Goal: Task Accomplishment & Management: Complete application form

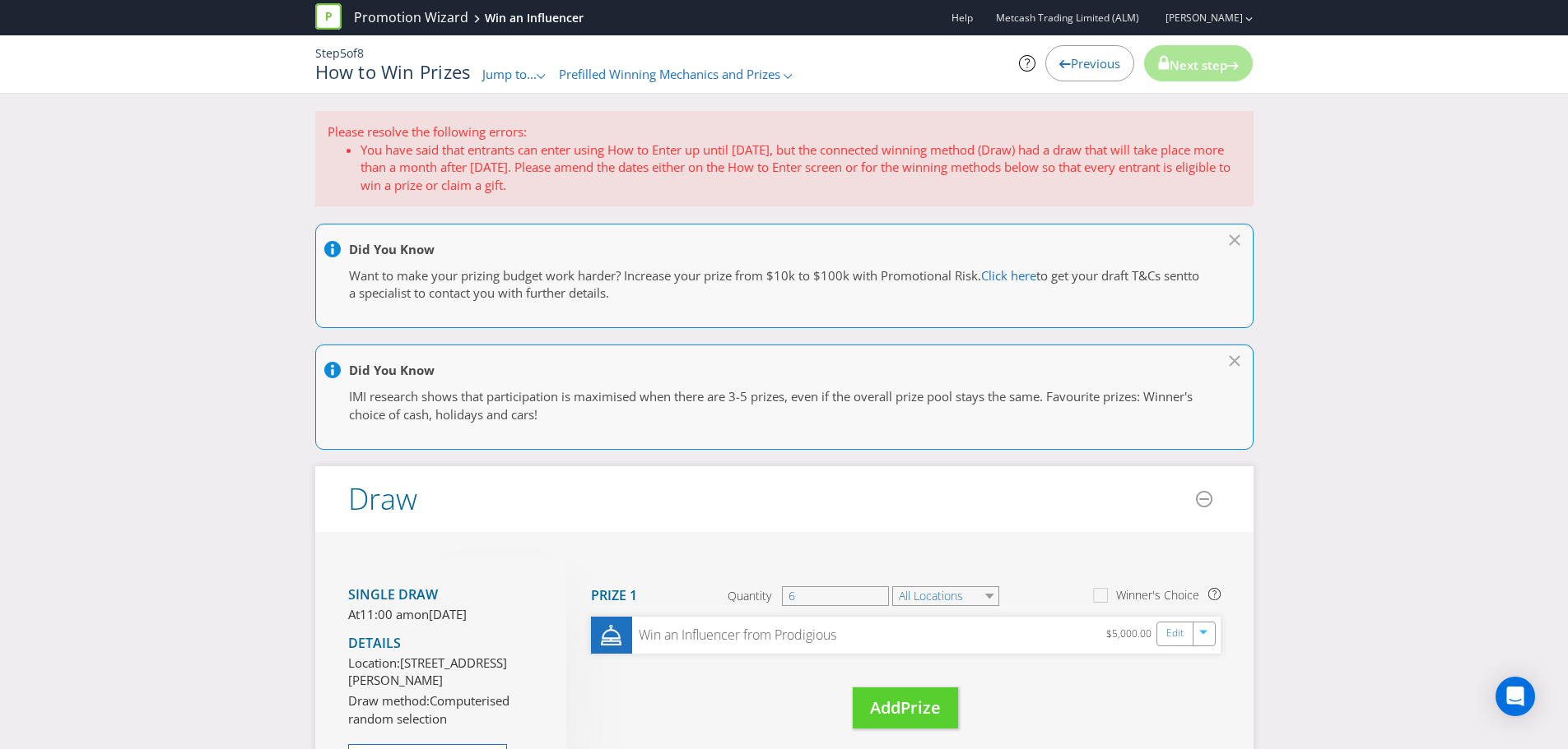
click at [540, 71] on div ".st0{fill-rule:evenodd;clip-rule:evenodd;}" at bounding box center [541, 74] width 10 height 18
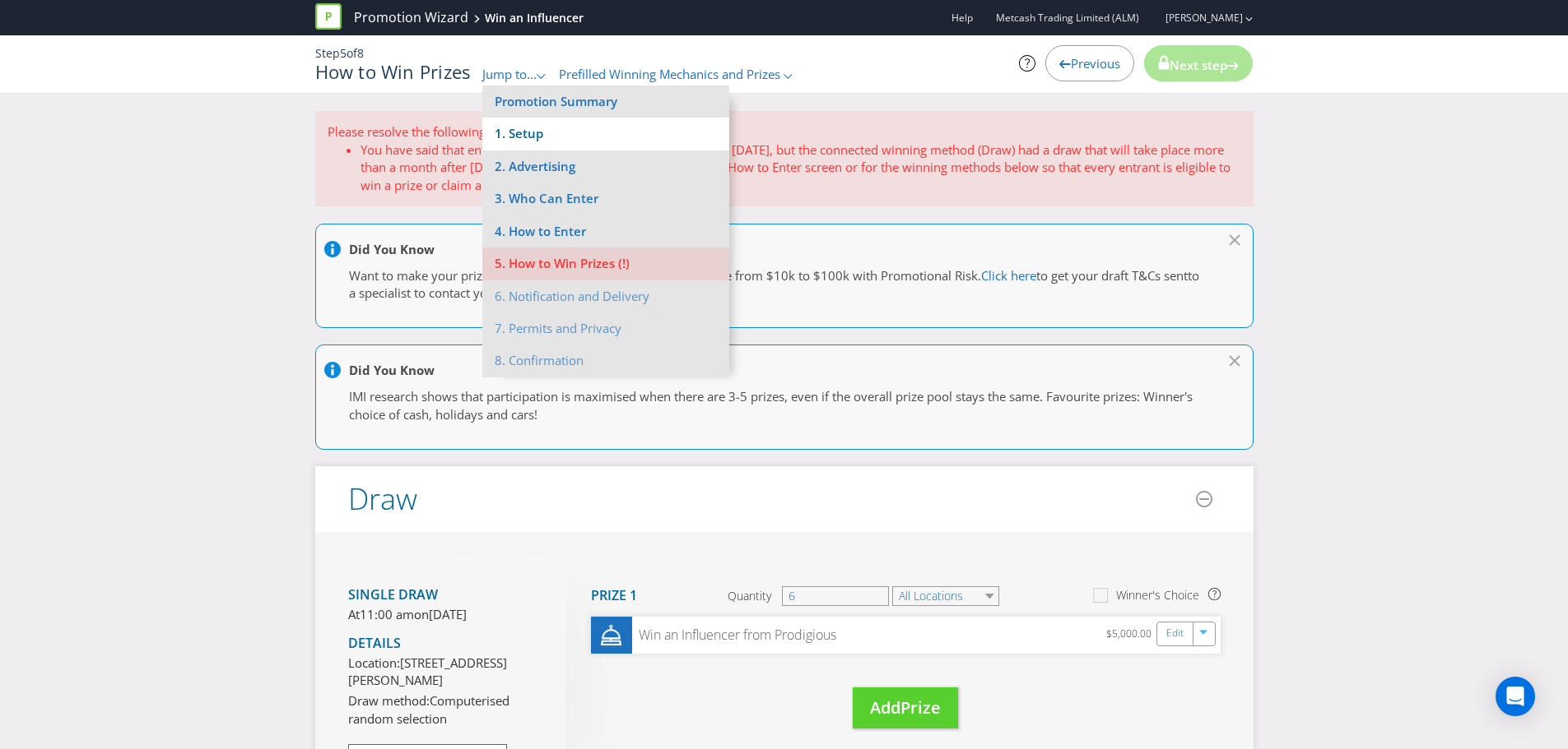
click at [547, 127] on li "1. Setup" at bounding box center [605, 133] width 247 height 32
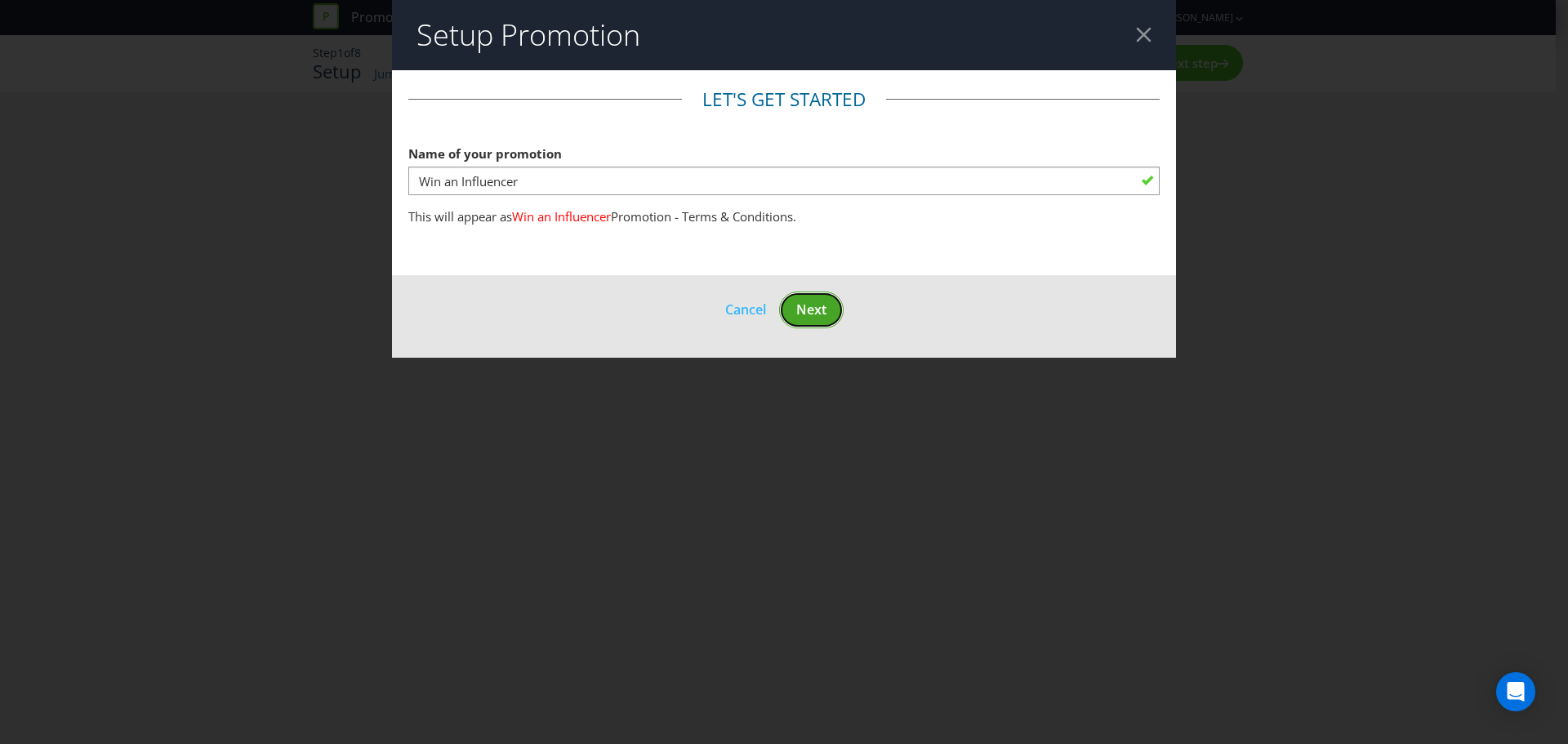
click at [819, 306] on span "Next" at bounding box center [811, 310] width 30 height 18
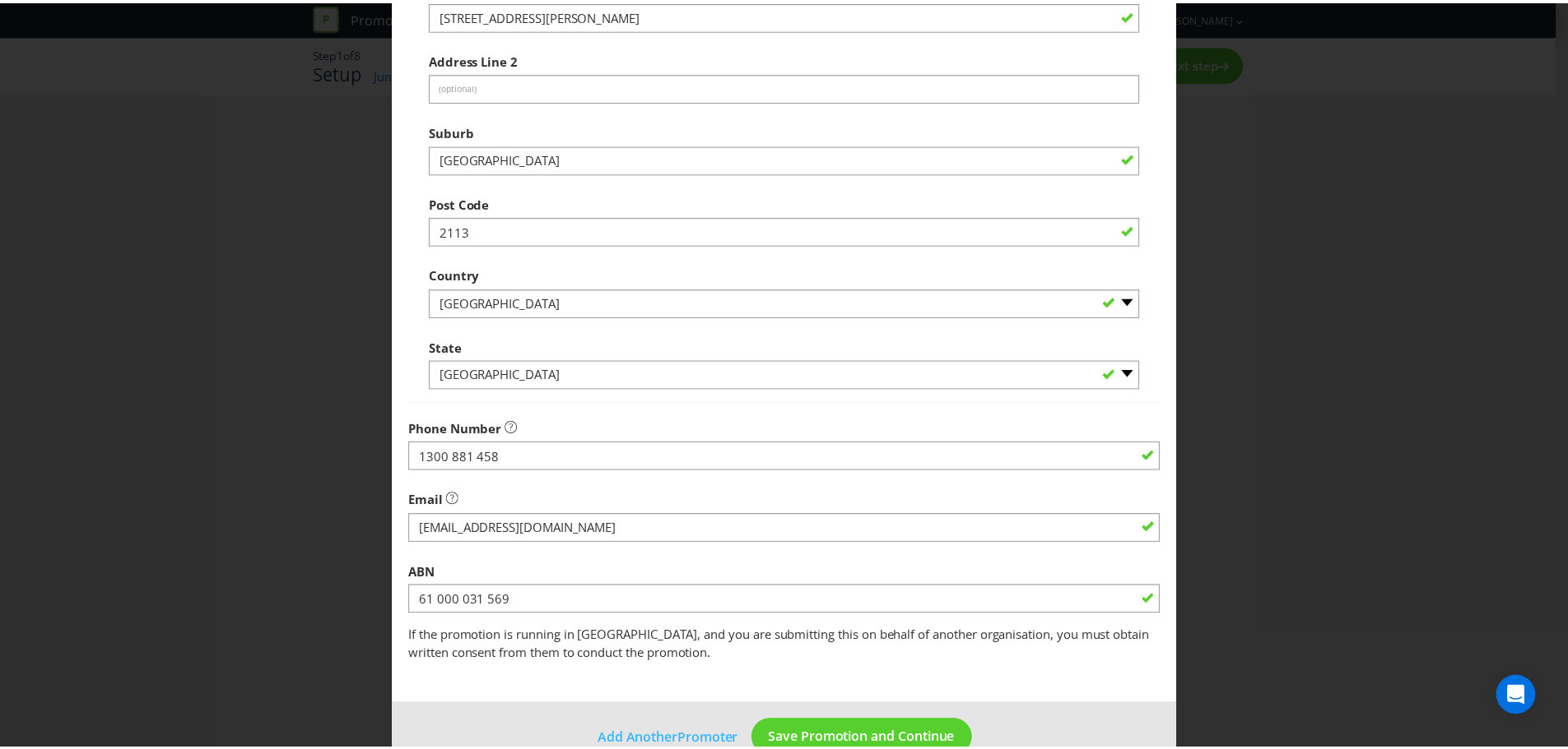
scroll to position [324, 0]
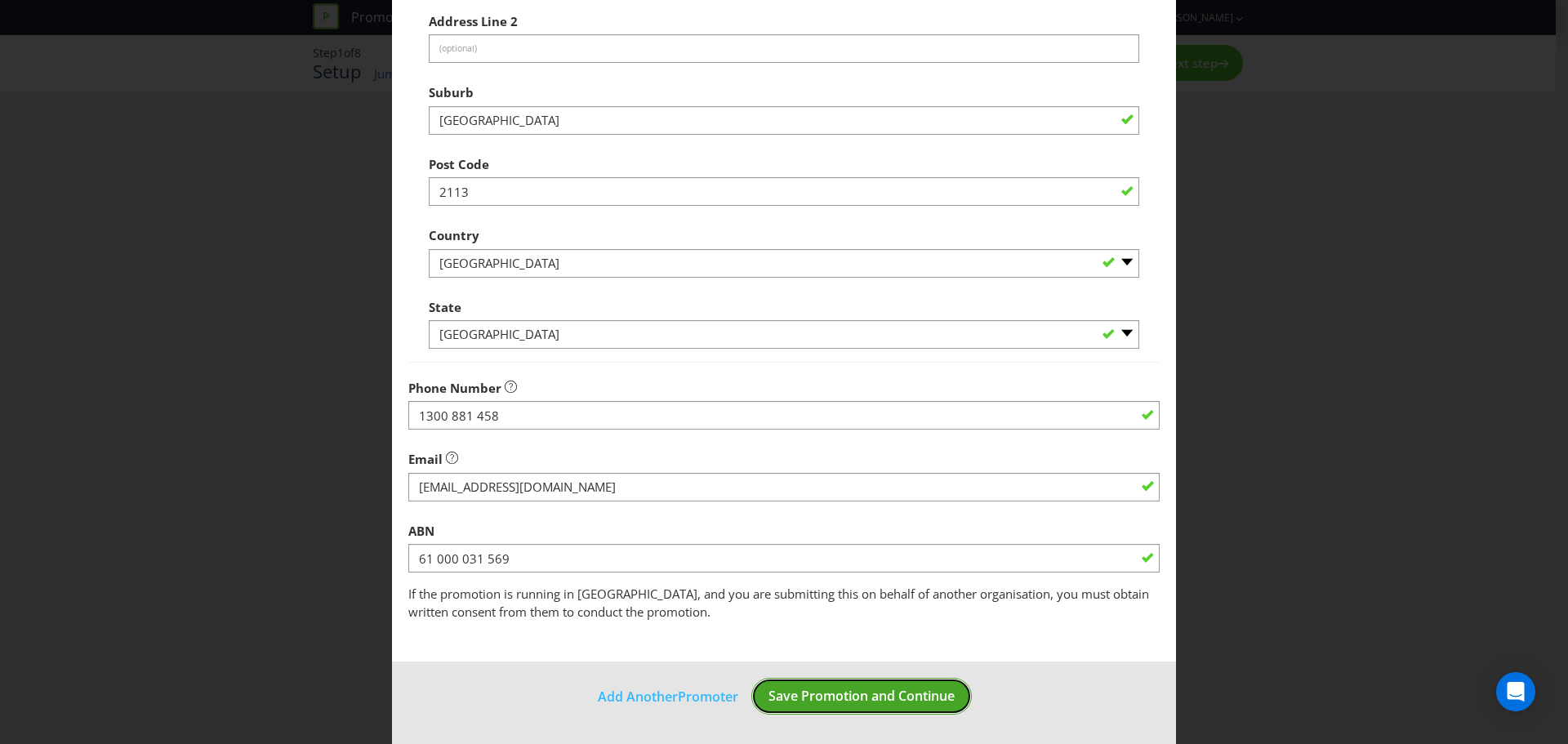
click at [906, 705] on span "Save Promotion and Continue" at bounding box center [861, 696] width 186 height 18
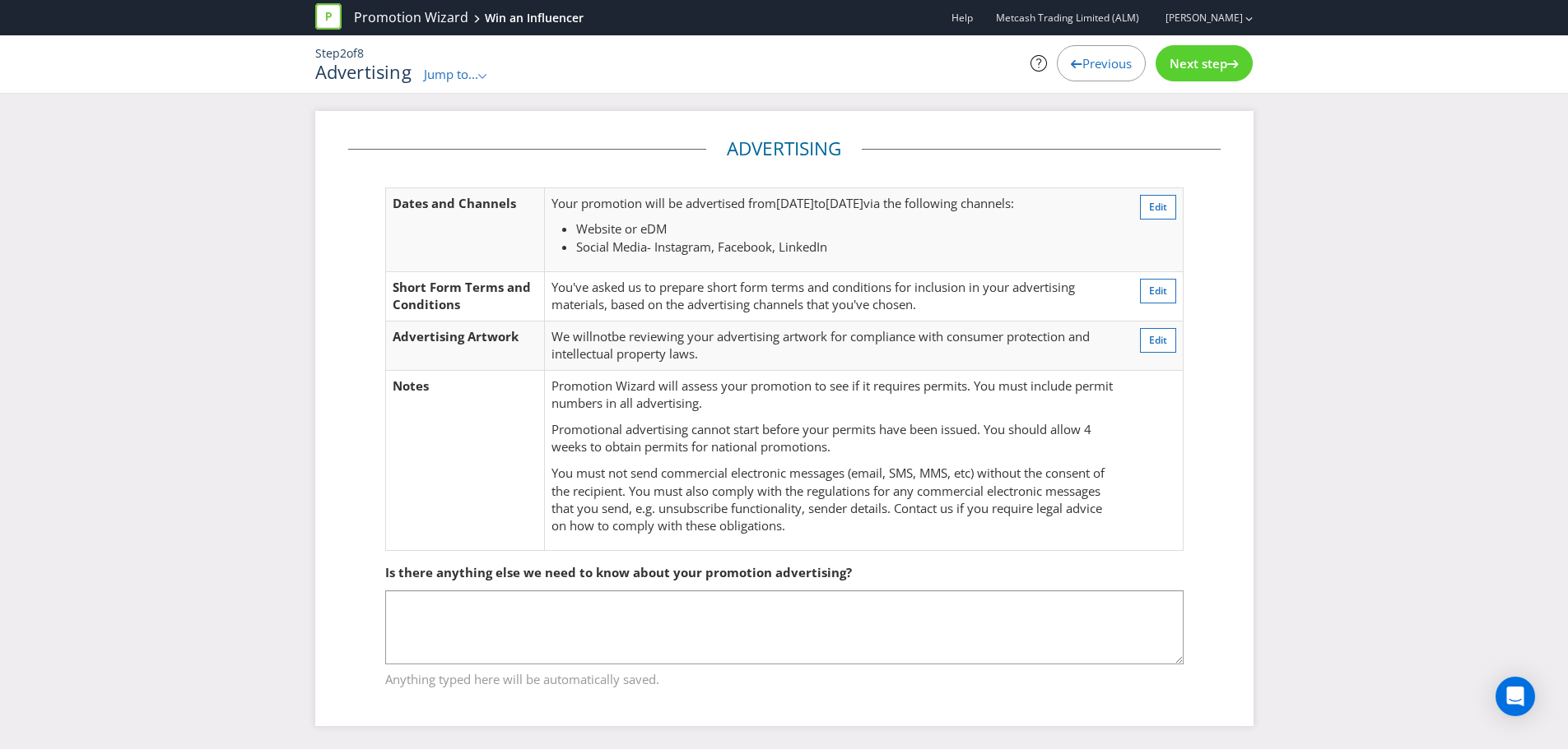
scroll to position [2, 0]
click at [1198, 72] on div "Next step" at bounding box center [1204, 63] width 97 height 36
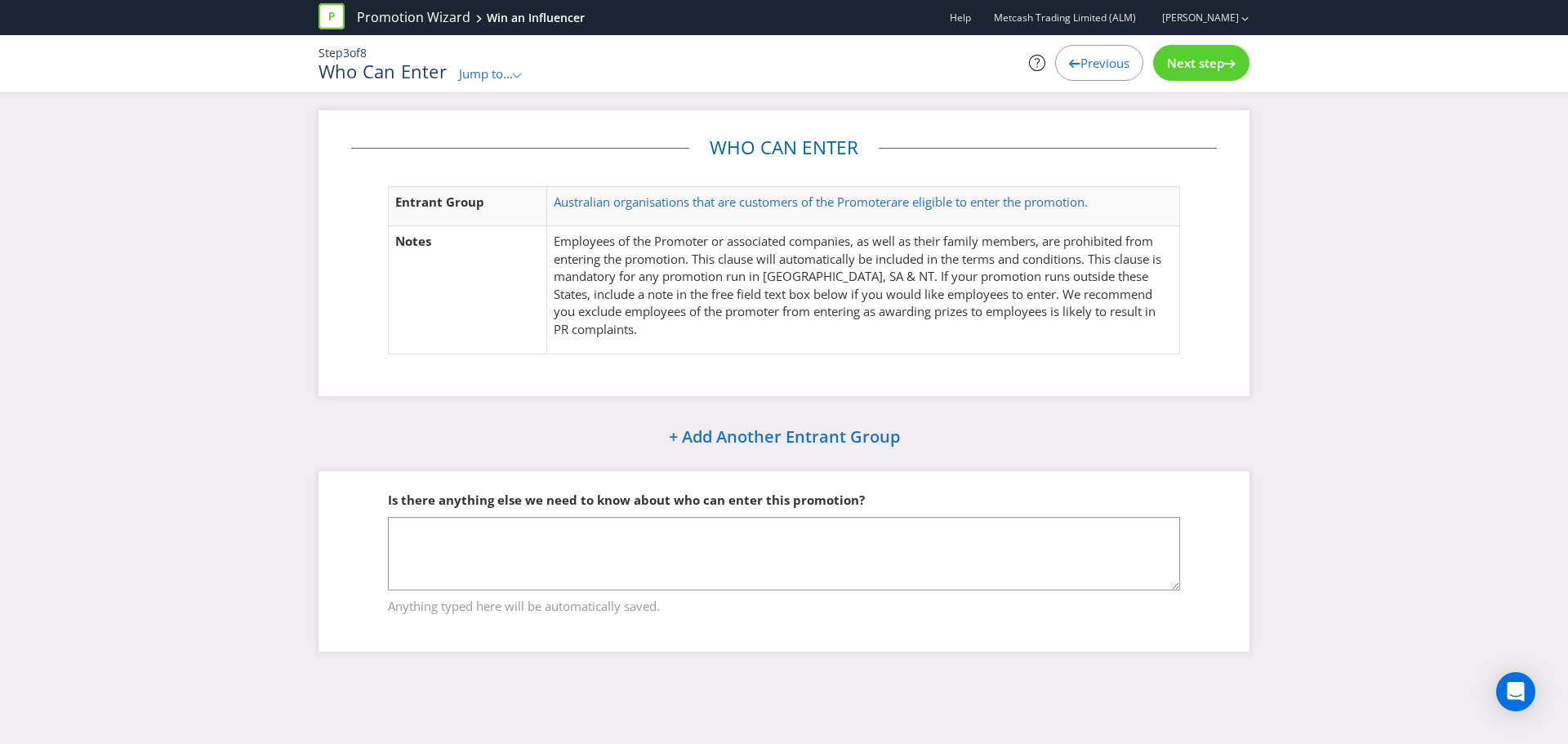
click at [1189, 72] on div "Next step" at bounding box center [1201, 62] width 96 height 36
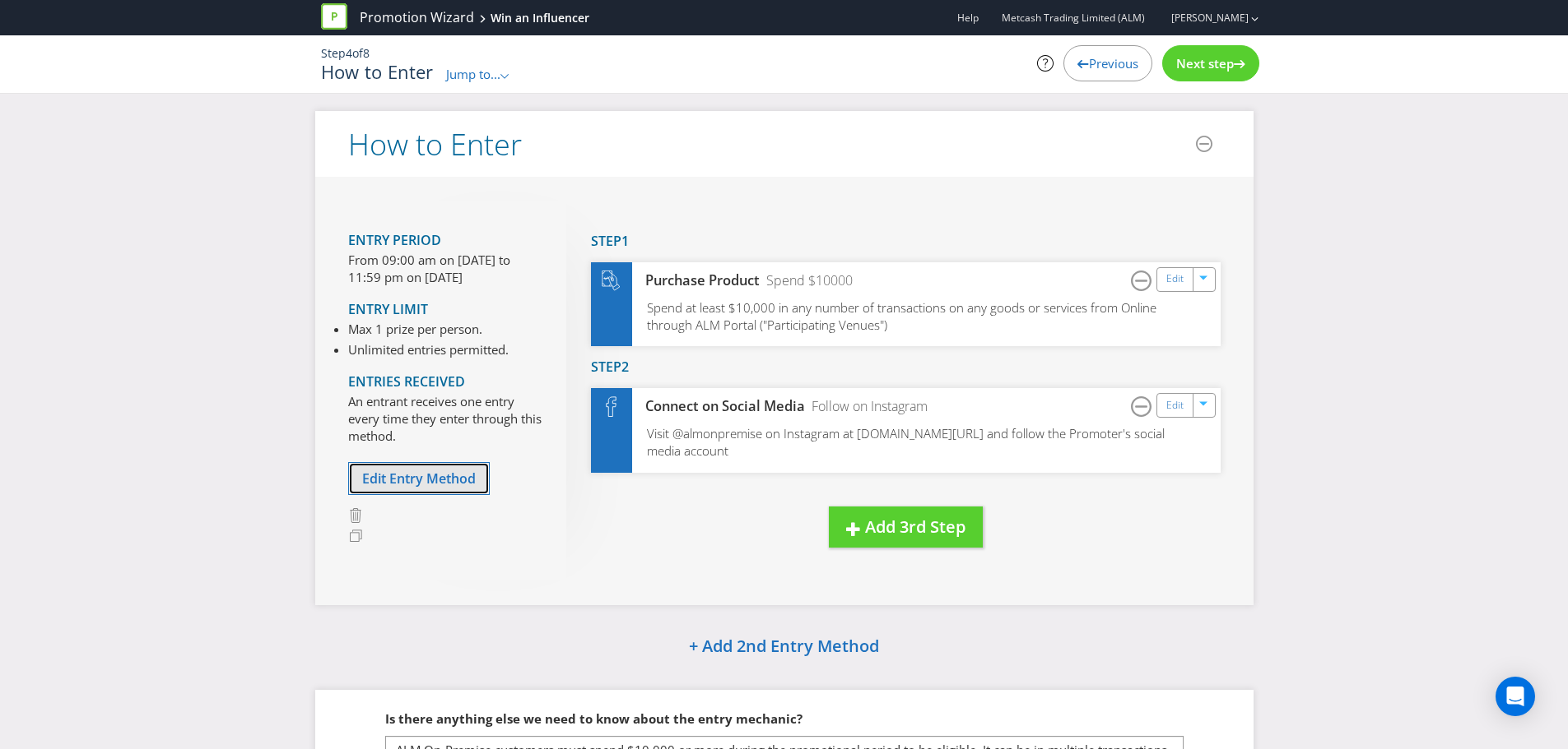
click at [400, 474] on span "Edit Entry Method" at bounding box center [419, 479] width 114 height 18
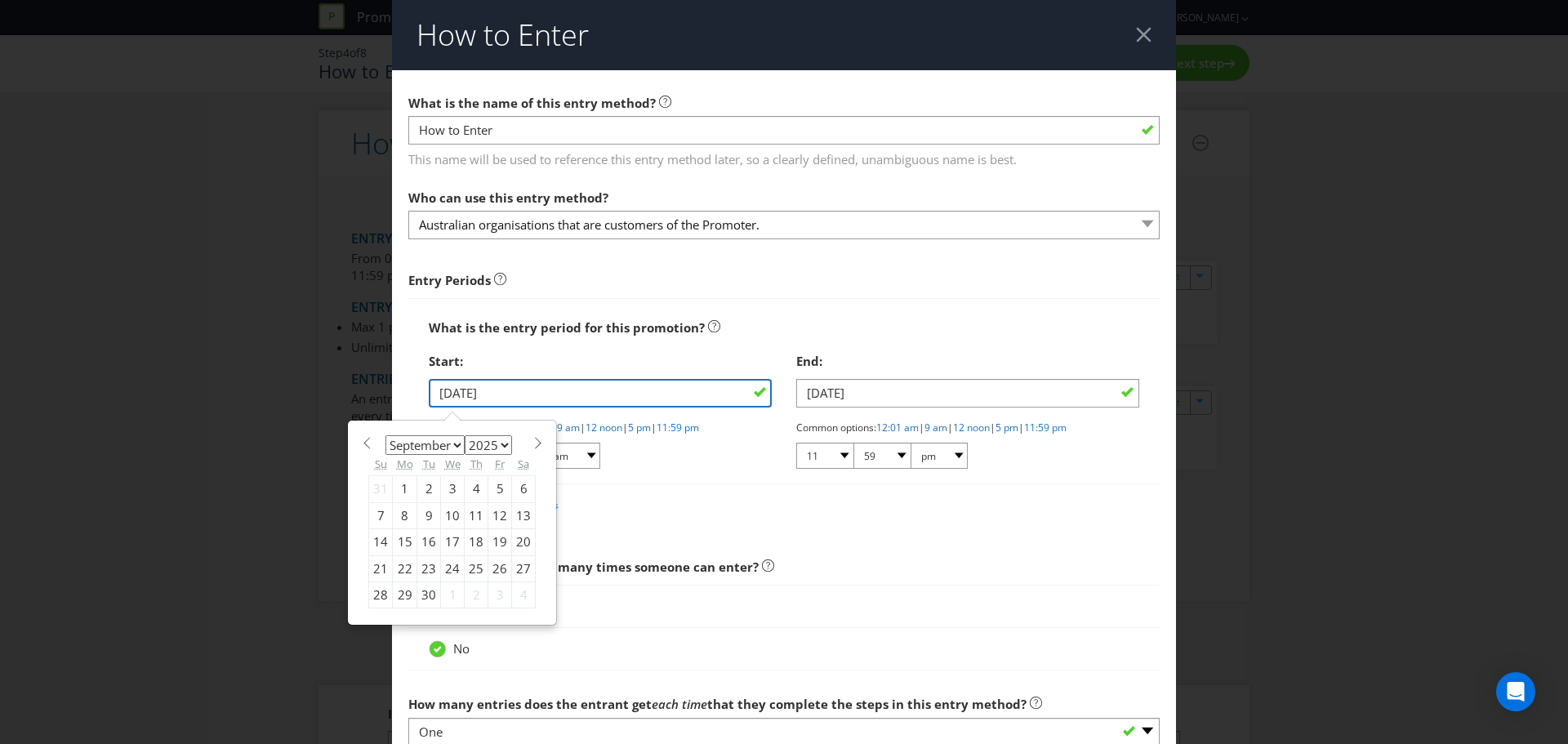
click at [697, 396] on input "[DATE]" at bounding box center [601, 393] width 343 height 28
click at [454, 447] on select "January February March April May June July August September October November De…" at bounding box center [425, 445] width 79 height 19
select select "10"
click at [385, 436] on select "January February March April May June July August September October November De…" at bounding box center [425, 445] width 79 height 19
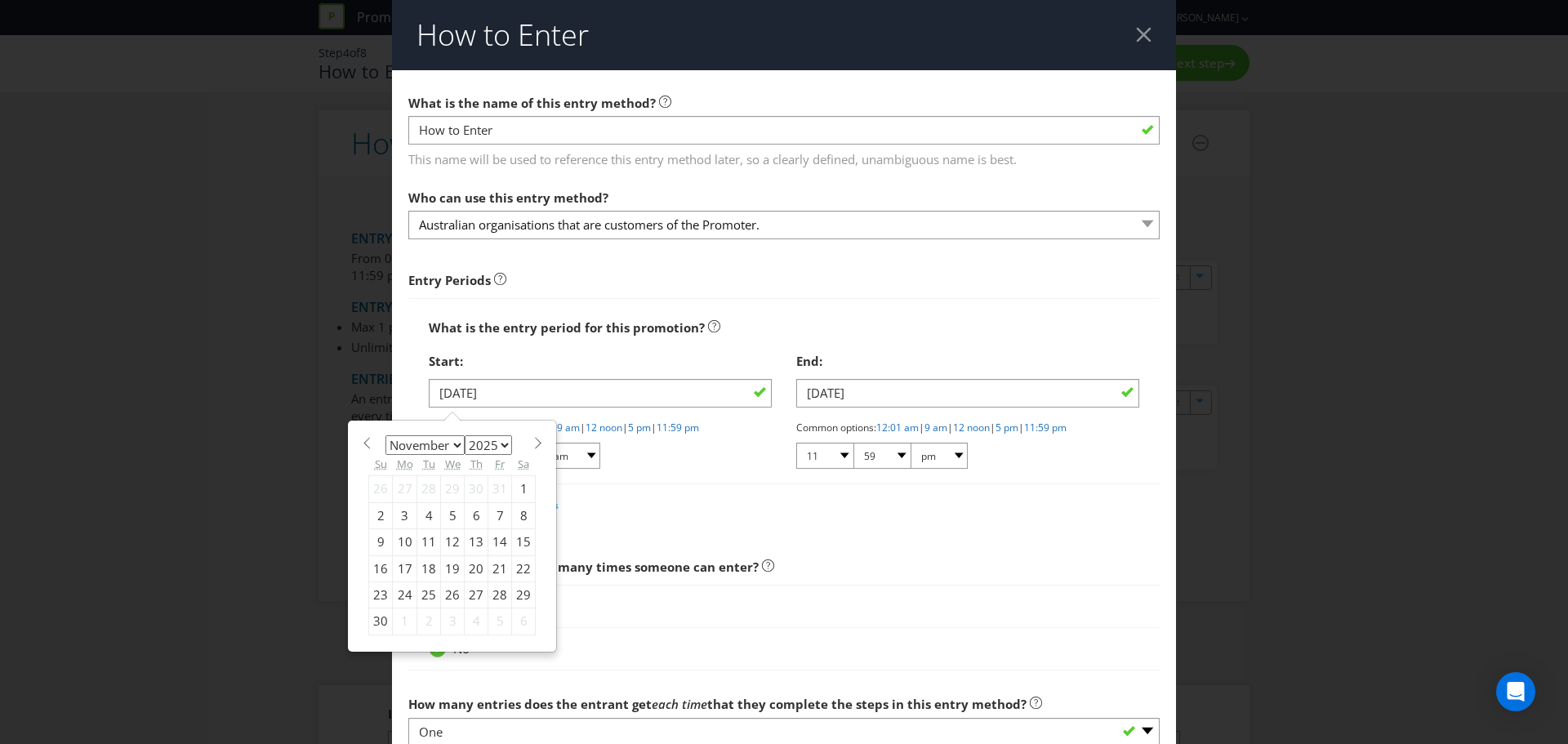
click at [524, 490] on div "1" at bounding box center [524, 489] width 24 height 27
type input "[DATE]"
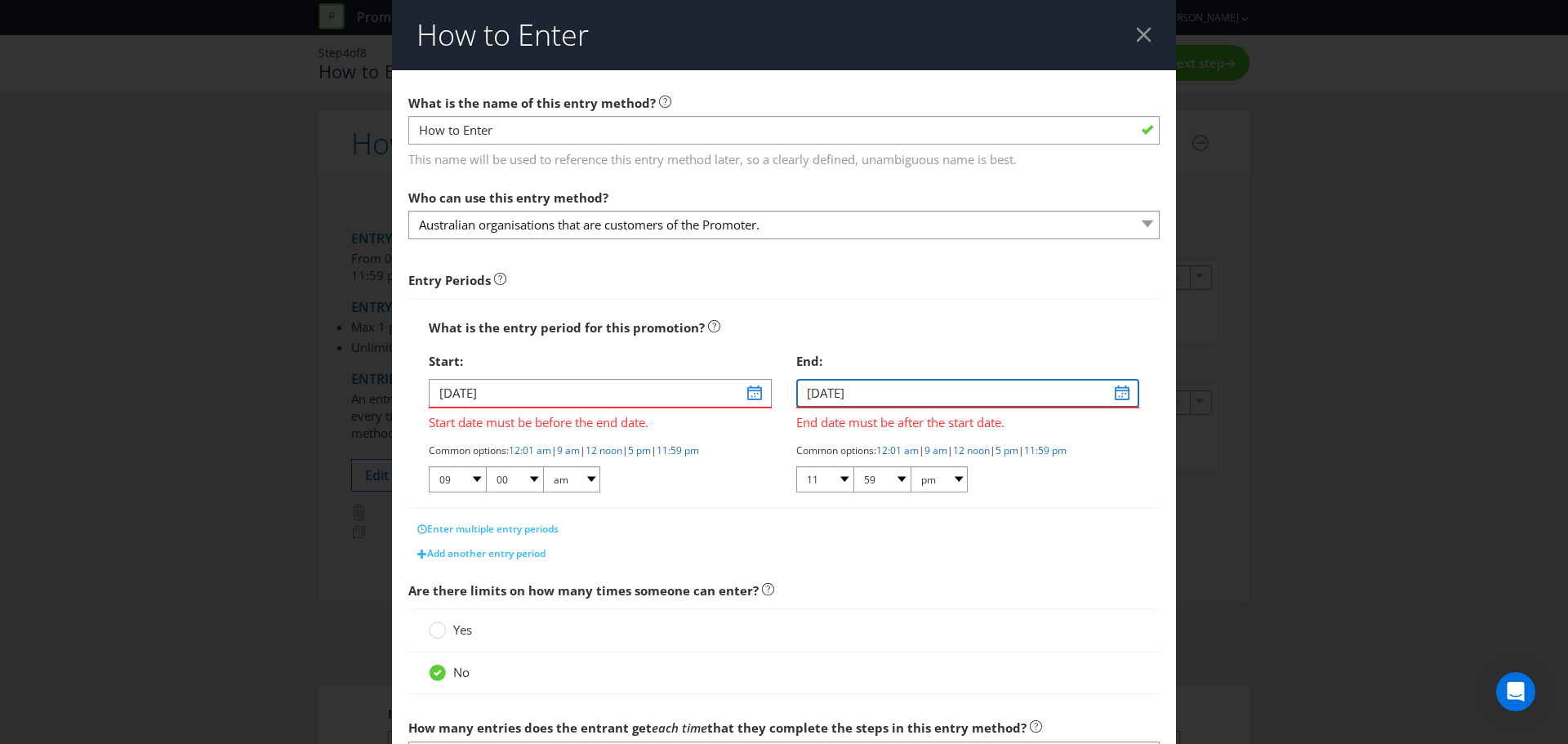
click at [1110, 392] on input "[DATE]" at bounding box center [967, 393] width 343 height 28
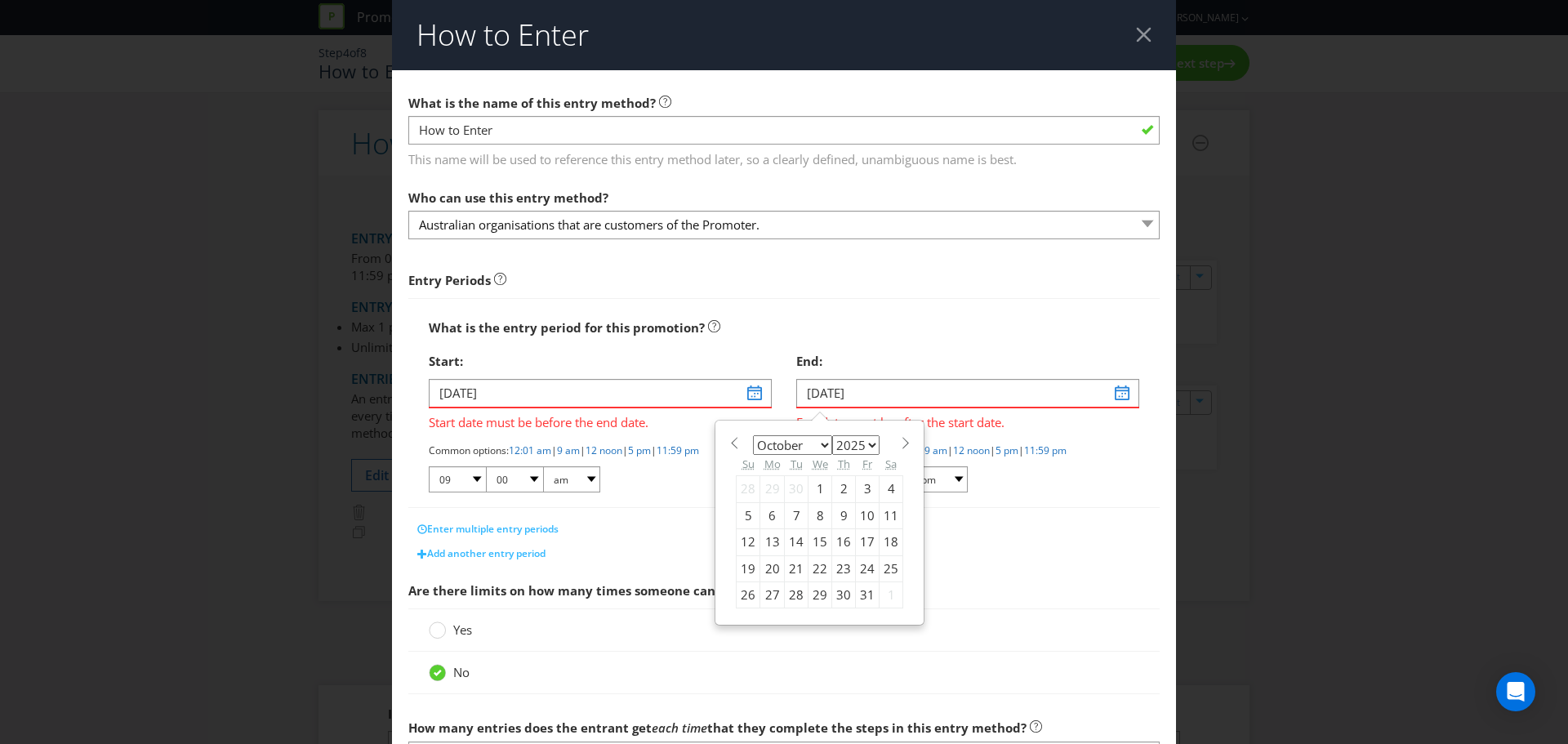
click at [820, 445] on select "January February March April May June July August September October November De…" at bounding box center [792, 445] width 79 height 19
select select "10"
click at [753, 436] on select "January February March April May June July August September October November De…" at bounding box center [792, 445] width 79 height 19
click at [745, 623] on div "30" at bounding box center [748, 622] width 24 height 27
type input "[DATE]"
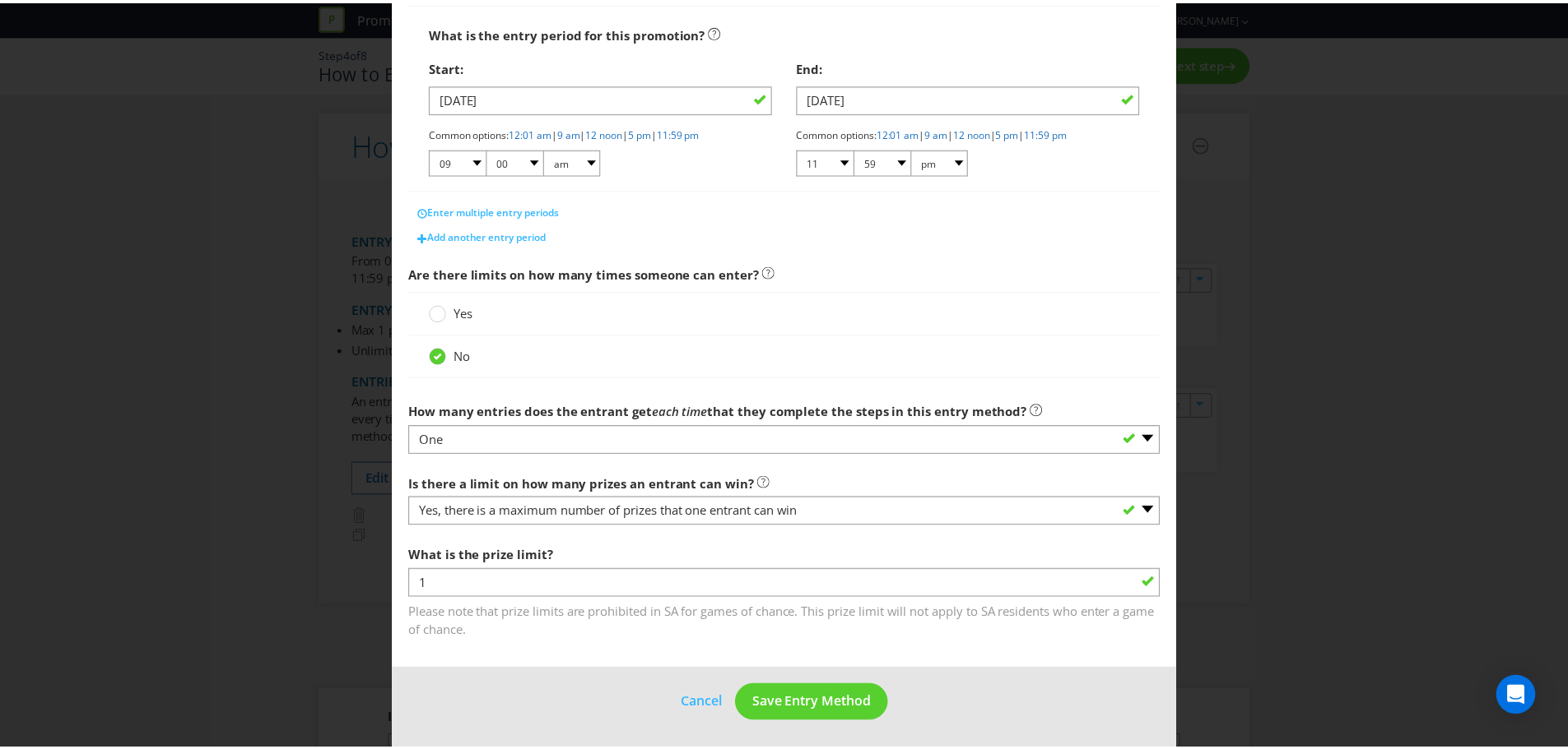
scroll to position [300, 0]
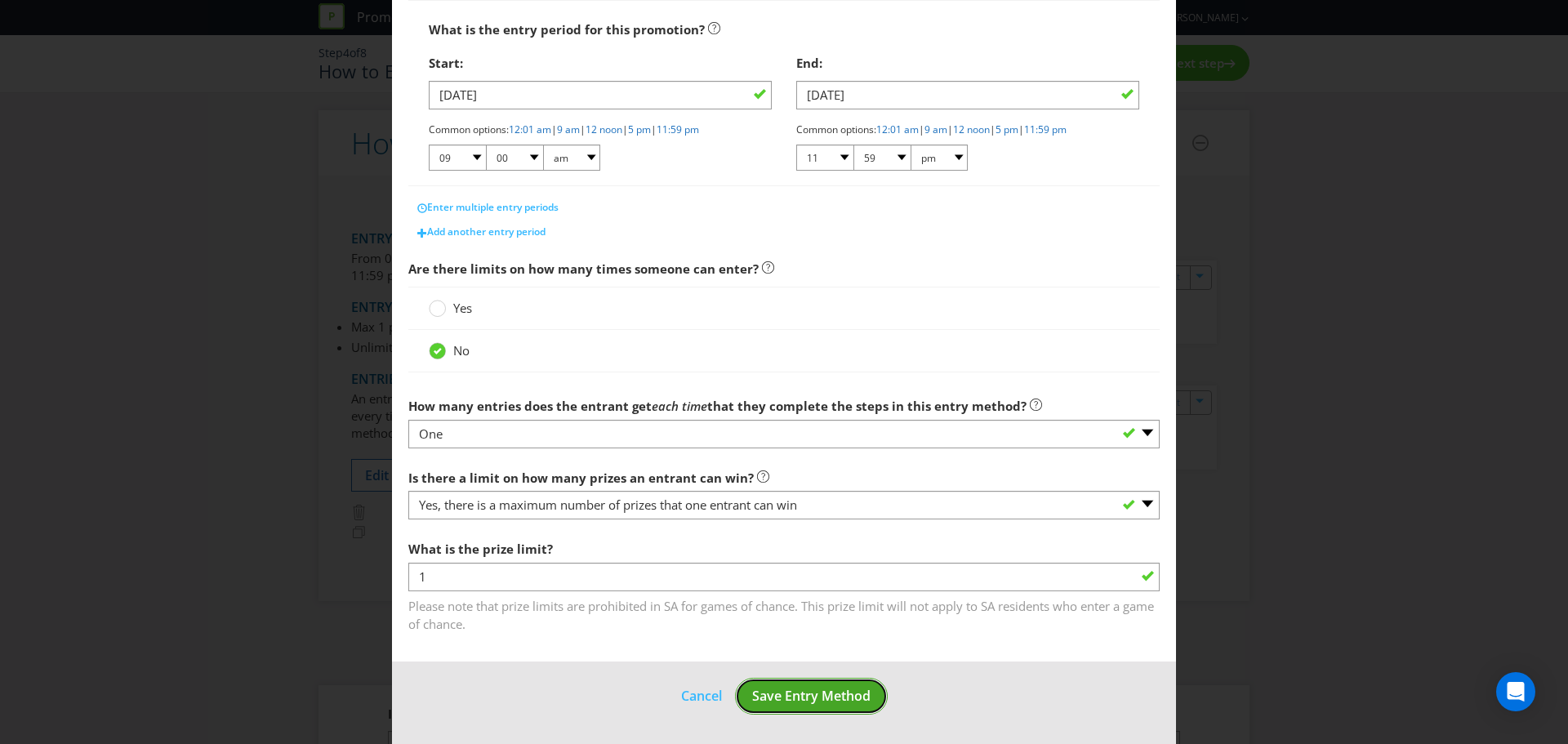
click at [834, 689] on span "Save Entry Method" at bounding box center [811, 696] width 118 height 18
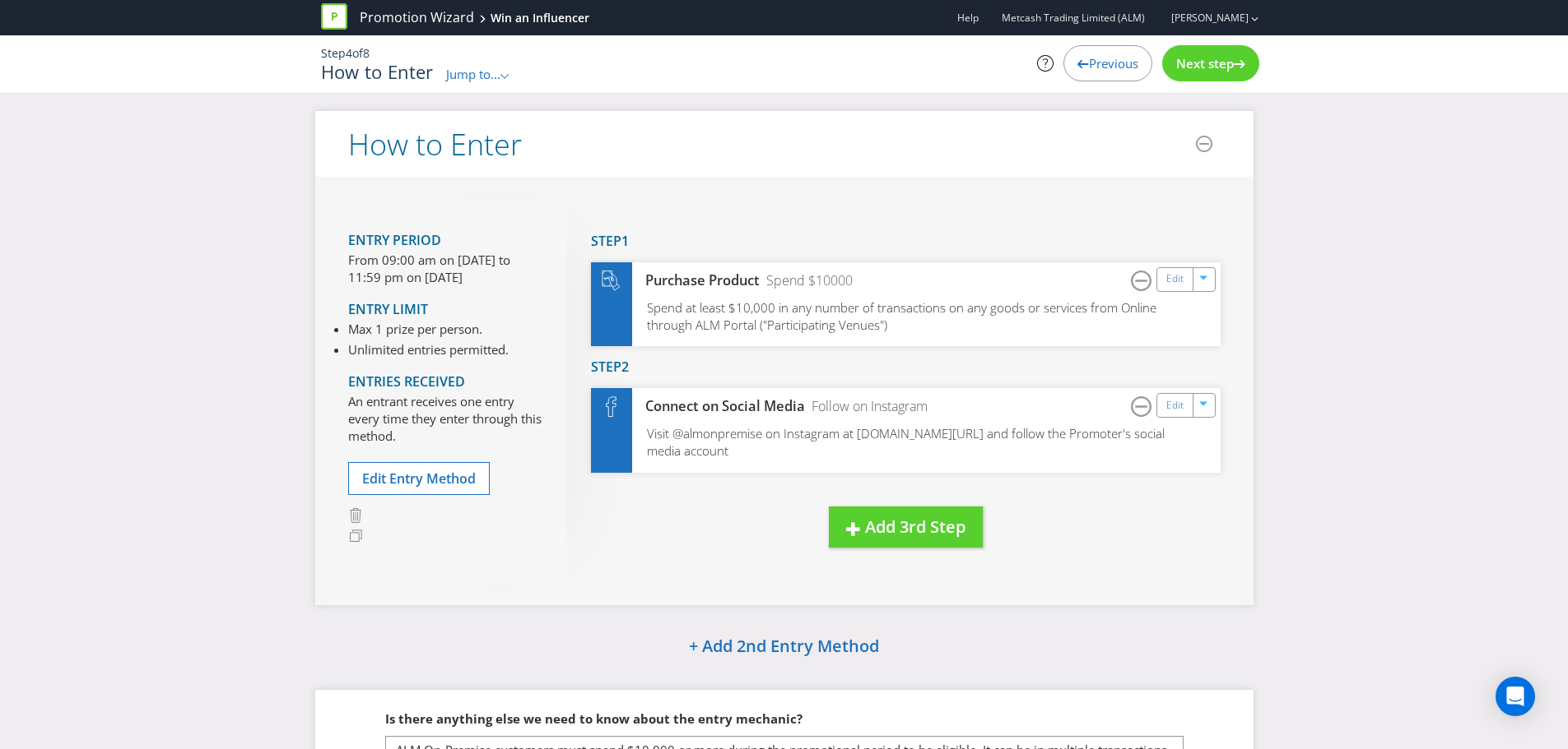
click at [1214, 66] on span "Next step" at bounding box center [1205, 64] width 57 height 17
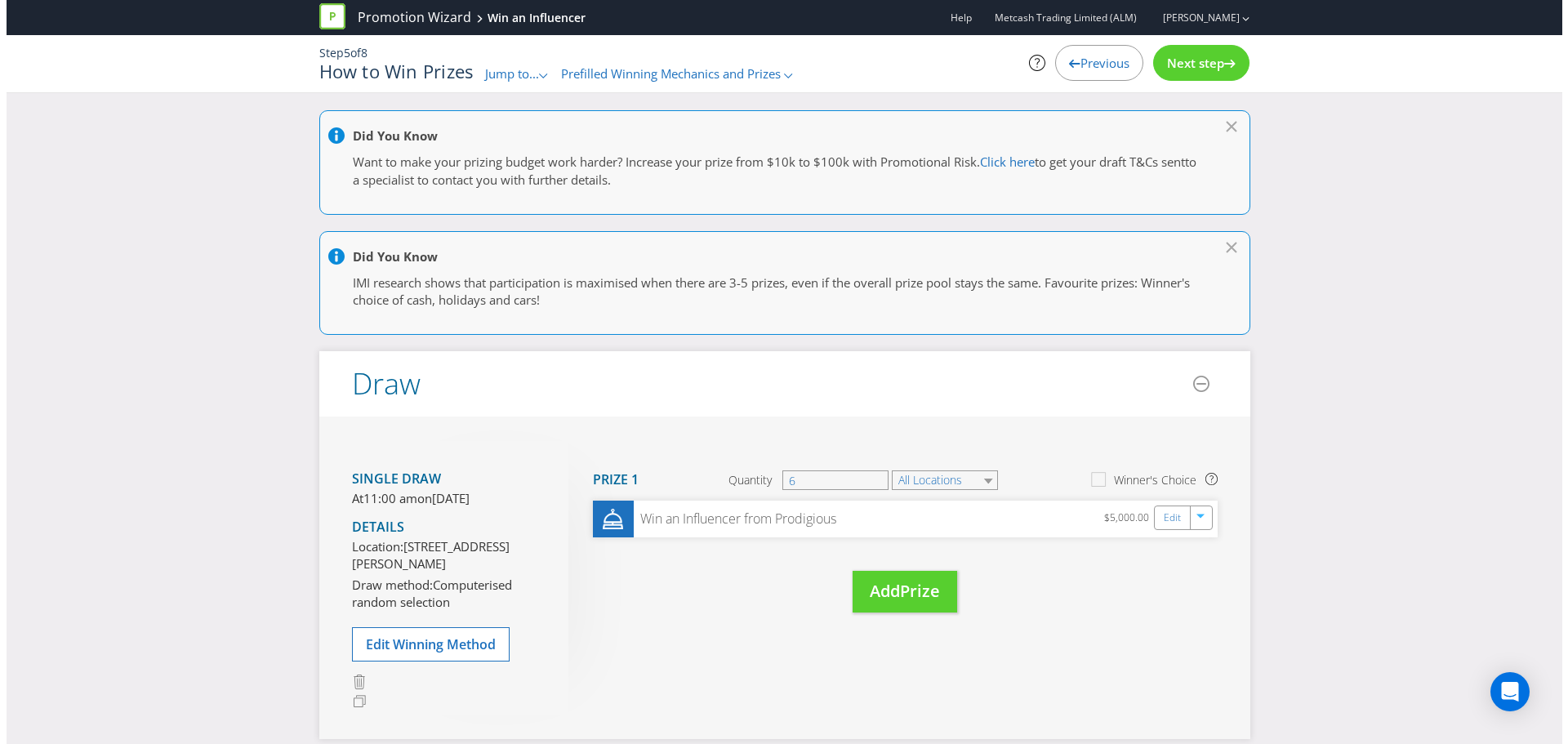
scroll to position [82, 0]
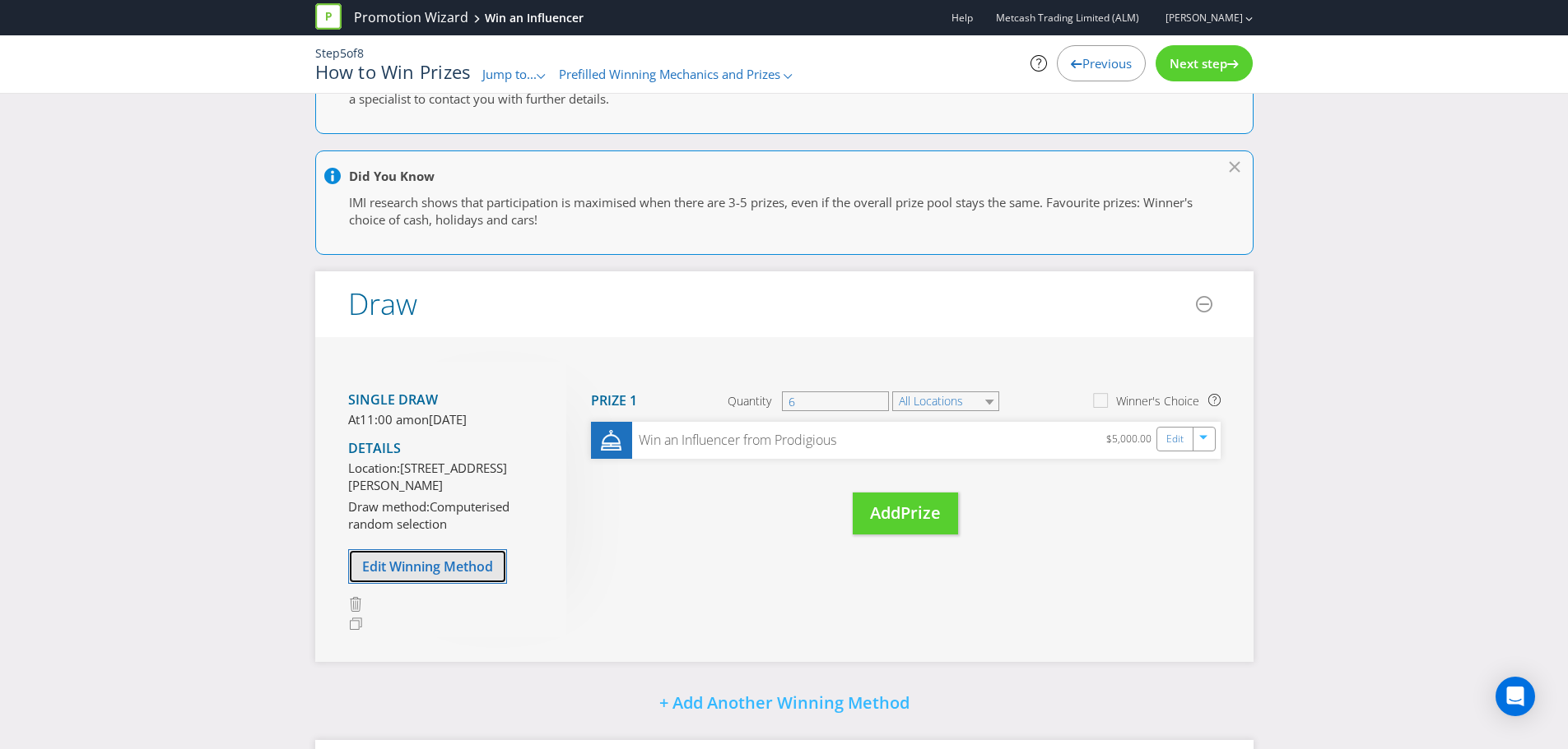
click at [413, 575] on span "Edit Winning Method" at bounding box center [428, 567] width 131 height 18
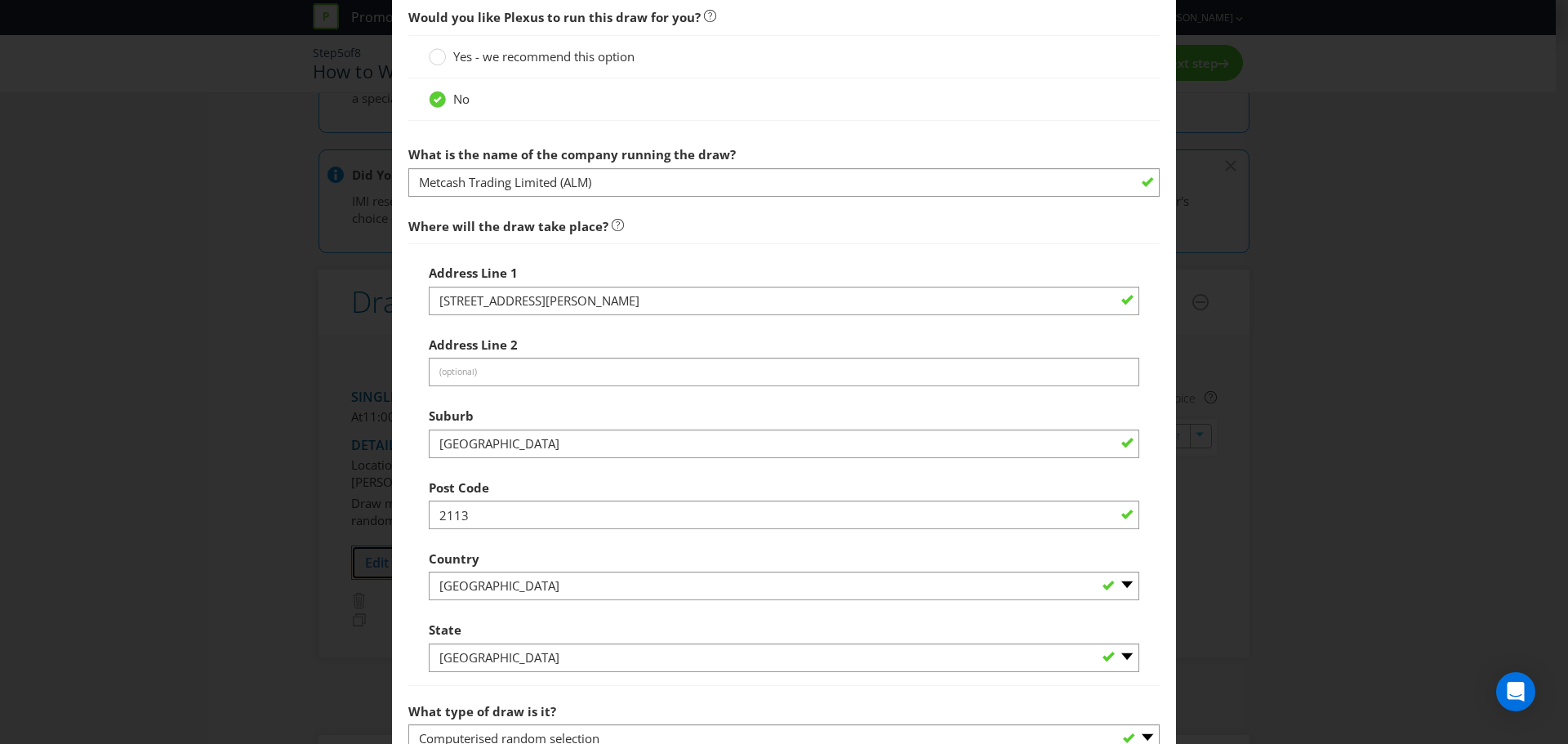
scroll to position [654, 0]
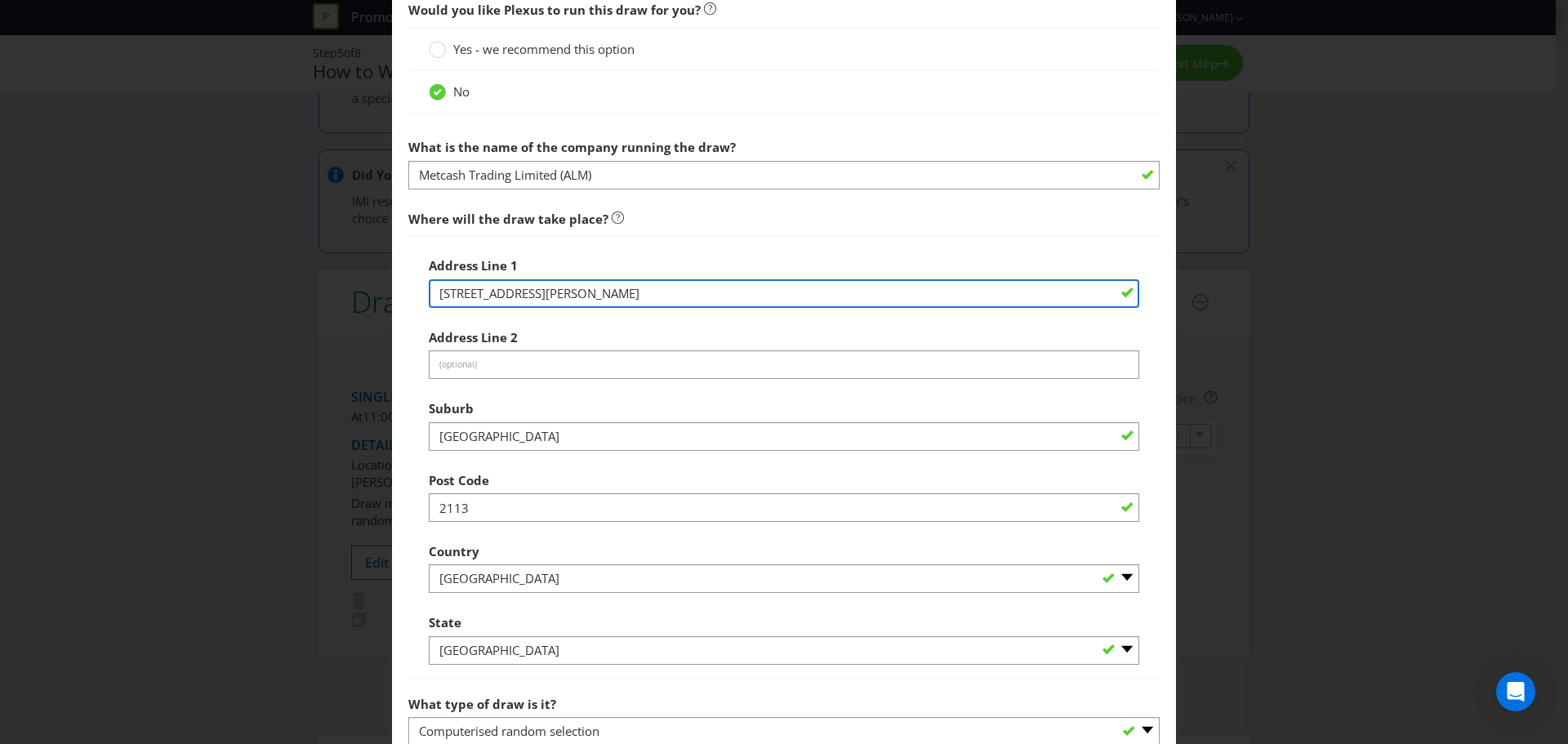
click at [571, 297] on input "[STREET_ADDRESS][PERSON_NAME]" at bounding box center [784, 294] width 711 height 28
drag, startPoint x: 709, startPoint y: 291, endPoint x: 430, endPoint y: 305, distance: 279.4
click at [430, 305] on input "[STREET_ADDRESS][PERSON_NAME]" at bounding box center [784, 294] width 711 height 28
type input "[STREET_ADDRESS]"
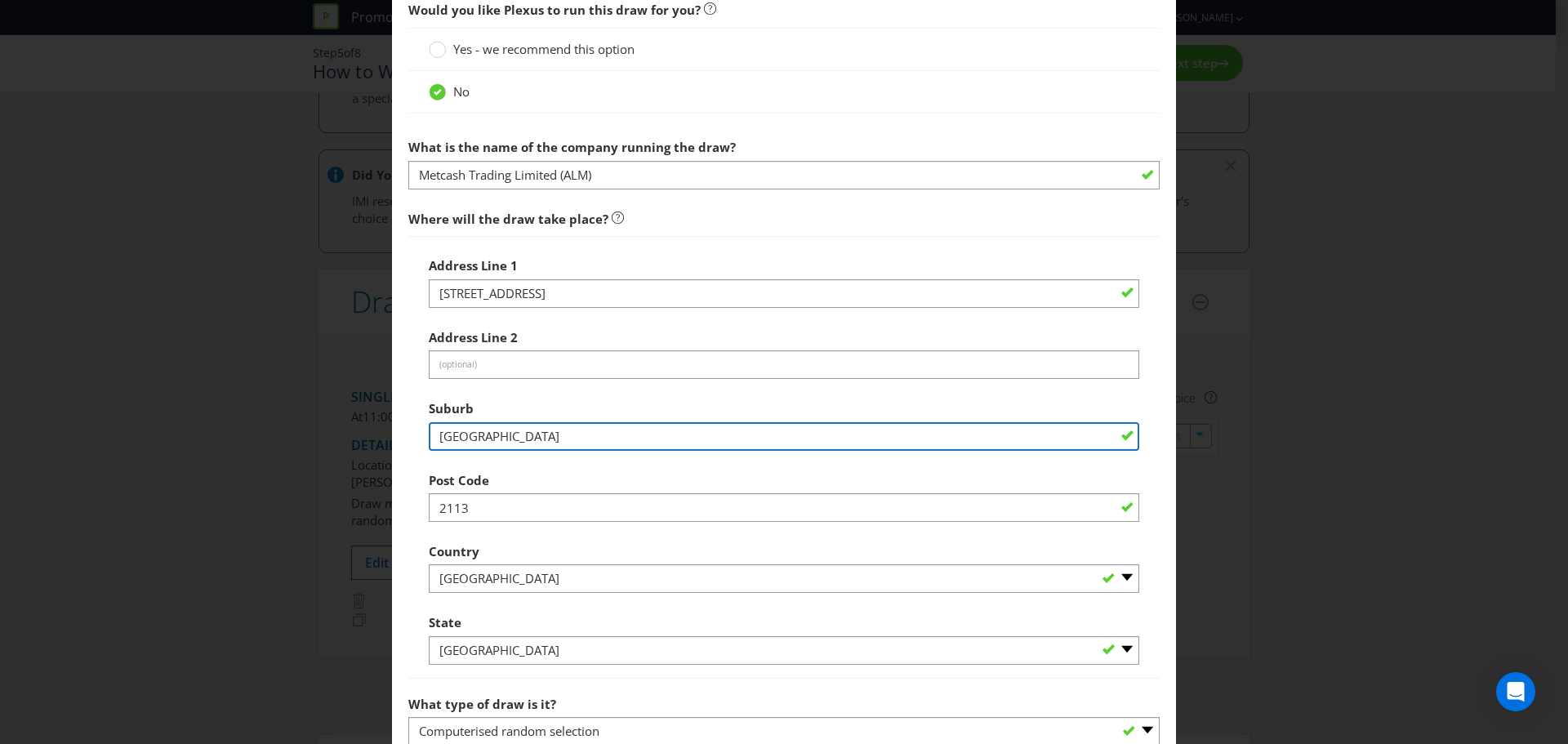
click at [602, 428] on input "[GEOGRAPHIC_DATA]" at bounding box center [784, 436] width 711 height 28
drag, startPoint x: 364, startPoint y: 414, endPoint x: 320, endPoint y: 410, distance: 44.2
click at [320, 410] on div "Edit Winning Method How to Enter How will the winners be selected? Draw Judging…" at bounding box center [784, 372] width 1568 height 744
type input "Truganina"
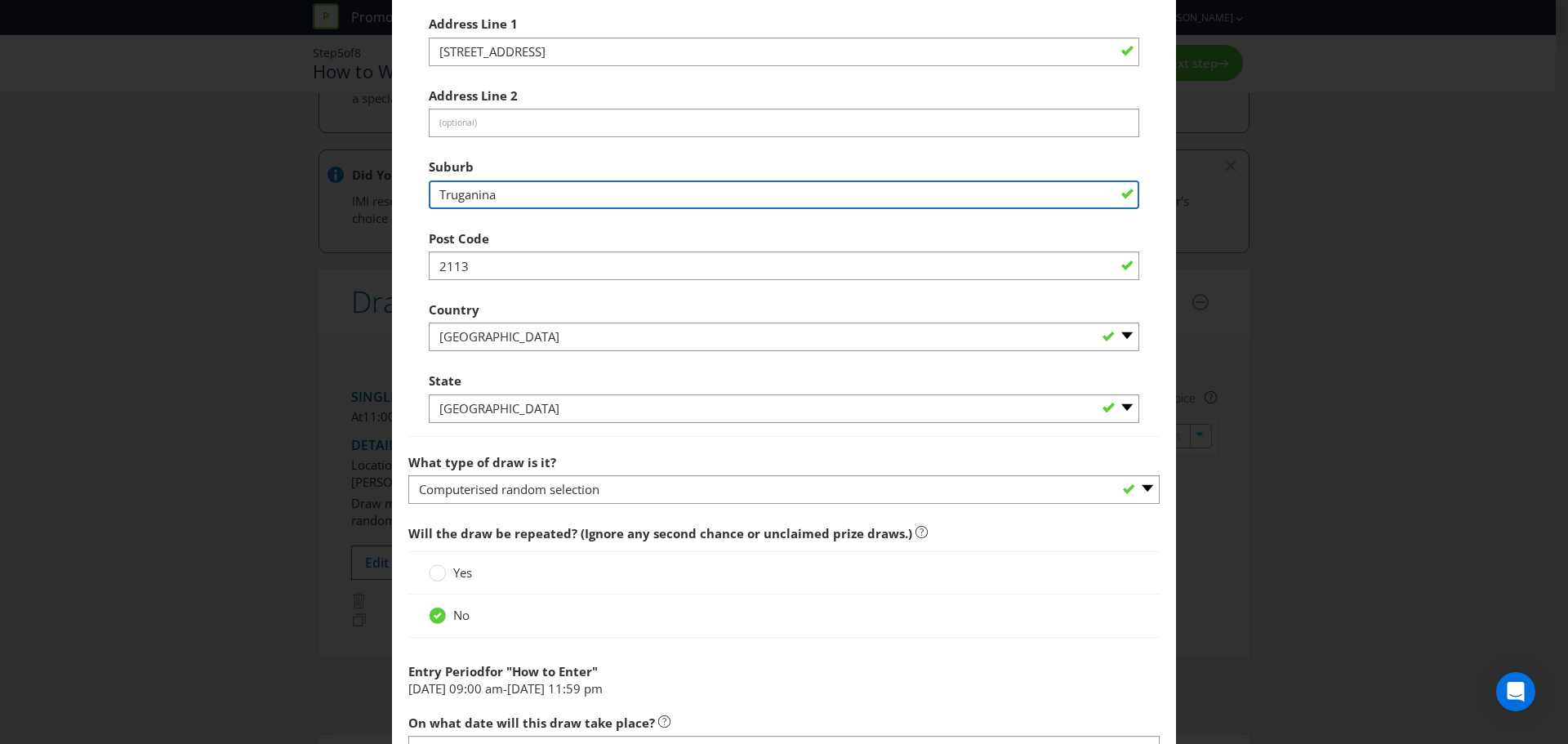
scroll to position [899, 0]
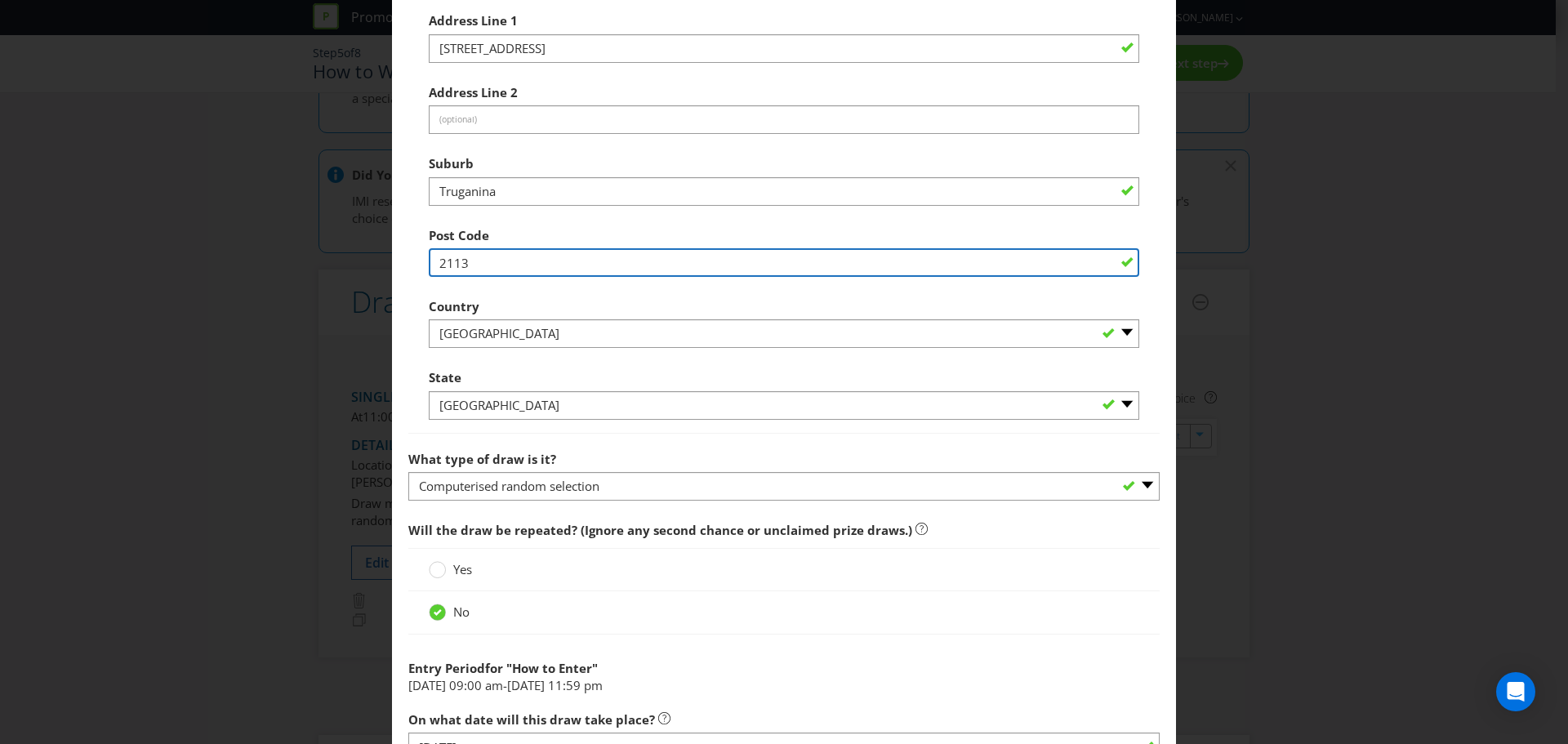
drag, startPoint x: 535, startPoint y: 259, endPoint x: 446, endPoint y: 261, distance: 89.0
click at [446, 261] on input "2113" at bounding box center [784, 262] width 711 height 28
click at [496, 258] on input "2113" at bounding box center [784, 262] width 711 height 28
click at [404, 259] on main "How to Enter How will the winners be selected? Draw Judging Gift with Purchase …" at bounding box center [784, 100] width 784 height 1857
paste input "3029"
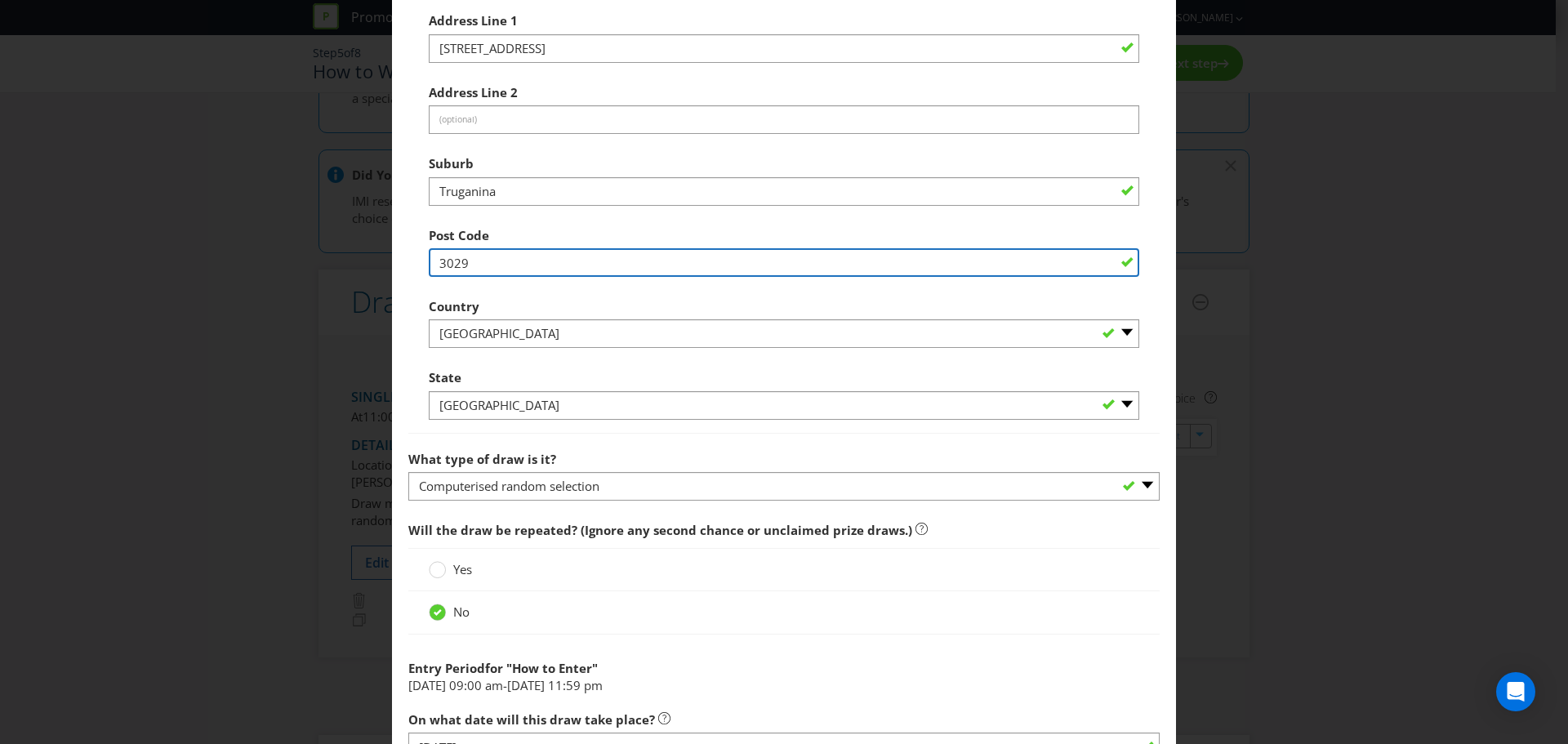
type input "3029"
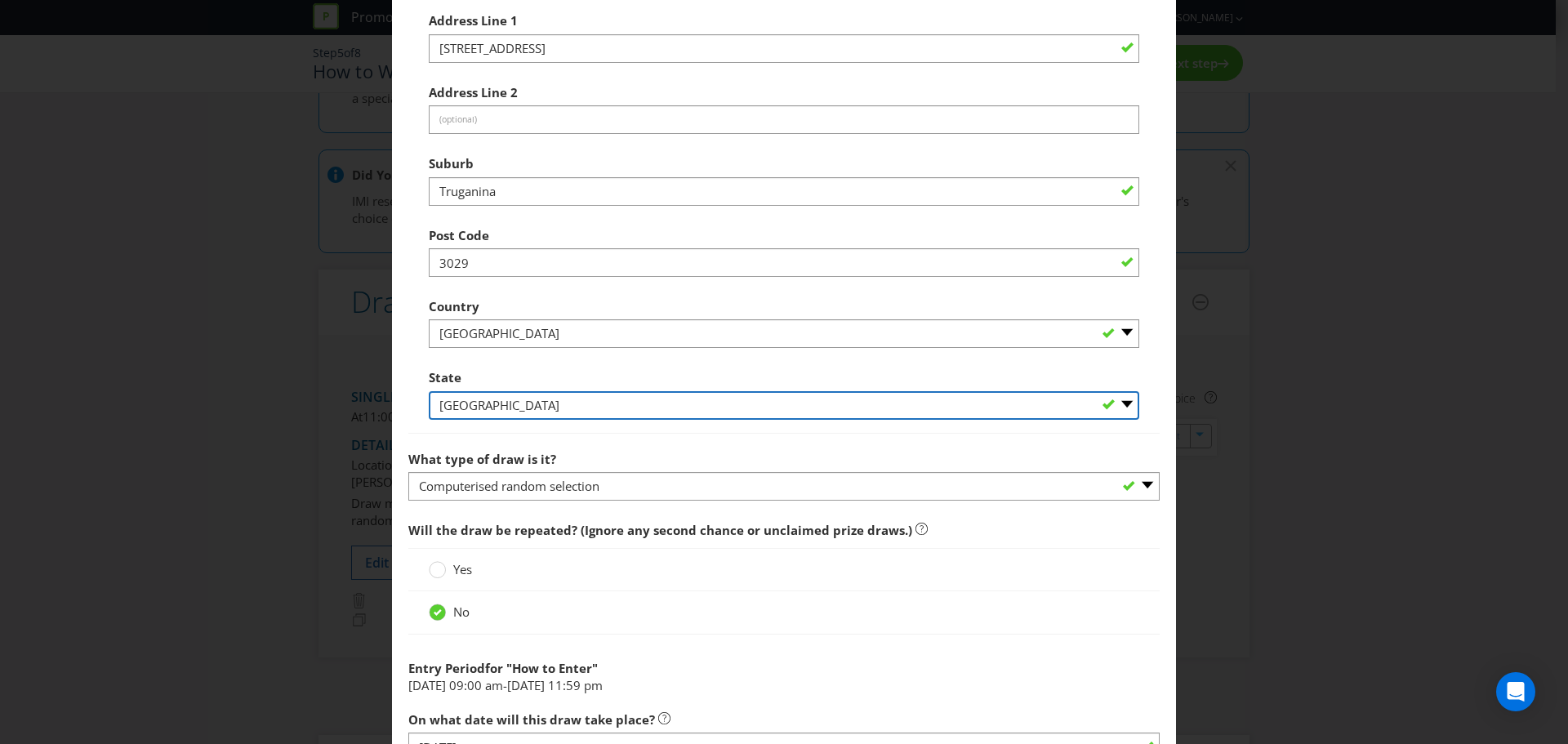
click at [684, 416] on select "-- Please Select -- [GEOGRAPHIC_DATA] [GEOGRAPHIC_DATA] [GEOGRAPHIC_DATA] [GEOG…" at bounding box center [784, 405] width 711 height 28
select select "VIC"
click at [429, 392] on select "-- Please Select -- [GEOGRAPHIC_DATA] [GEOGRAPHIC_DATA] [GEOGRAPHIC_DATA] [GEOG…" at bounding box center [784, 405] width 711 height 28
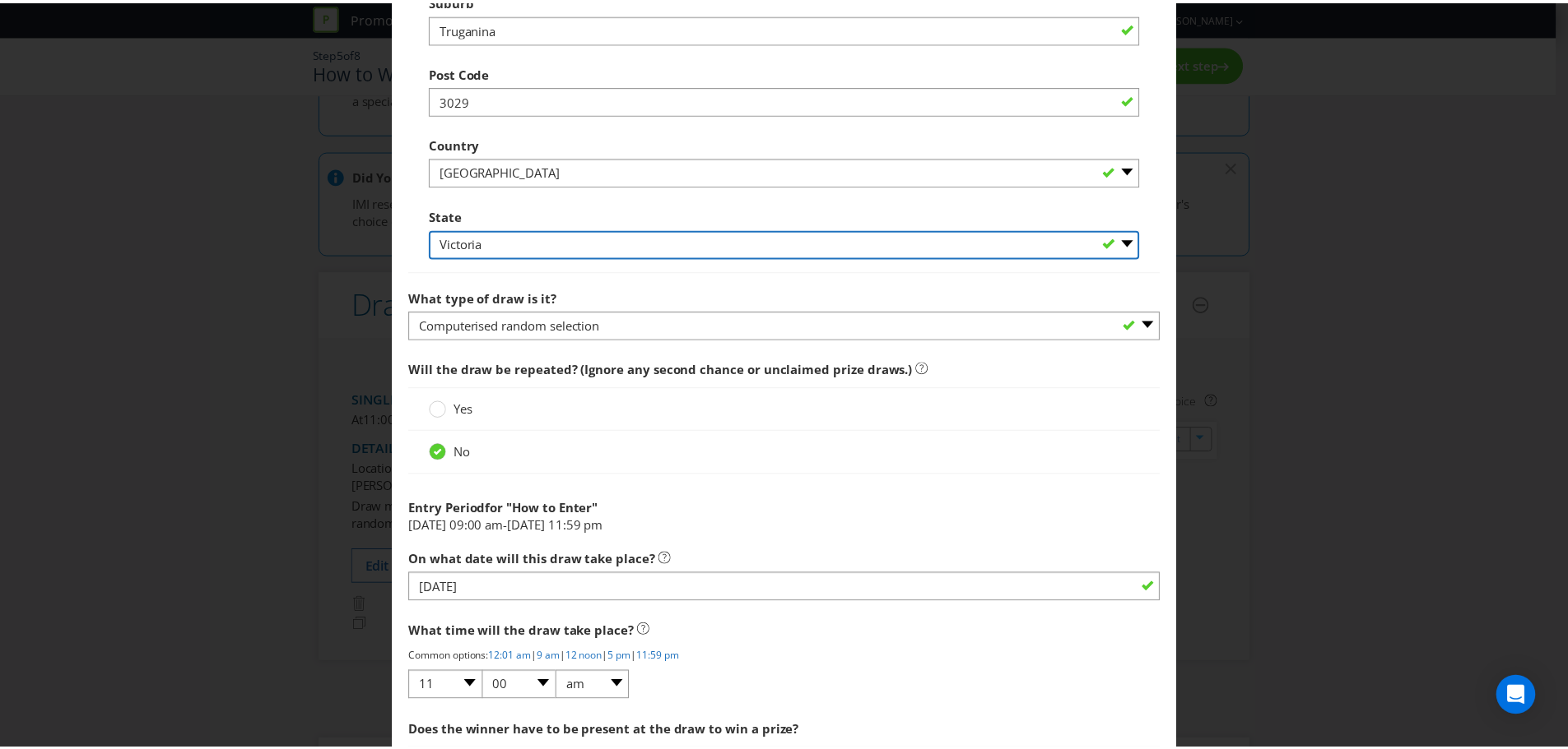
scroll to position [1273, 0]
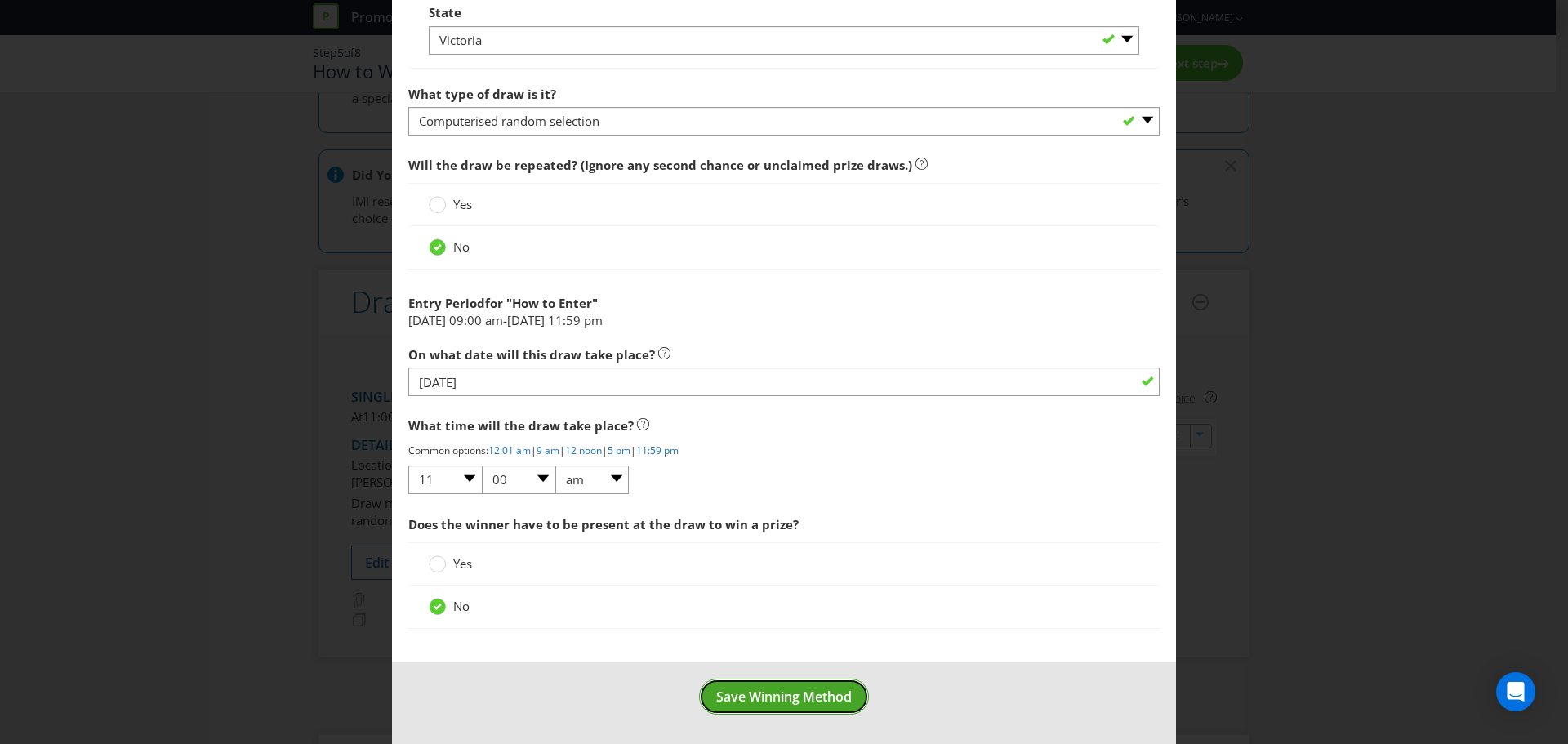
click at [769, 699] on span "Save Winning Method" at bounding box center [784, 697] width 136 height 18
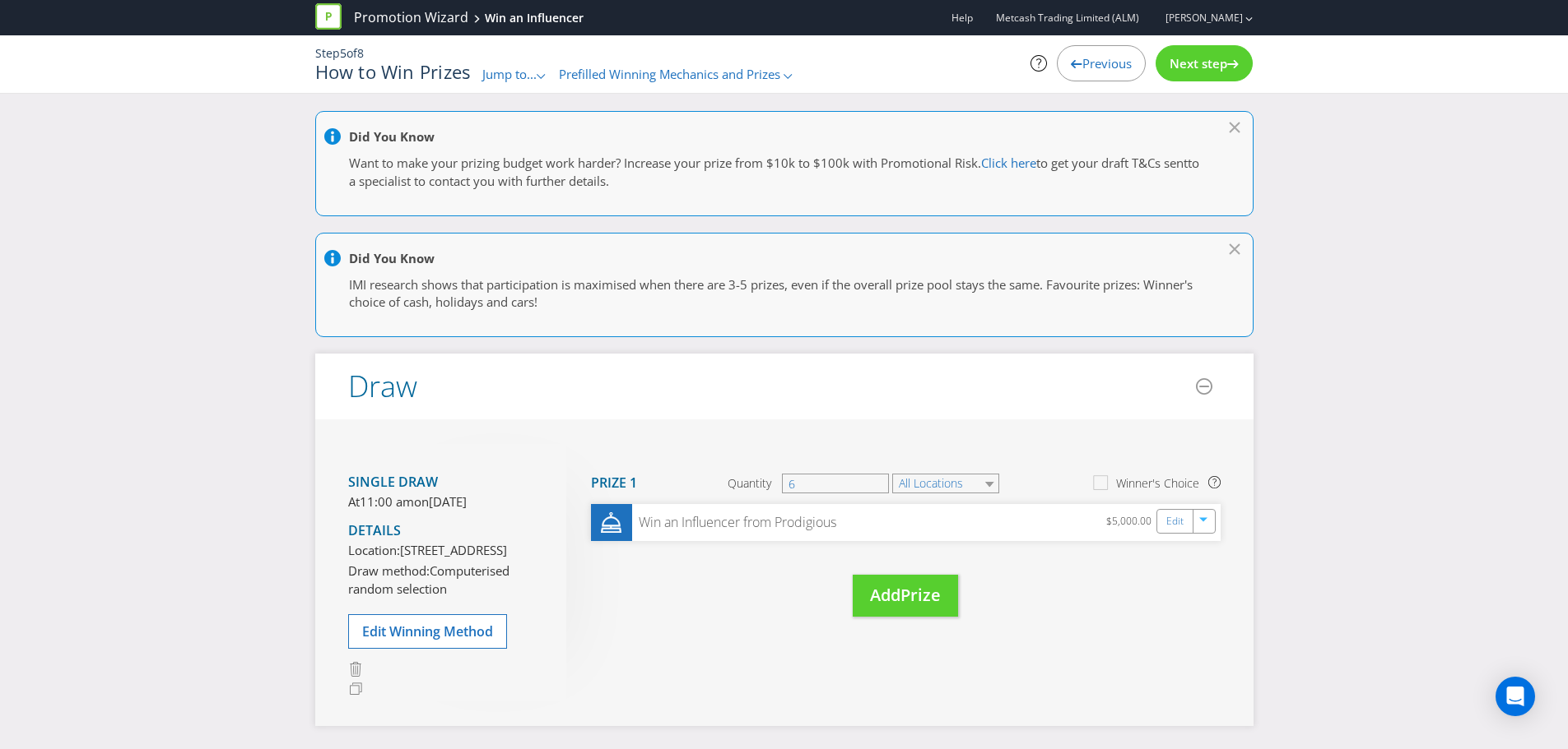
click at [1185, 65] on span "Next step" at bounding box center [1198, 64] width 57 height 17
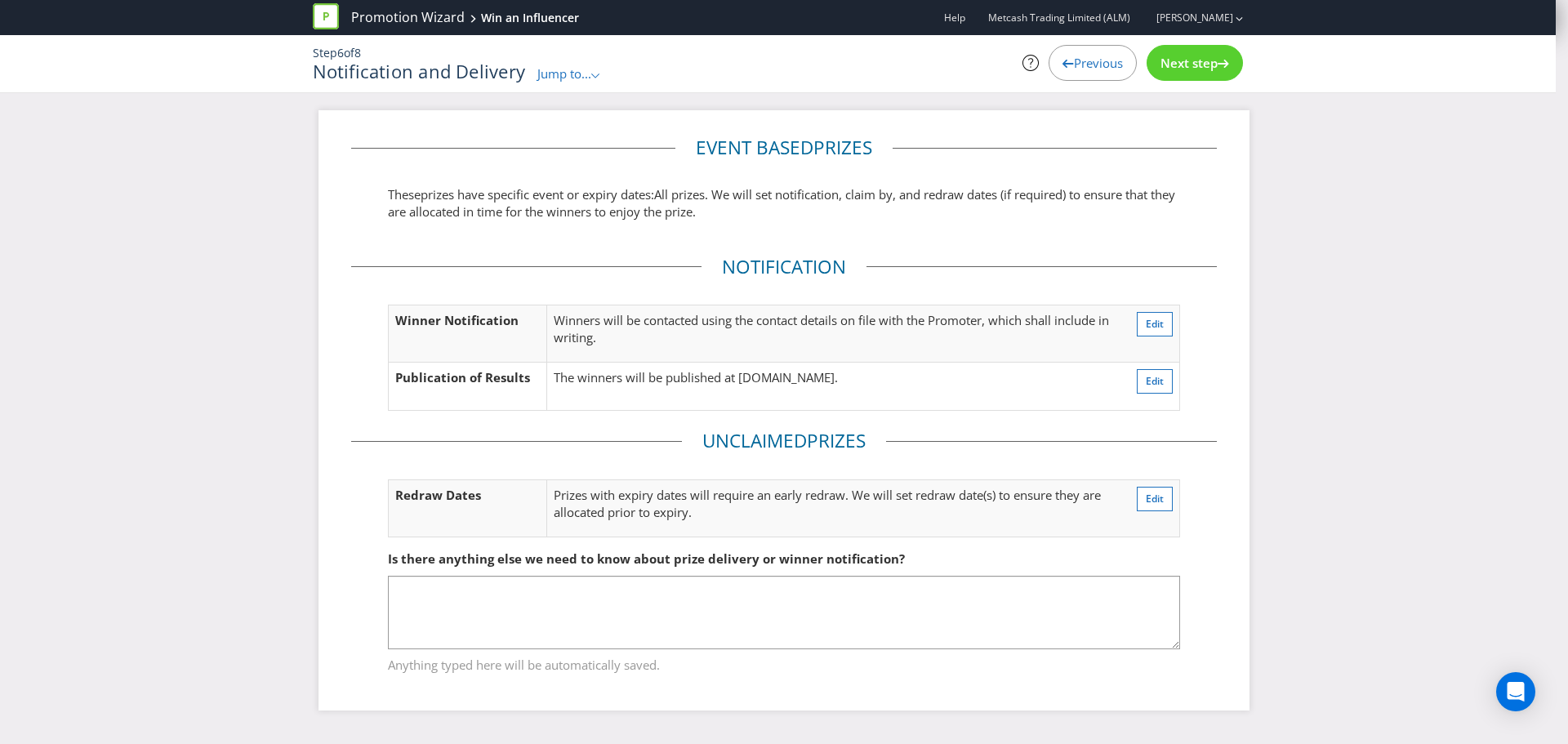
click at [1195, 60] on span "Next step" at bounding box center [1189, 63] width 57 height 17
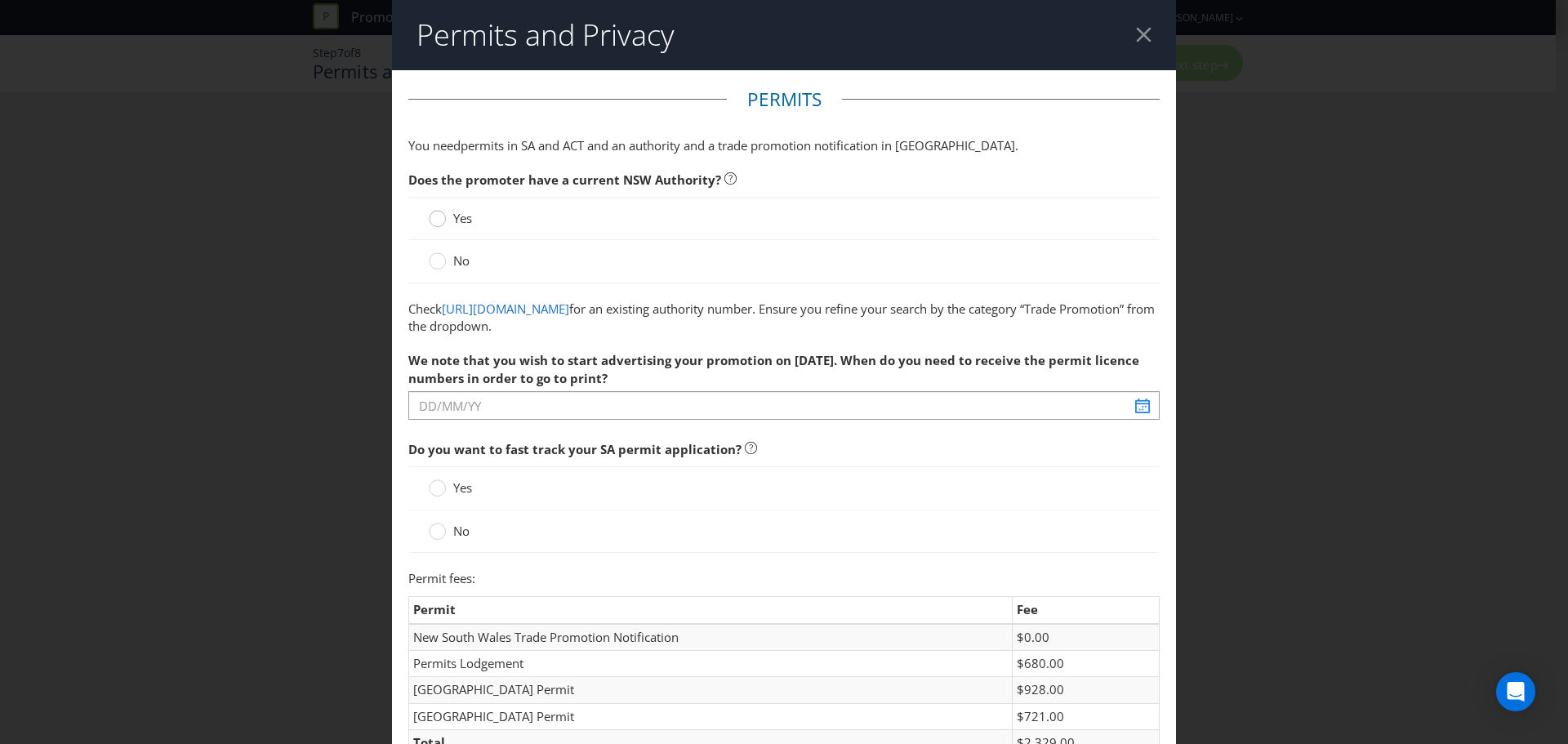
click at [436, 217] on div at bounding box center [437, 213] width 8 height 8
click at [0, 0] on input "Yes" at bounding box center [0, 0] width 0 height 0
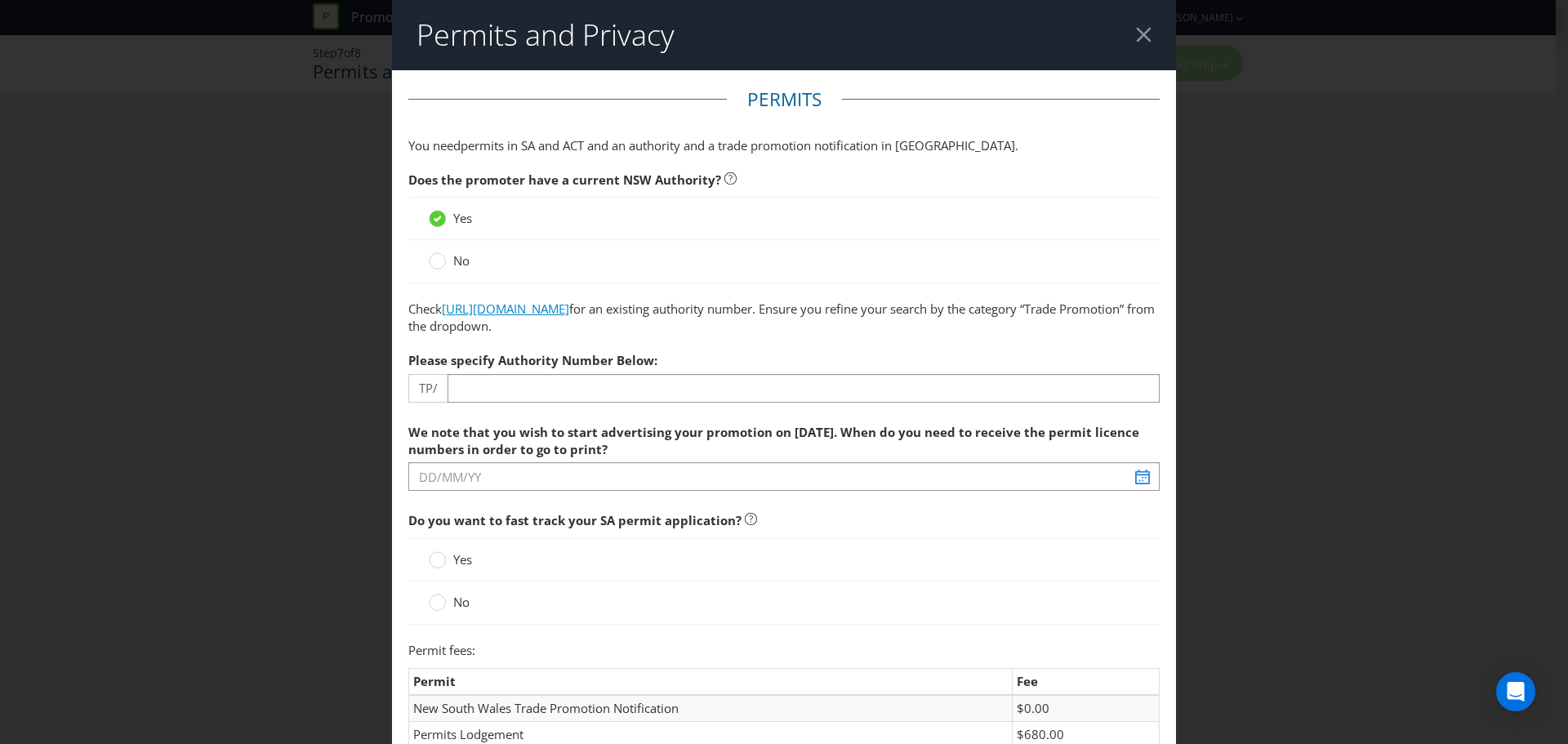
click at [565, 311] on link "[URL][DOMAIN_NAME]" at bounding box center [505, 309] width 127 height 17
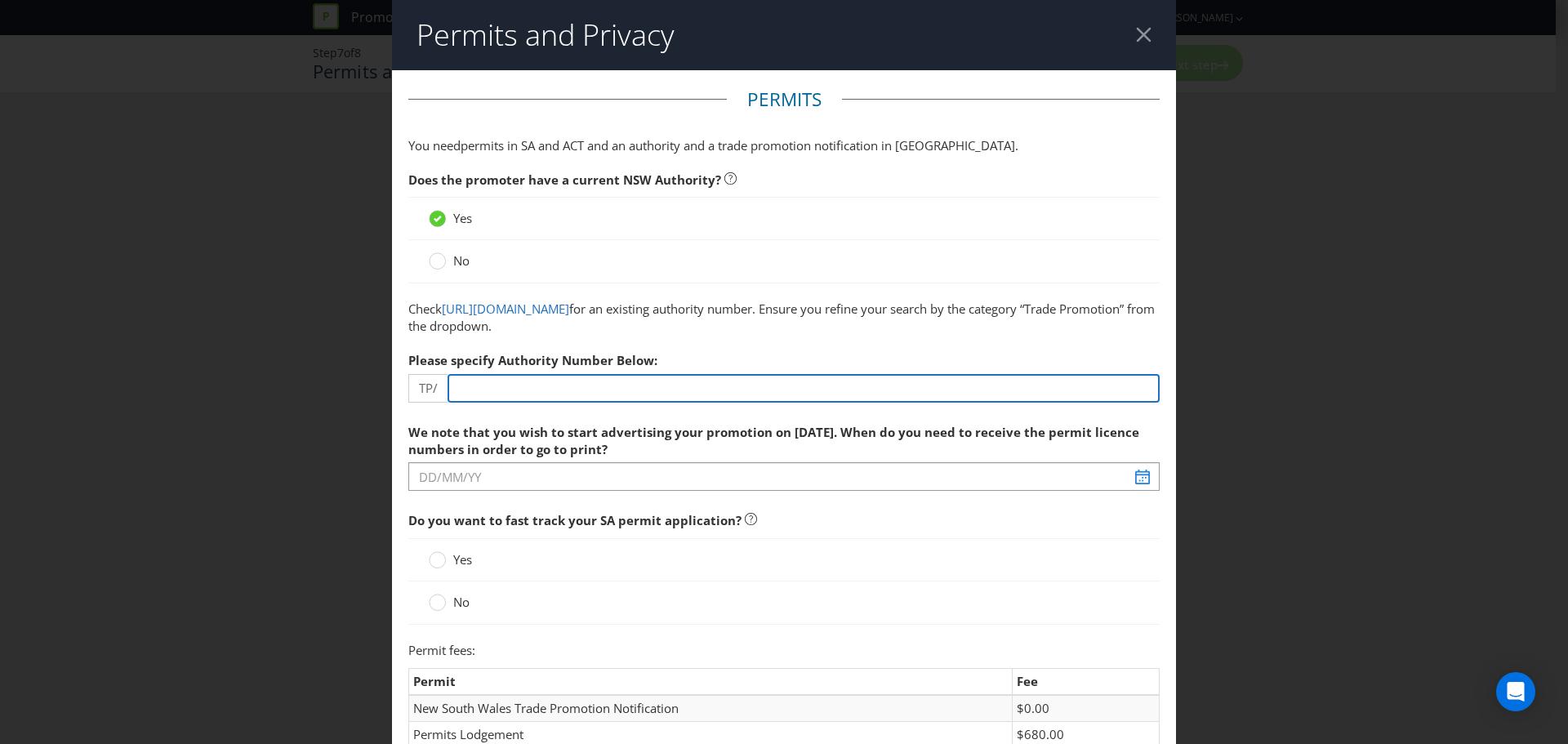
click at [507, 394] on input "number" at bounding box center [803, 388] width 712 height 28
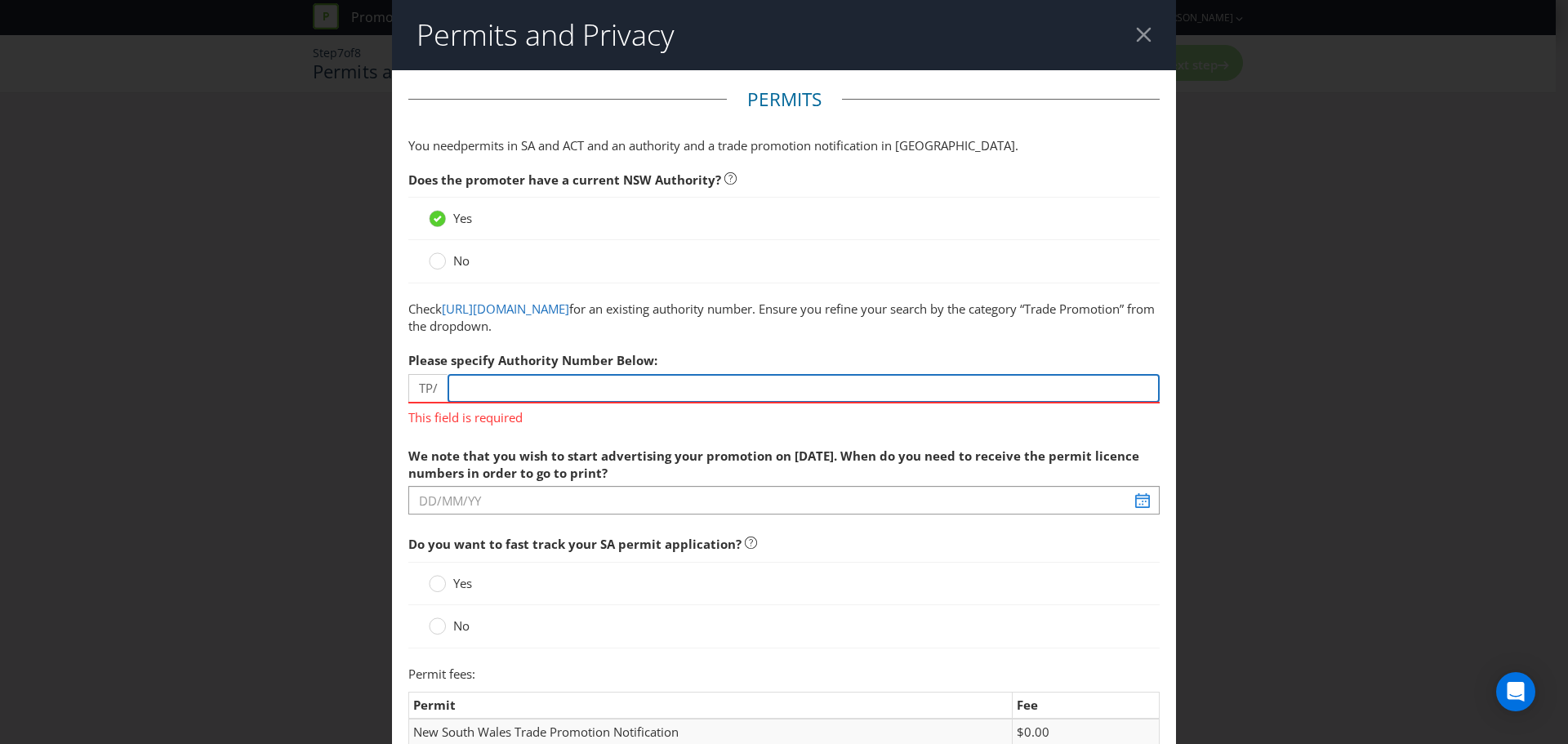
click at [613, 389] on input "number" at bounding box center [803, 388] width 712 height 28
paste input "02697"
type input "02697"
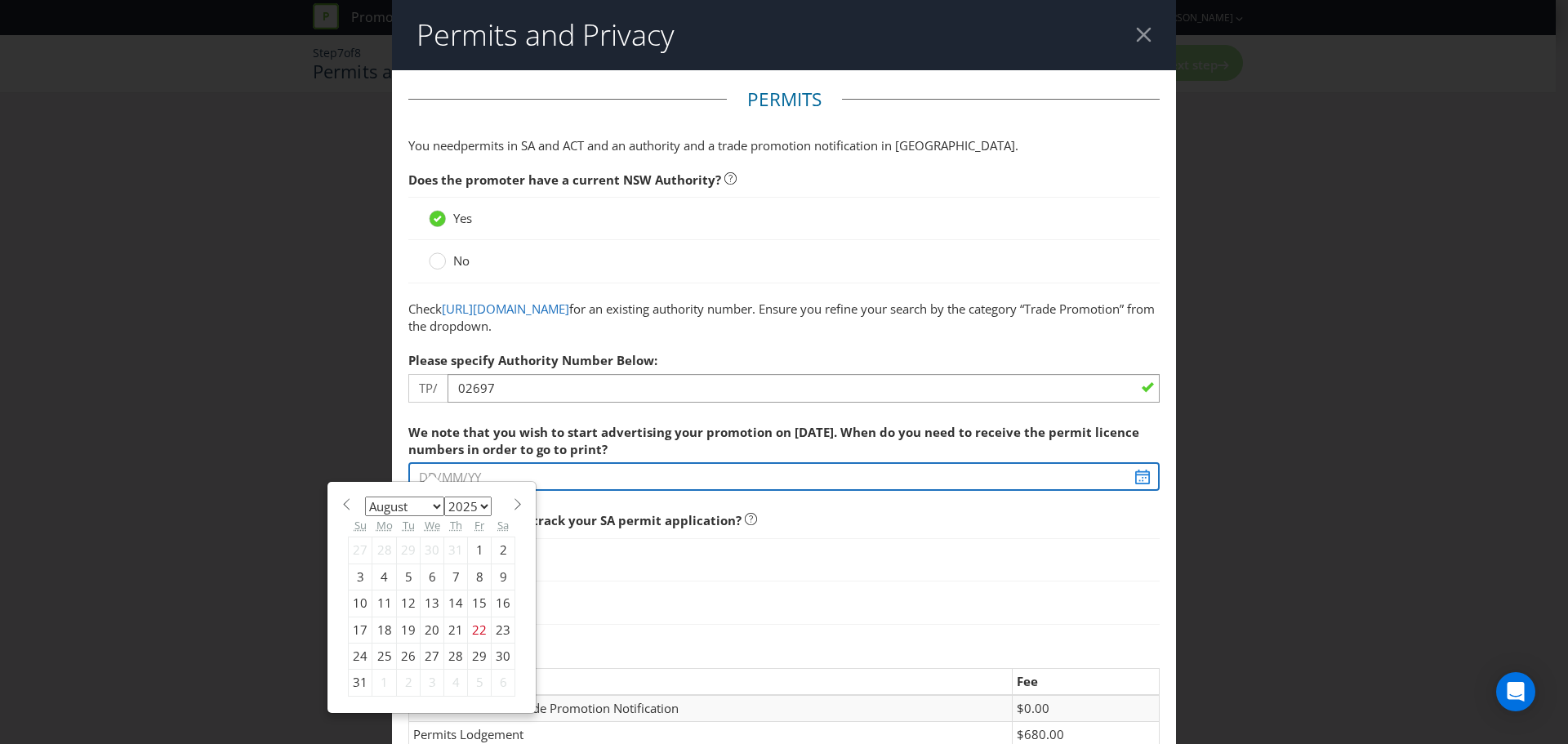
click at [621, 503] on span "We note that you wish to start advertising your promotion on [DATE]. When do yo…" at bounding box center [783, 525] width 751 height 218
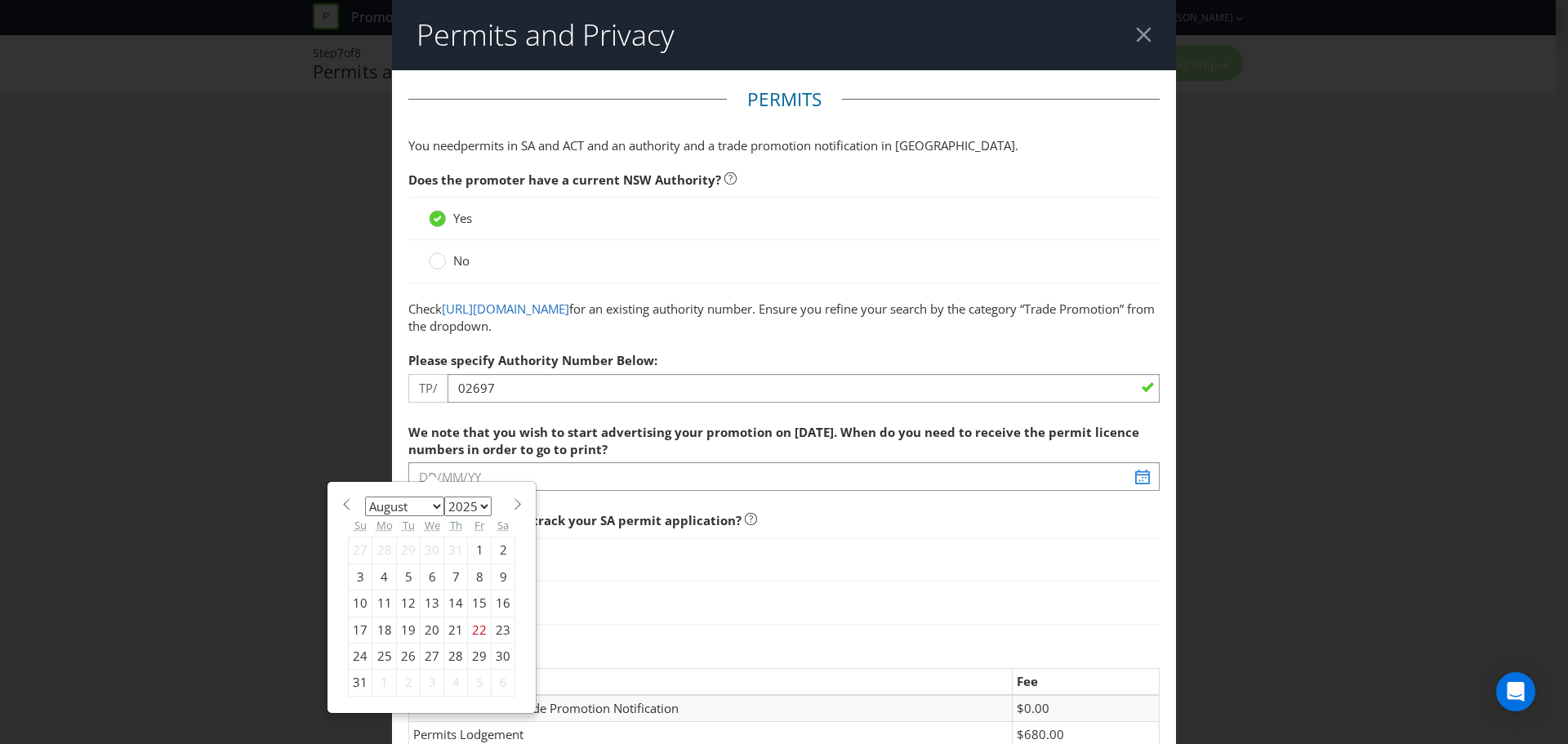
click at [621, 503] on span "We note that you wish to start advertising your promotion on [DATE]. When do yo…" at bounding box center [783, 525] width 751 height 218
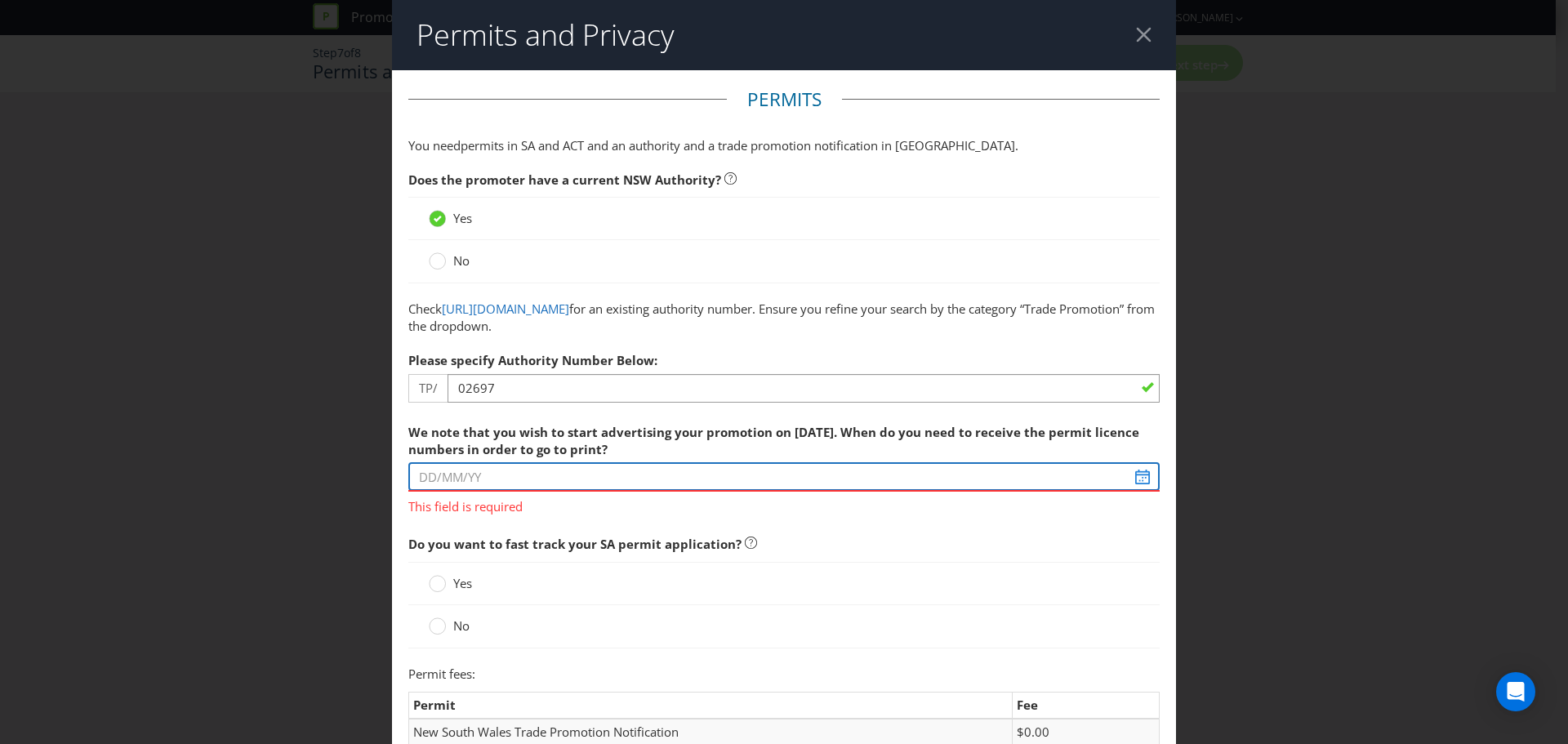
click at [620, 474] on input "text" at bounding box center [783, 476] width 751 height 28
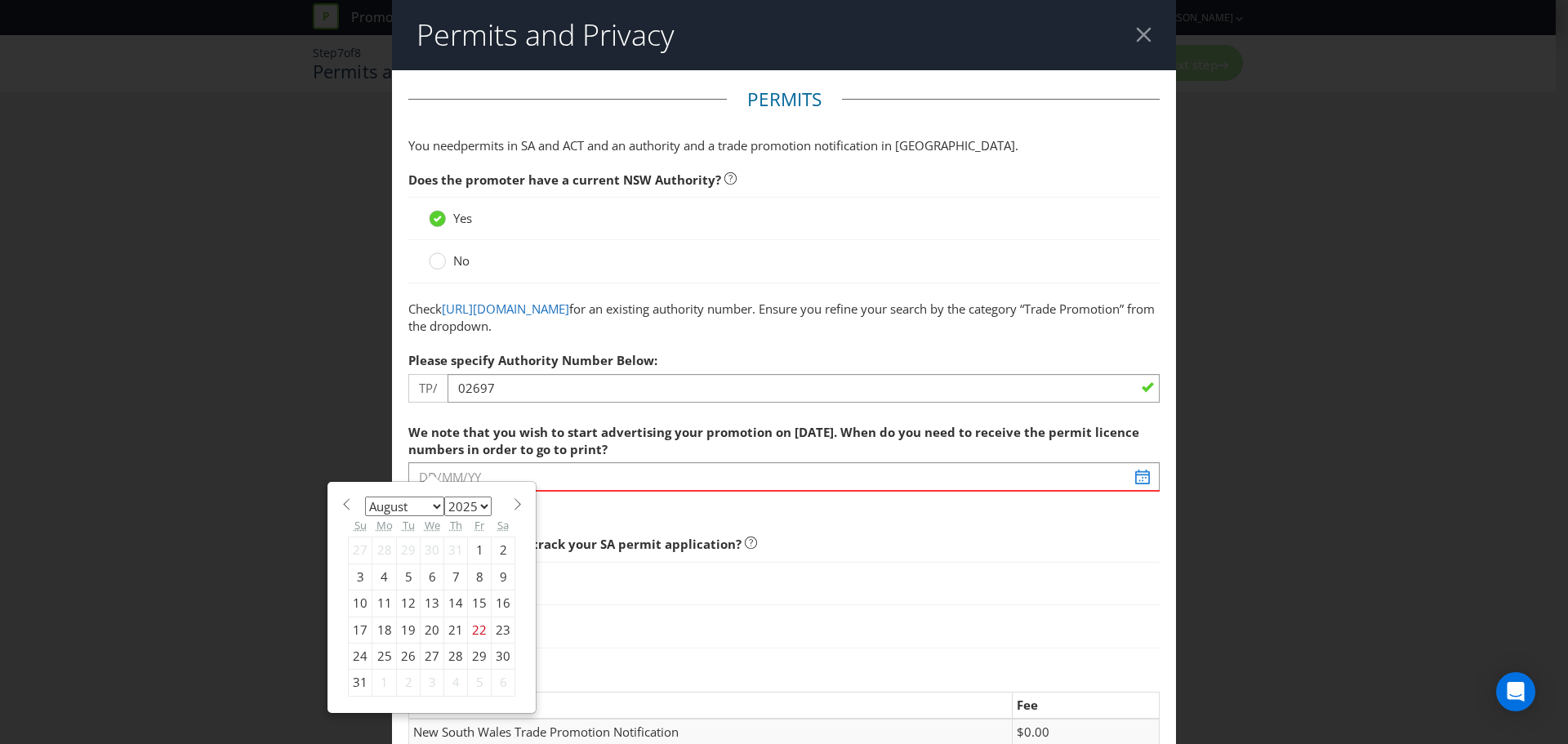
click at [436, 510] on select "January February March April May June July August September October November De…" at bounding box center [404, 506] width 79 height 19
click at [365, 497] on select "January February March April May June July August September October November De…" at bounding box center [404, 506] width 79 height 19
click at [430, 510] on select "January February March April May June July August September October November De…" at bounding box center [404, 506] width 79 height 19
select select "9"
click at [365, 497] on select "January February March April May June July August September October November De…" at bounding box center [404, 506] width 79 height 19
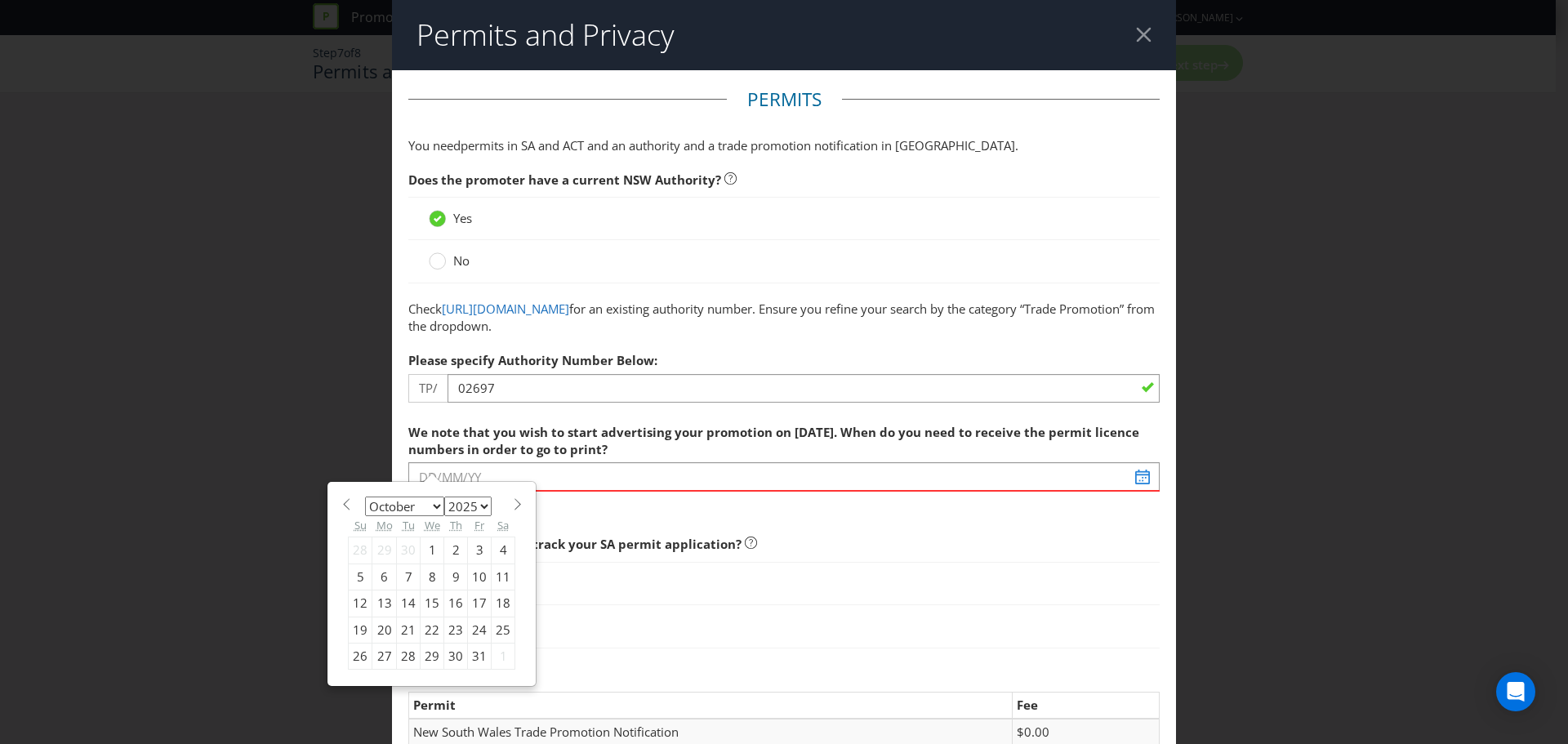
click at [374, 655] on div "27" at bounding box center [384, 657] width 25 height 27
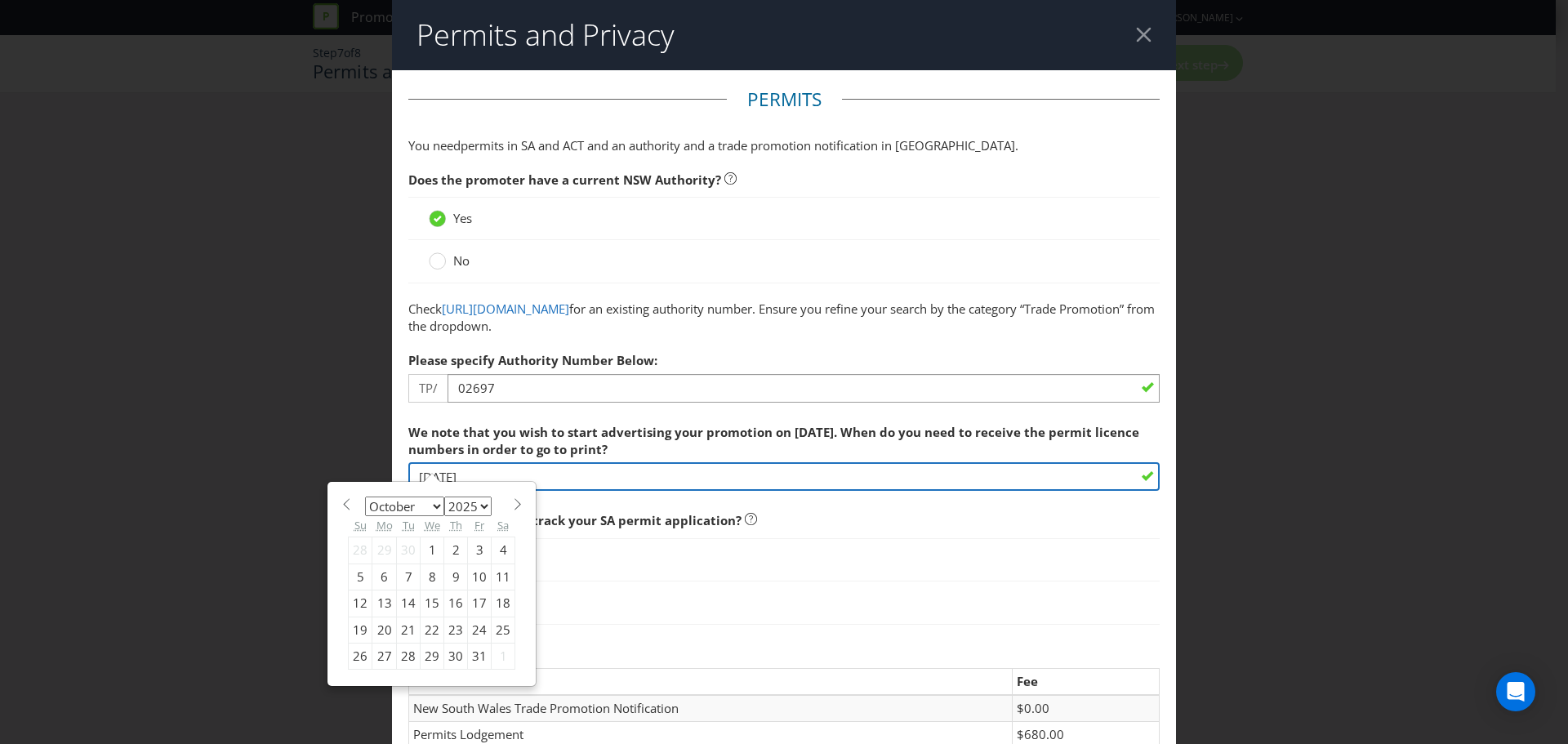
click at [460, 482] on div "We note that you wish to start advertising your promotion on [DATE]. When do yo…" at bounding box center [783, 454] width 751 height 77
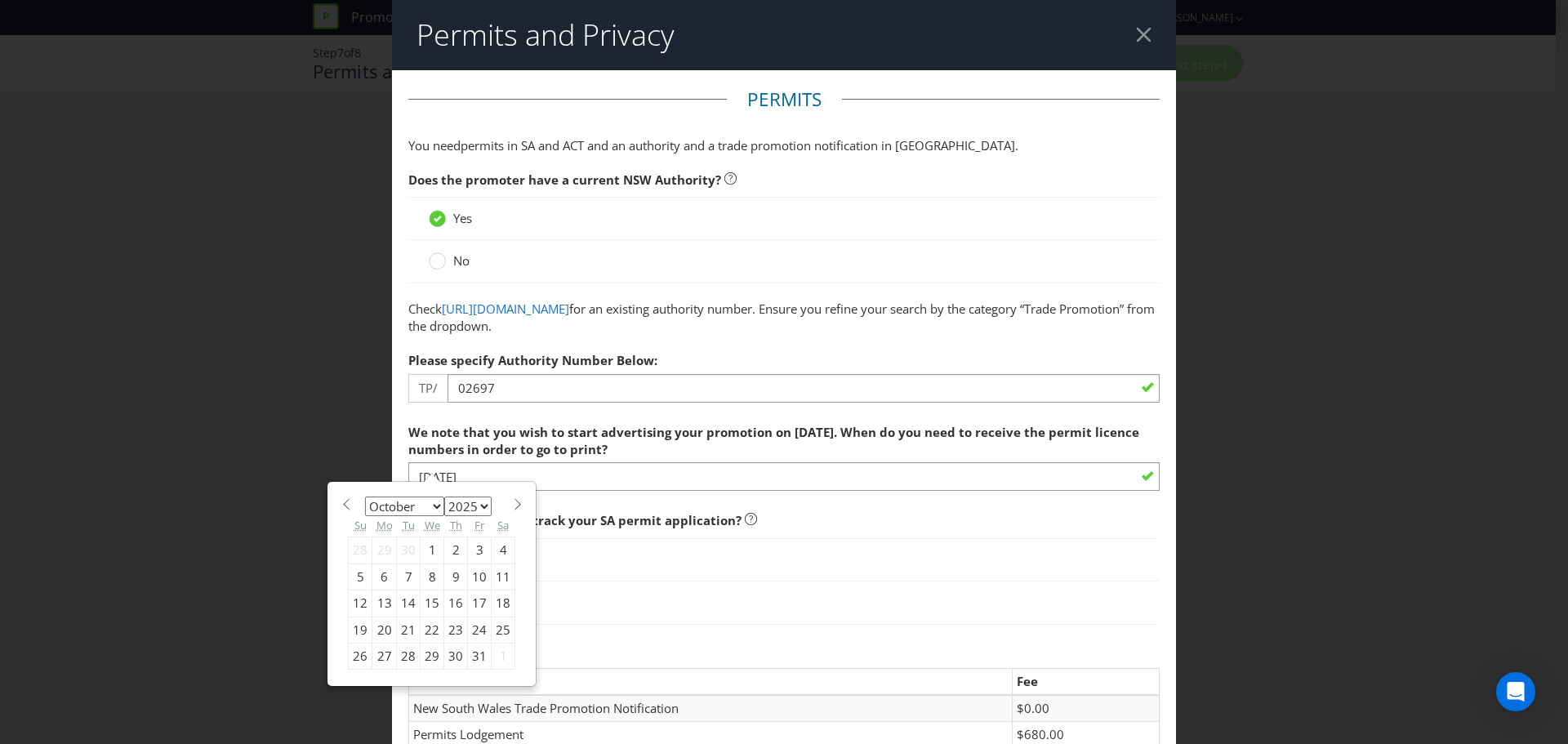
click at [469, 629] on div "24" at bounding box center [480, 629] width 24 height 27
type input "[DATE]"
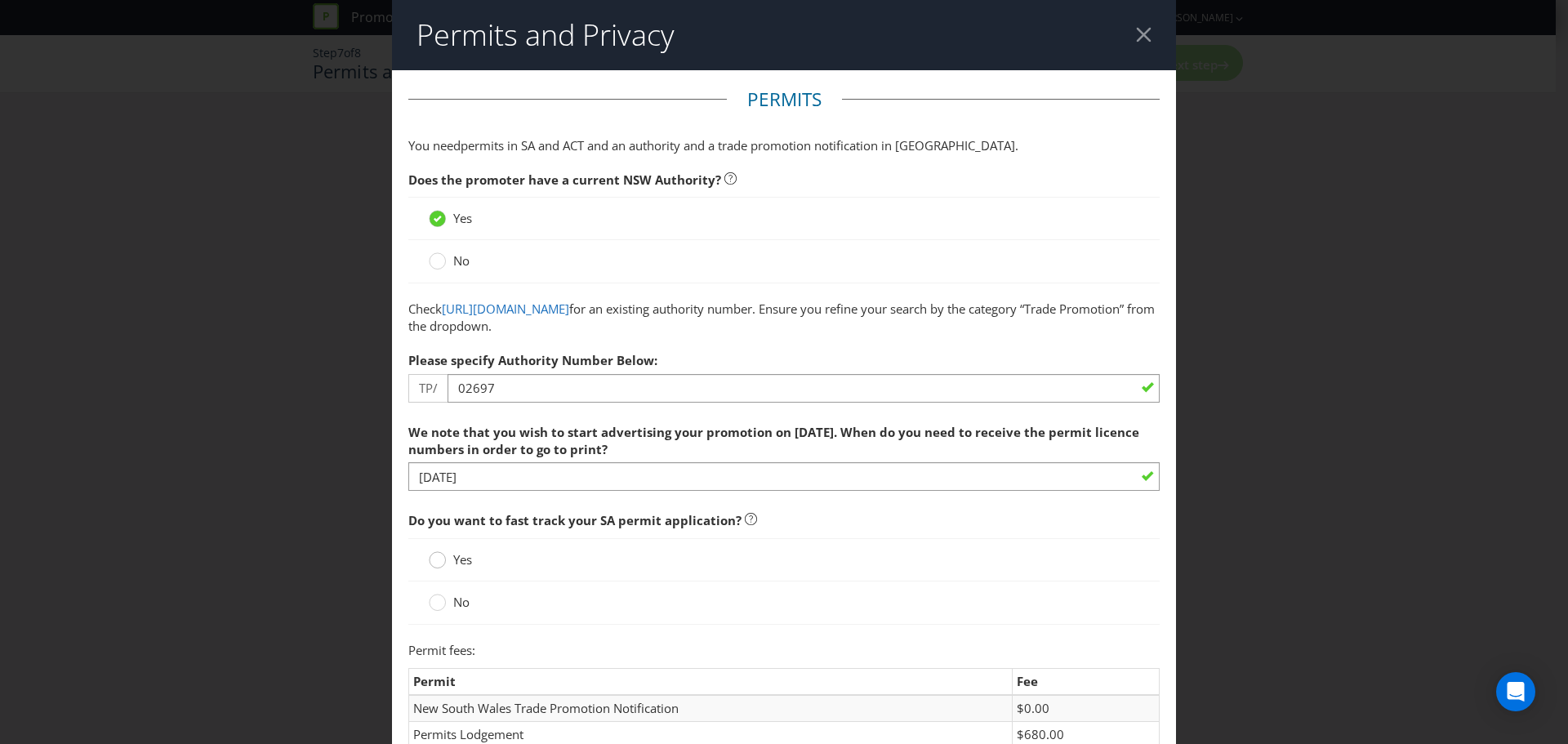
click at [434, 558] on div at bounding box center [437, 554] width 8 height 8
click at [0, 0] on input "Yes" at bounding box center [0, 0] width 0 height 0
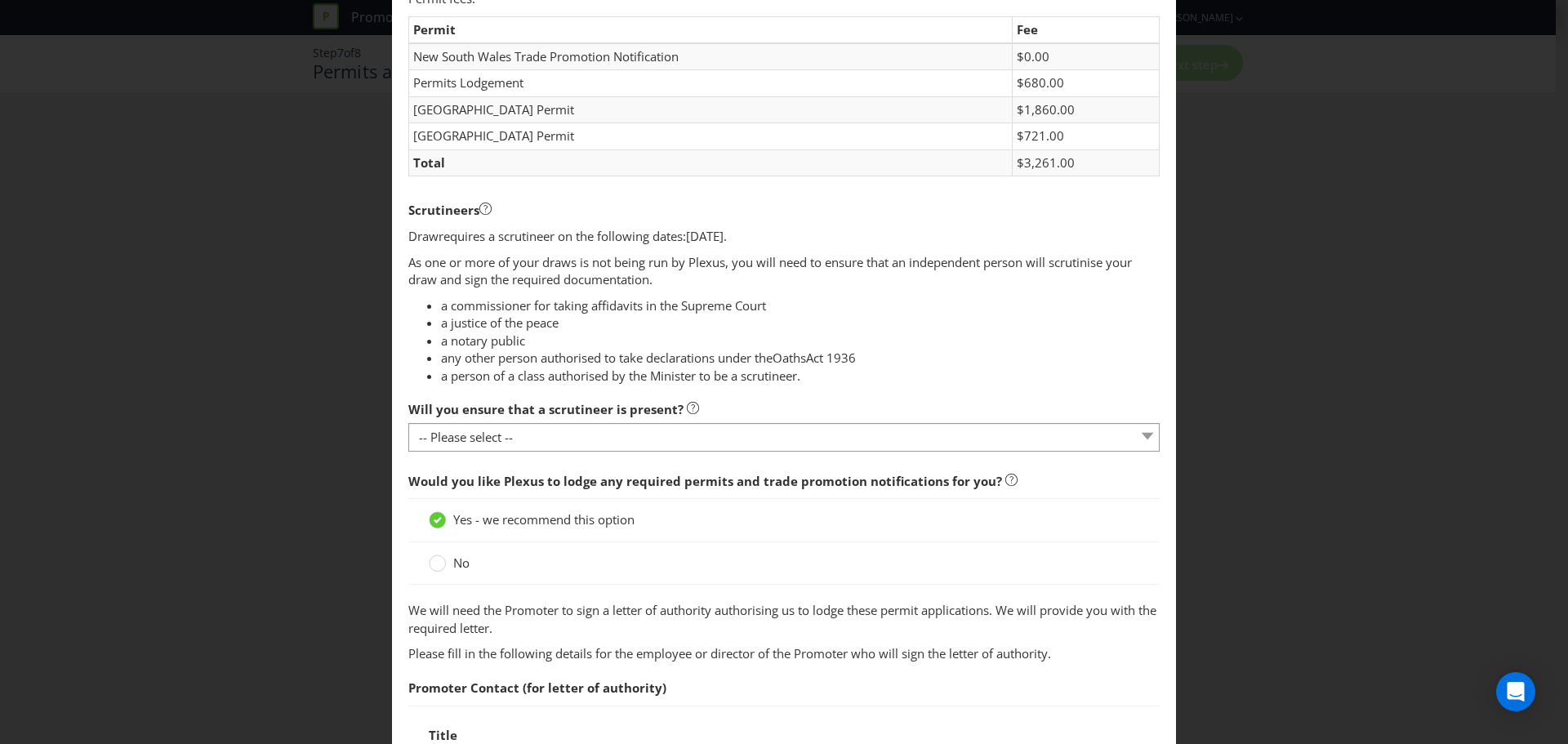
scroll to position [654, 0]
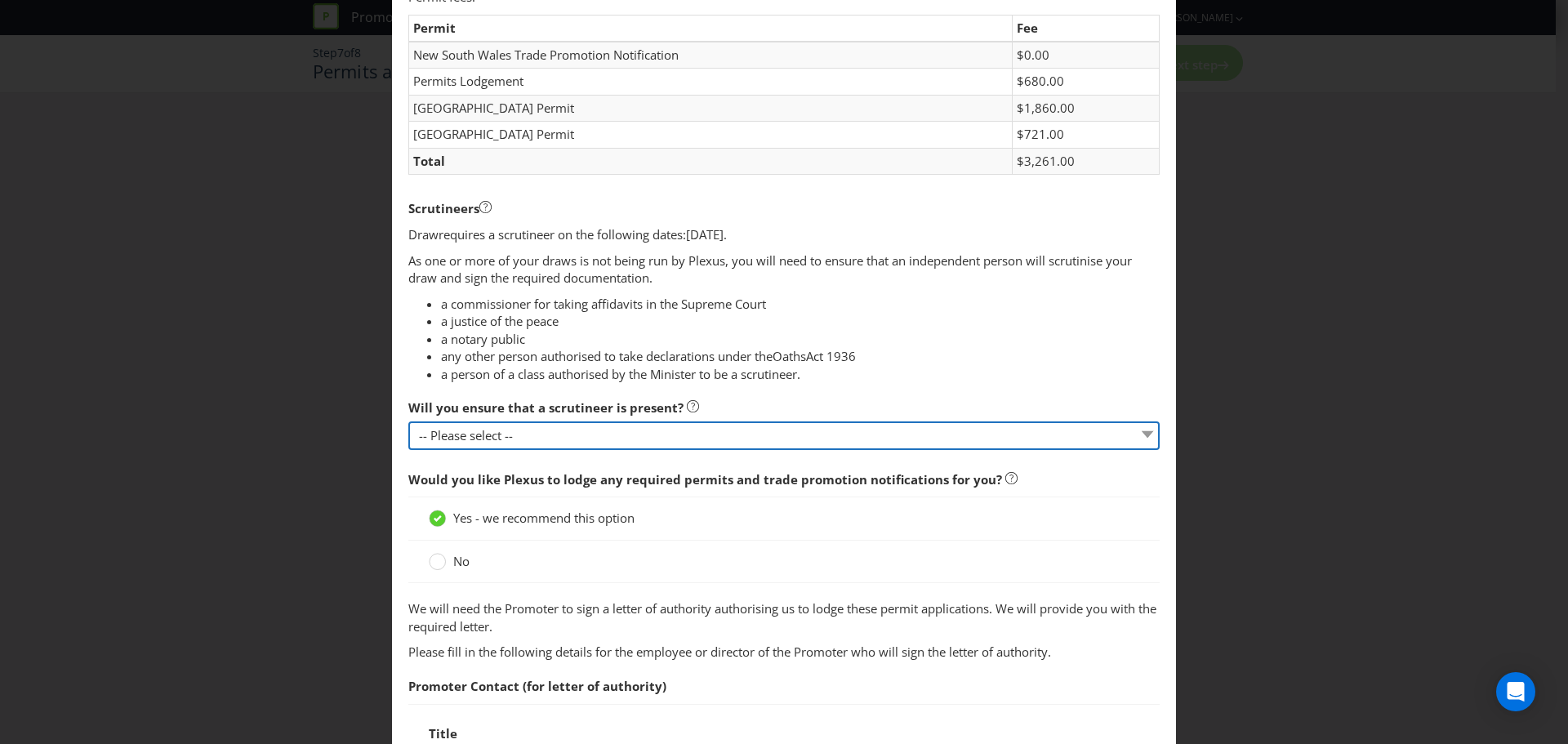
click at [669, 435] on select "-- Please select -- Yes, I agree to arrange for a scrutineer for each draw. No,…" at bounding box center [783, 436] width 751 height 28
click at [408, 422] on select "-- Please select -- Yes, I agree to arrange for a scrutineer for each draw. No,…" at bounding box center [783, 436] width 751 height 28
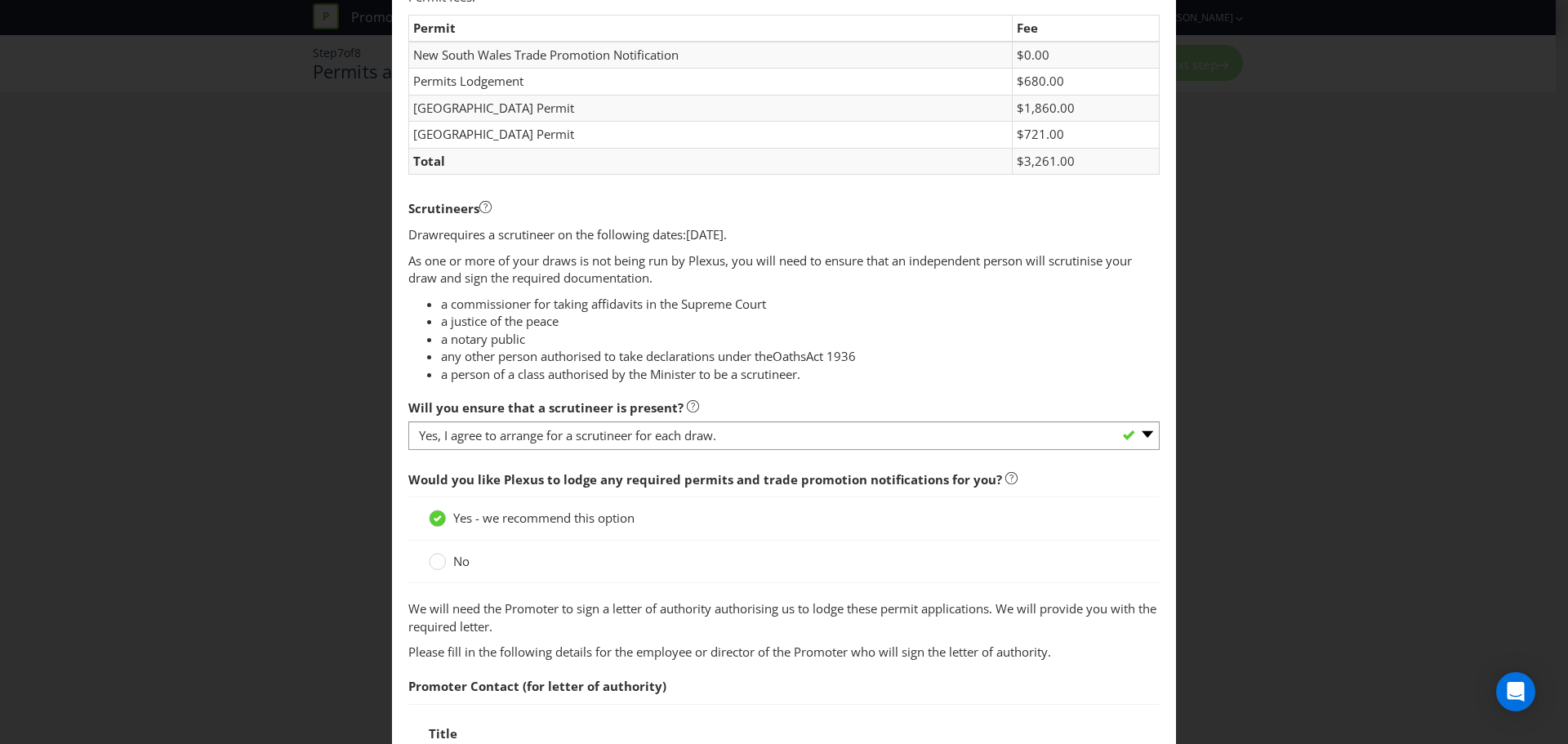
click at [926, 305] on li "a commissioner for taking affidavits in the Supreme Court" at bounding box center [801, 304] width 719 height 17
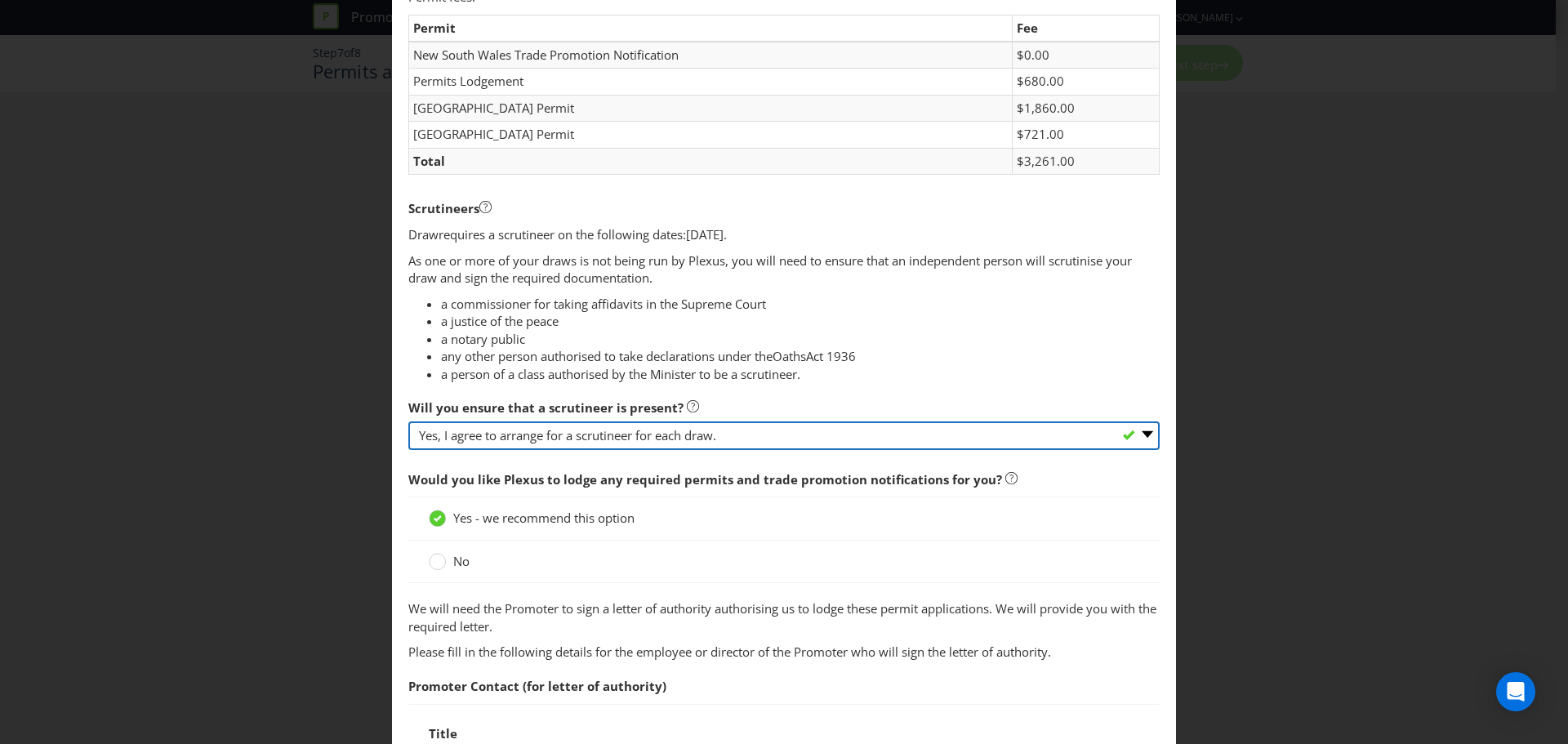
click at [624, 443] on select "-- Please select -- Yes, I agree to arrange for a scrutineer for each draw. No,…" at bounding box center [783, 436] width 751 height 28
select select "NO_EXCEMPT"
click at [408, 422] on select "-- Please select -- Yes, I agree to arrange for a scrutineer for each draw. No,…" at bounding box center [783, 436] width 751 height 28
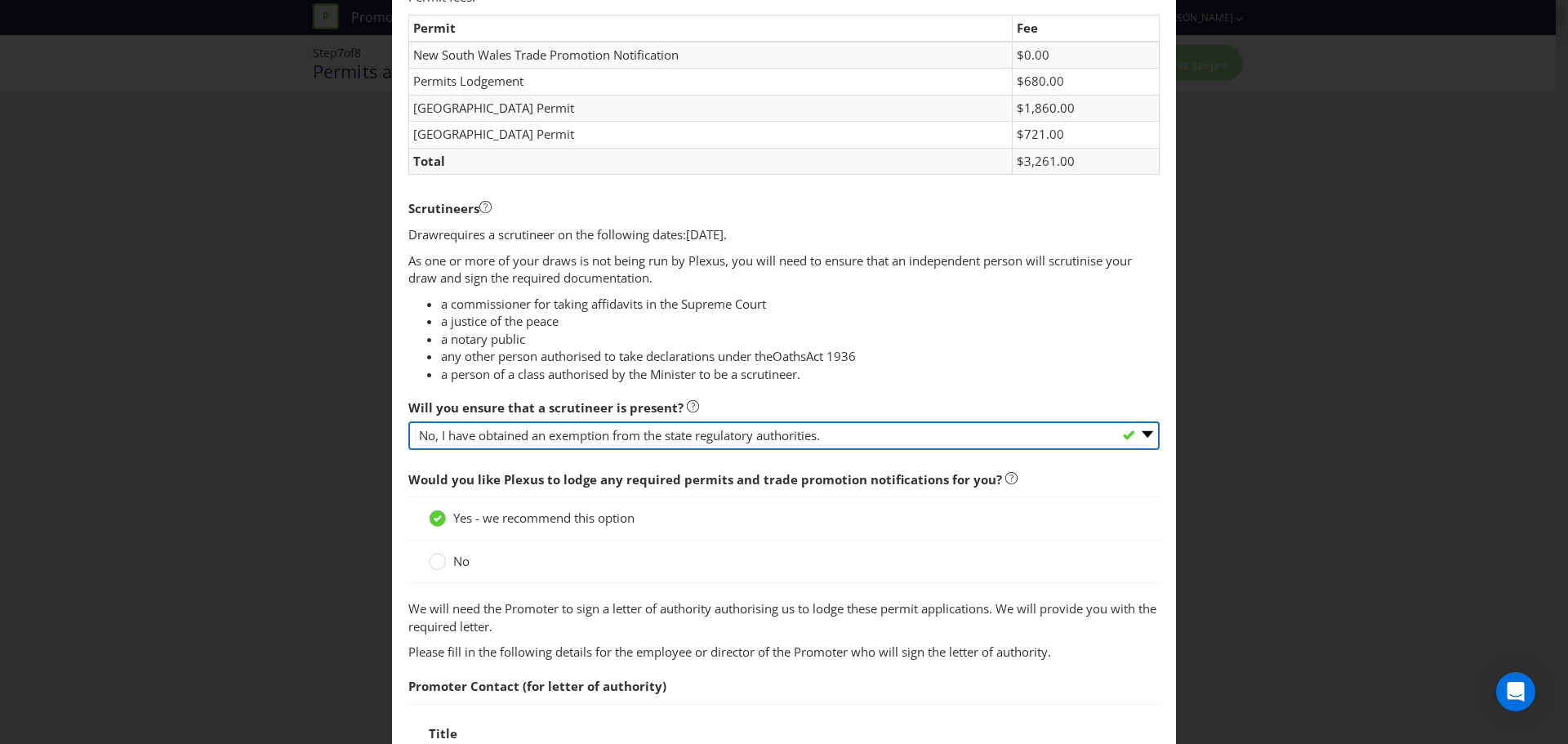
click at [955, 438] on select "-- Please select -- Yes, I agree to arrange for a scrutineer for each draw. No,…" at bounding box center [783, 436] width 751 height 28
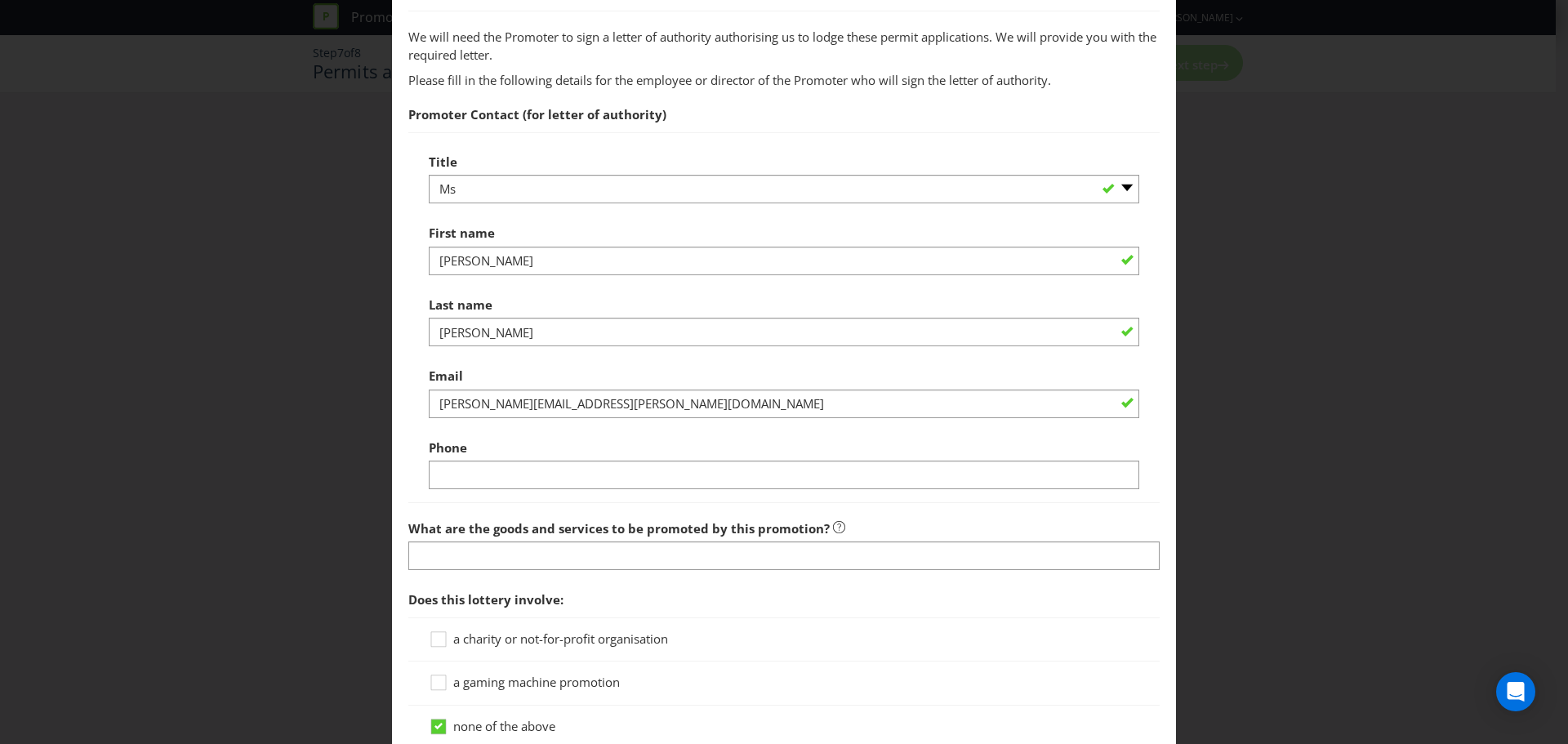
scroll to position [1389, 0]
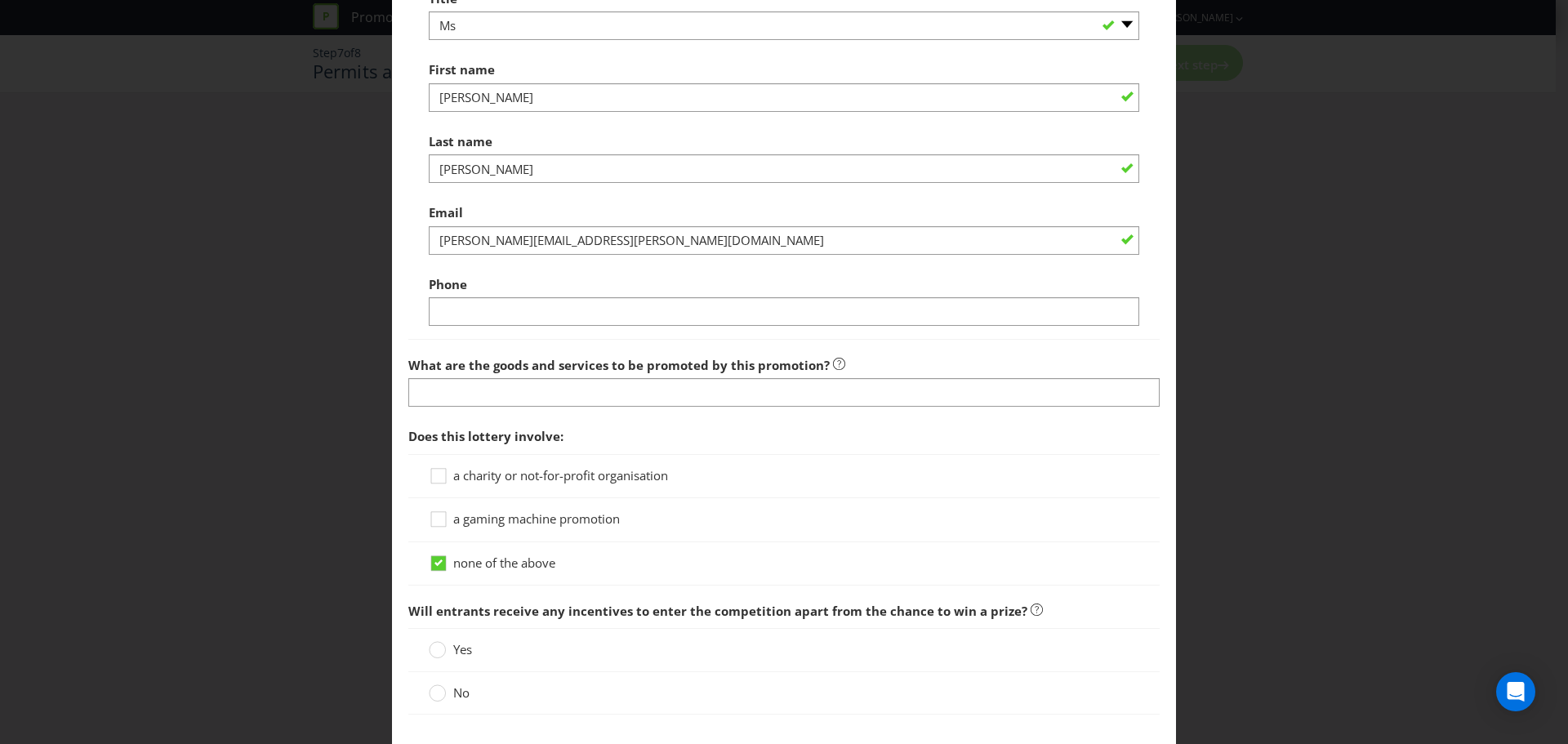
click at [789, 377] on div "What are the goods and services to be promoted by this promotion?" at bounding box center [783, 378] width 751 height 59
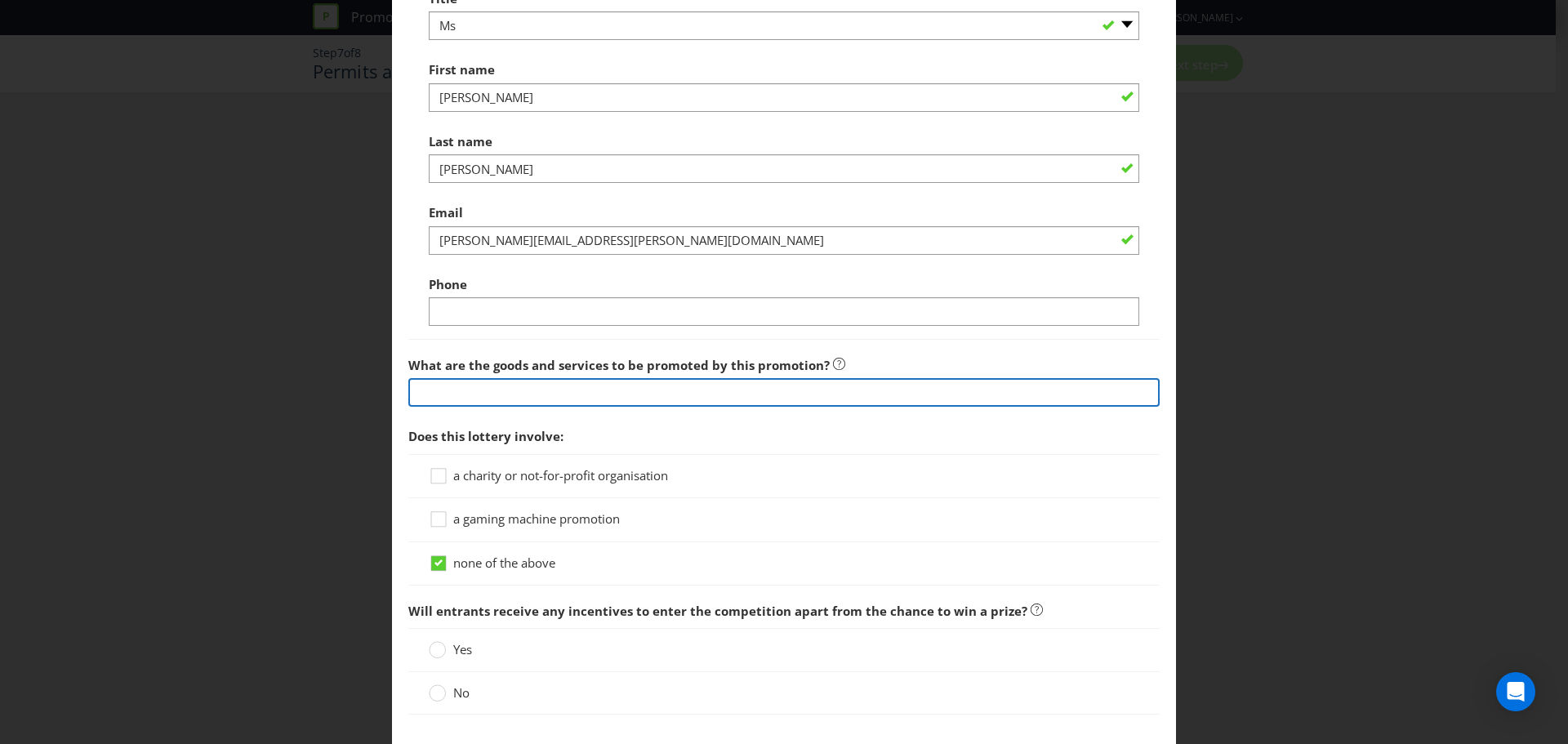
click at [536, 385] on input "text" at bounding box center [783, 392] width 751 height 28
click at [657, 387] on input "text" at bounding box center [783, 392] width 751 height 28
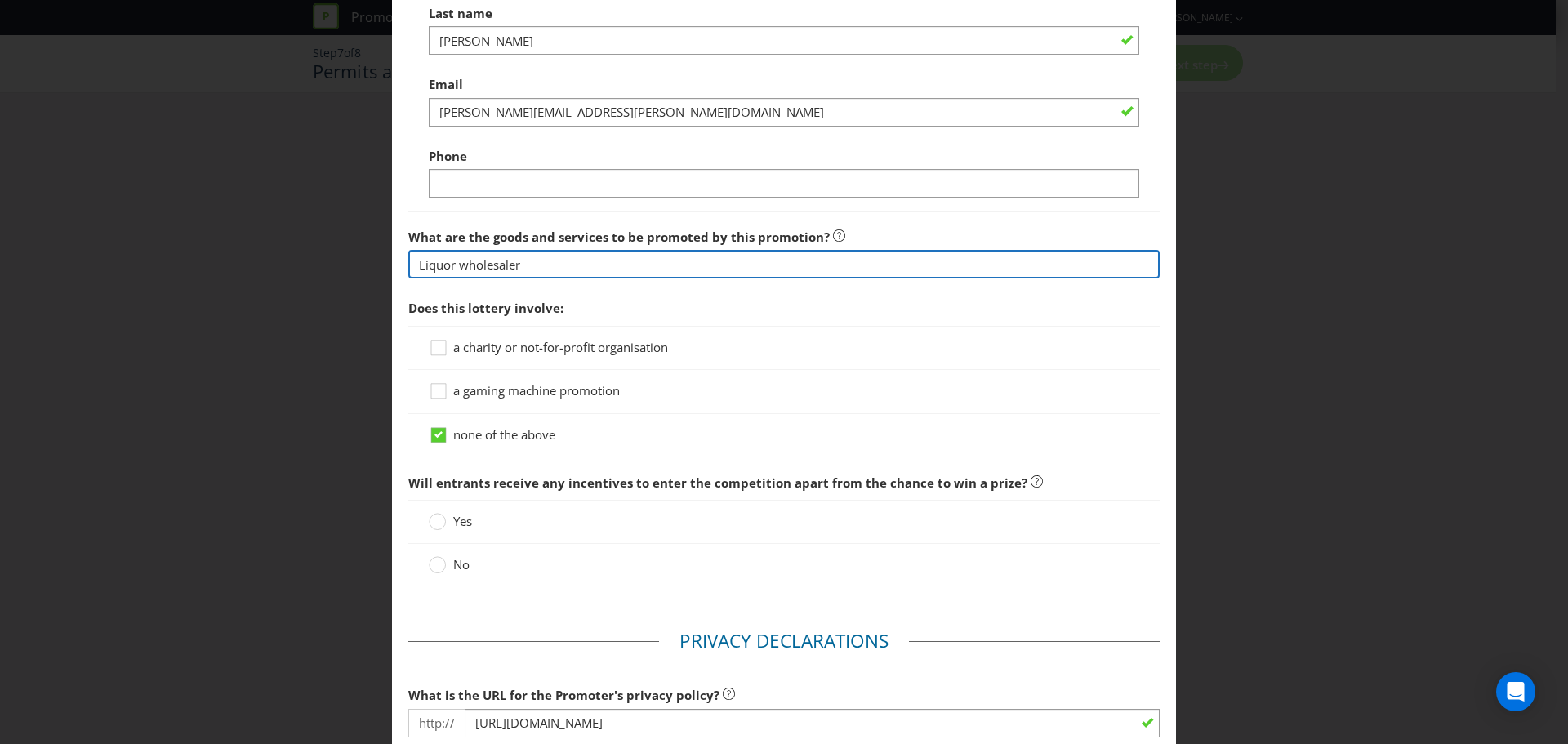
scroll to position [1552, 0]
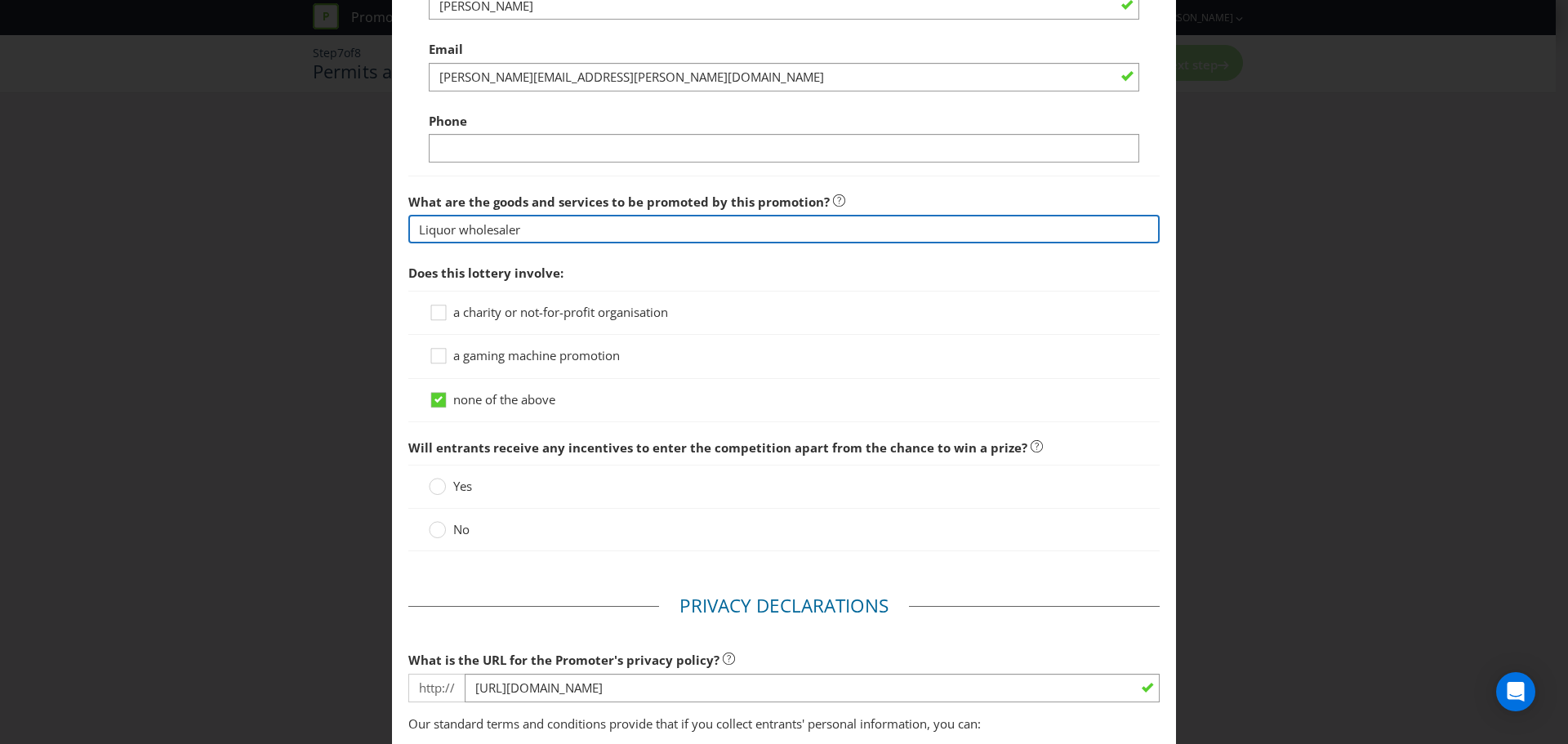
type input "Liquor wholesaler"
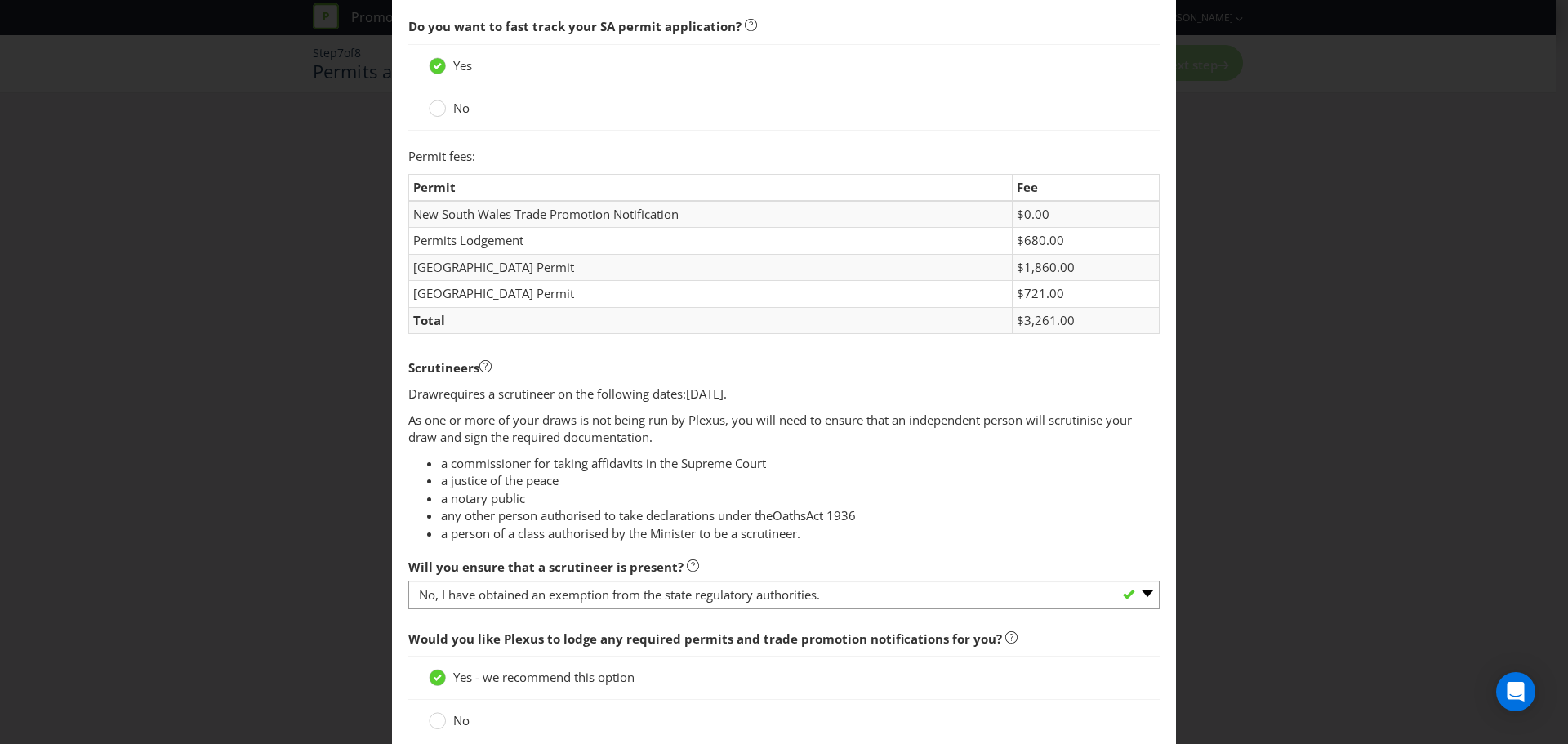
scroll to position [654, 0]
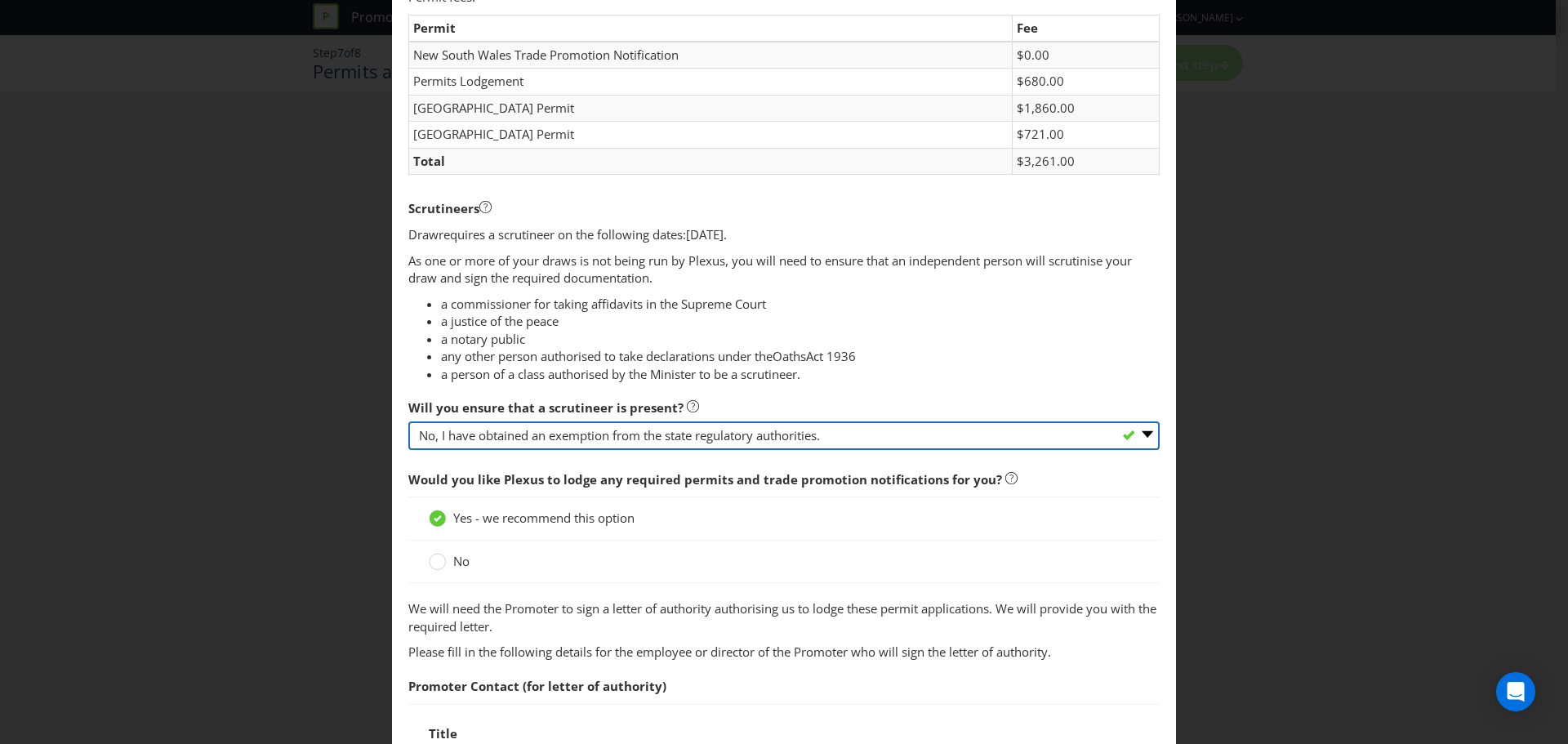
click at [704, 441] on select "-- Please select -- Yes, I agree to arrange for a scrutineer for each draw. No,…" at bounding box center [783, 436] width 751 height 28
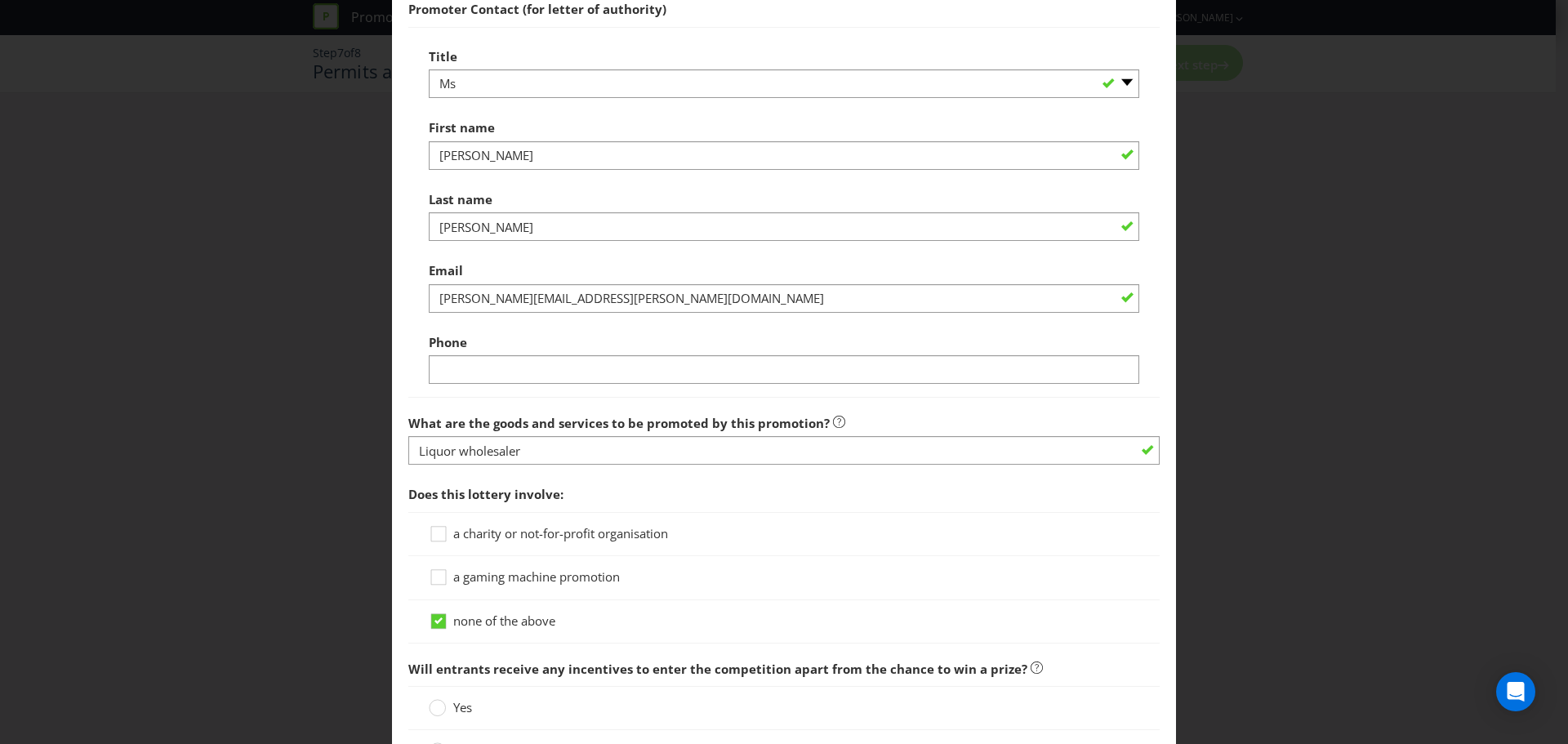
scroll to position [1389, 0]
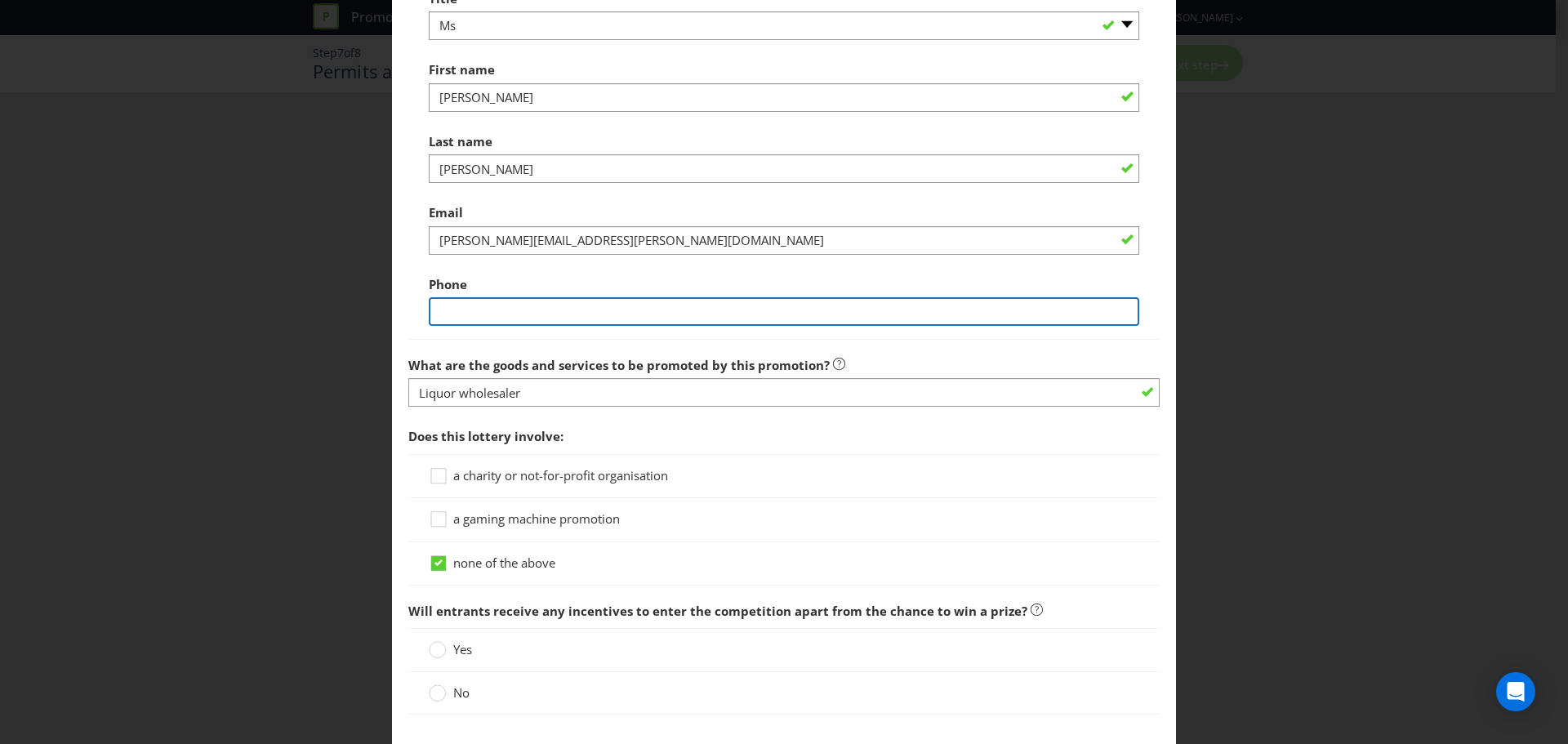
click at [665, 307] on input "text" at bounding box center [784, 311] width 711 height 28
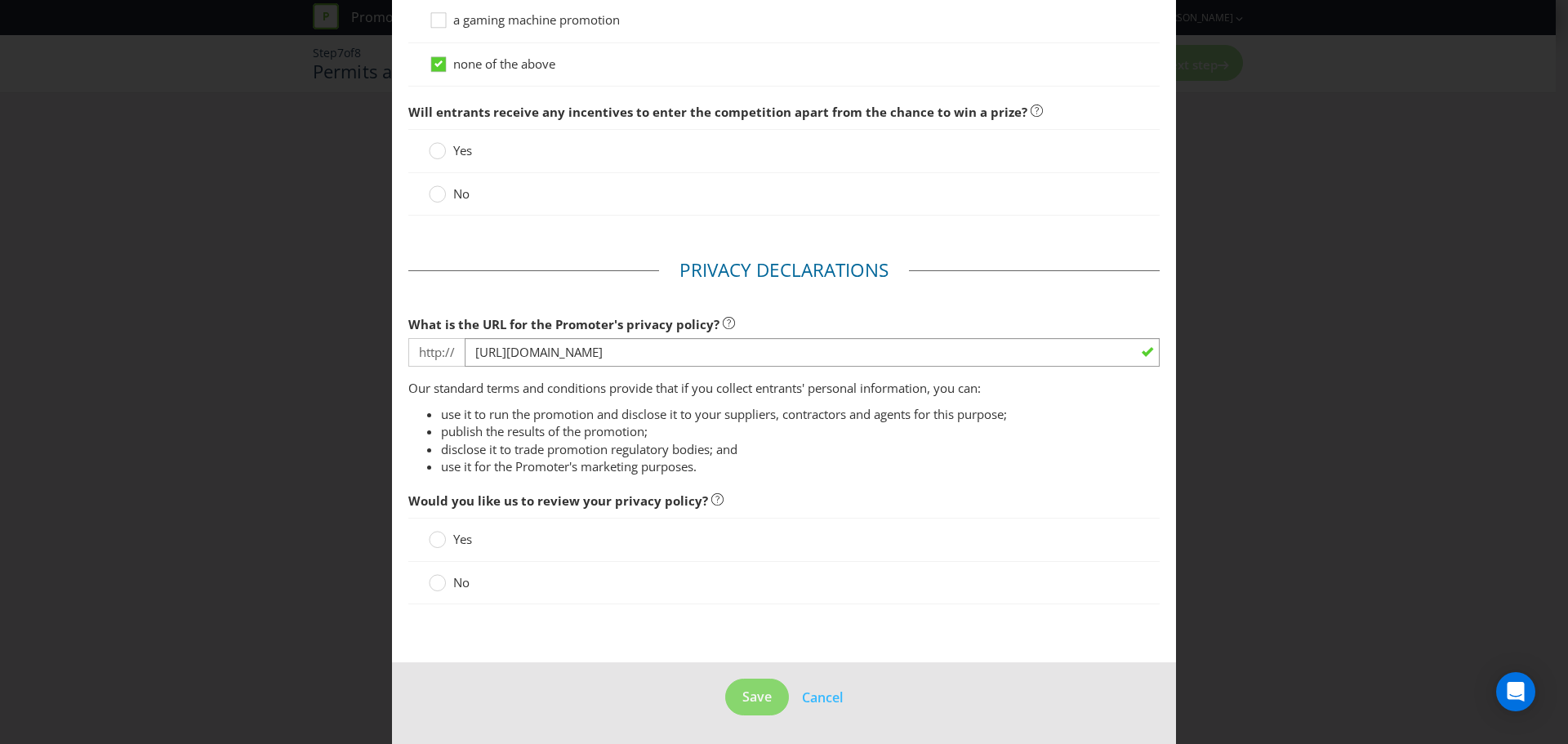
scroll to position [1889, 0]
type input "0437532991"
click at [441, 581] on circle at bounding box center [438, 583] width 17 height 17
click at [0, 0] on input "No" at bounding box center [0, 0] width 0 height 0
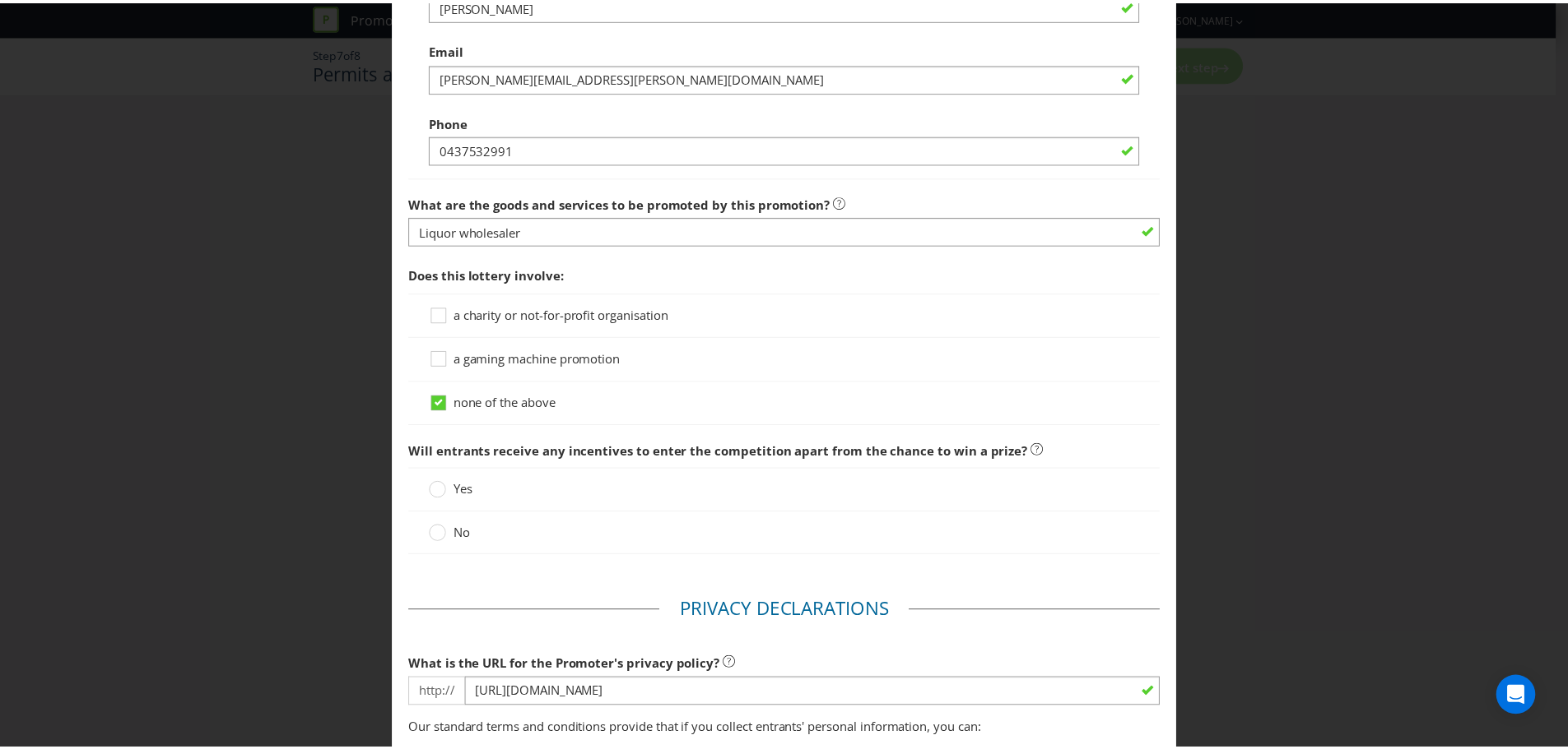
scroll to position [1892, 0]
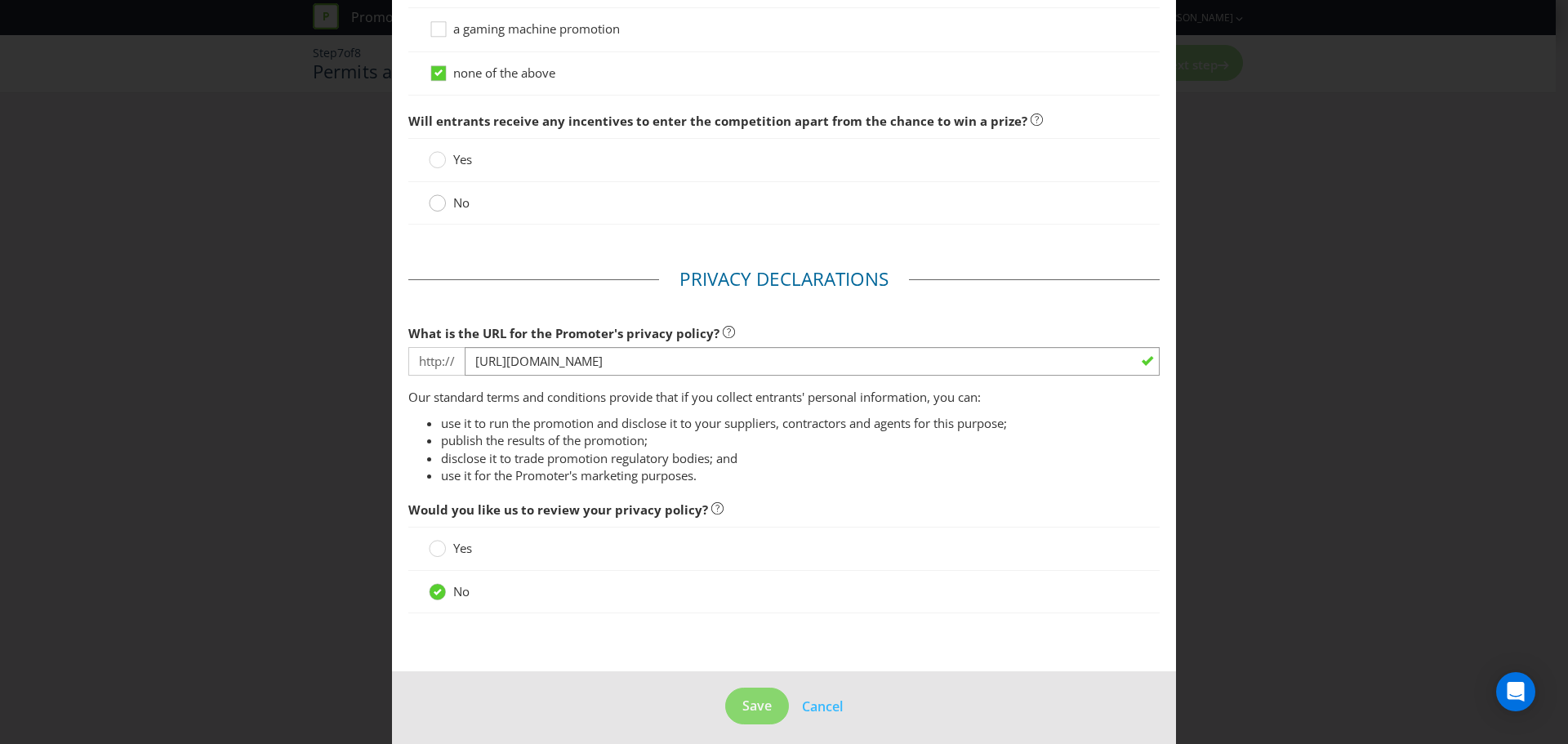
click at [433, 205] on circle at bounding box center [438, 204] width 17 height 17
click at [0, 0] on input "No" at bounding box center [0, 0] width 0 height 0
click at [743, 703] on span "Save" at bounding box center [757, 706] width 29 height 18
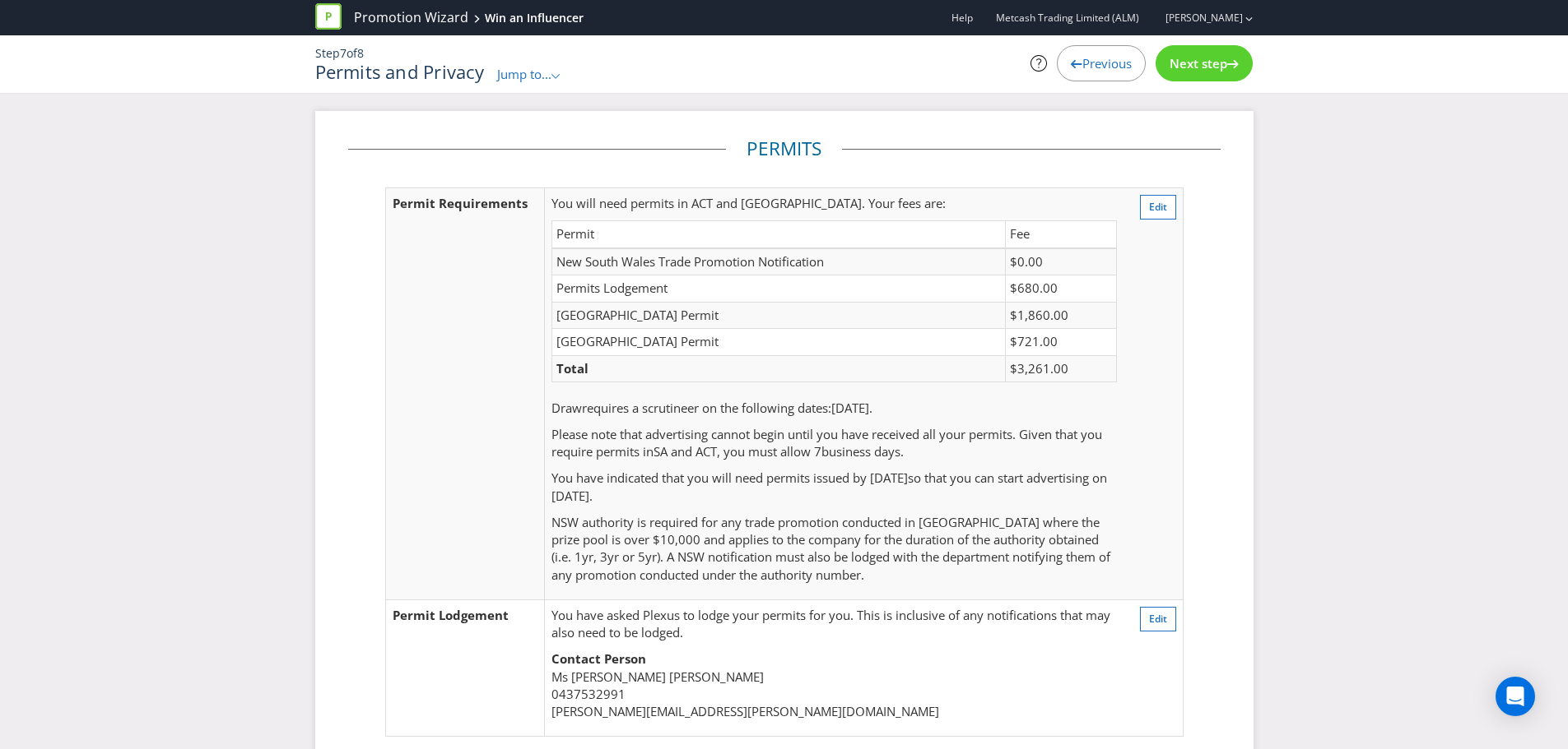
click at [1185, 61] on span "Next step" at bounding box center [1198, 64] width 57 height 17
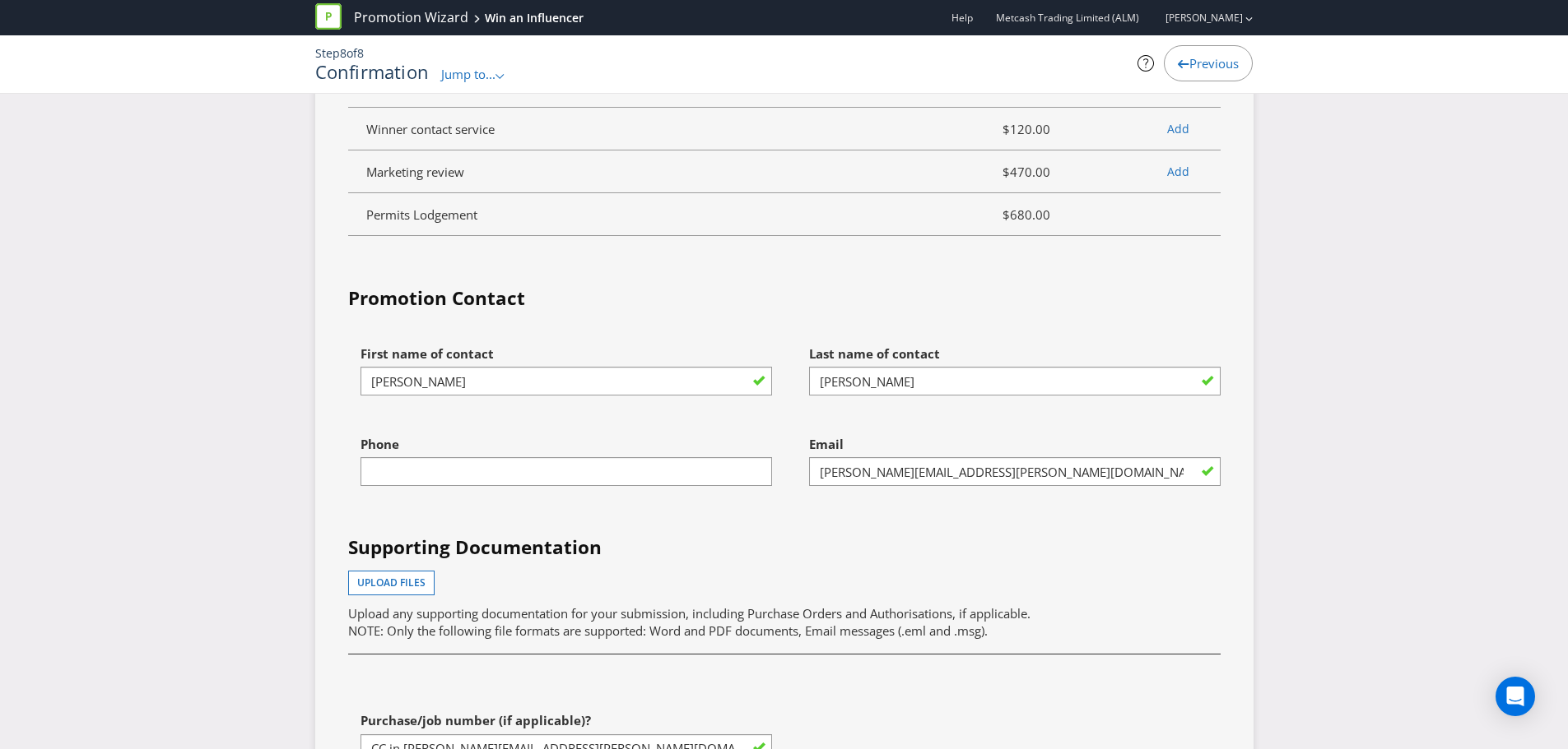
scroll to position [5100, 0]
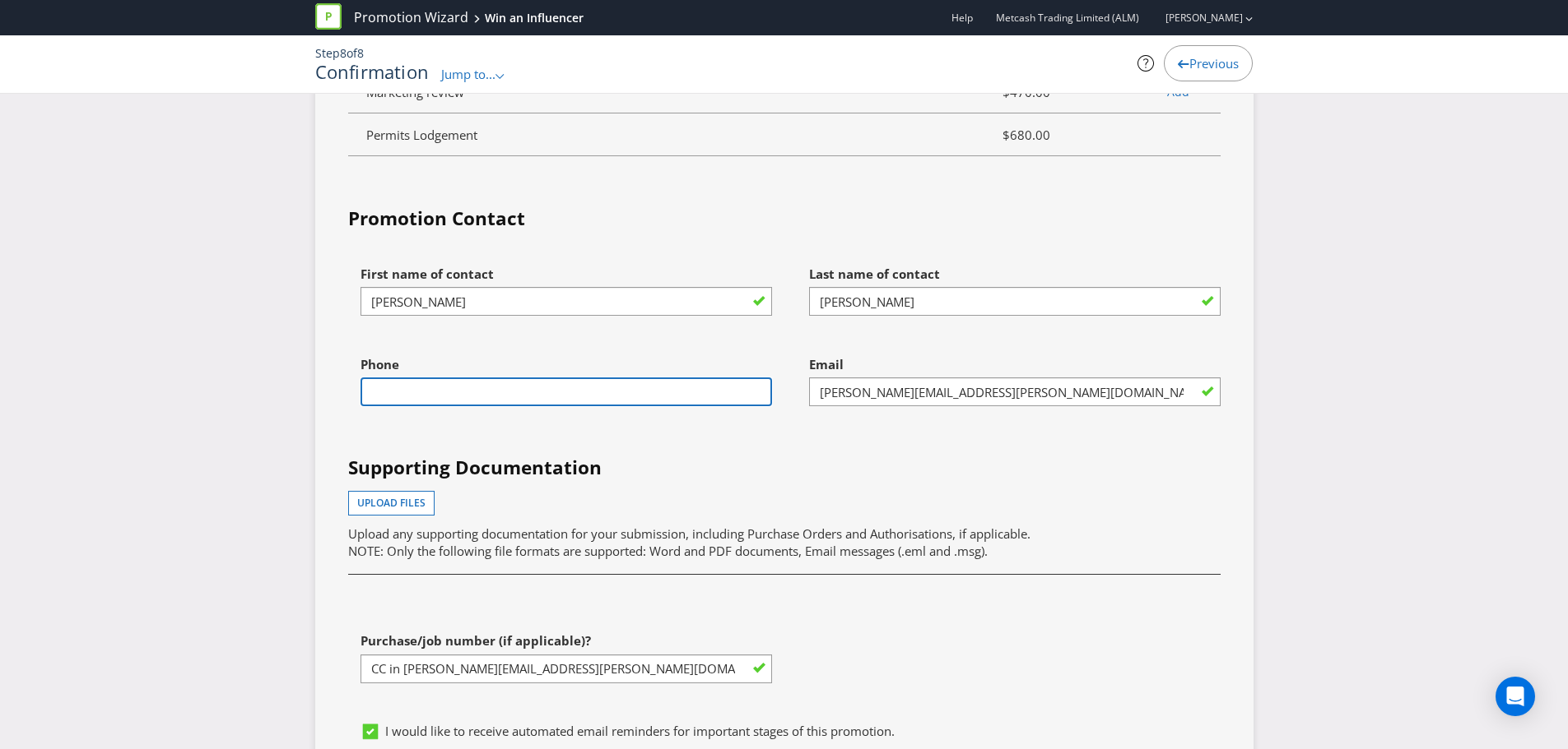
click at [665, 391] on input "text" at bounding box center [565, 392] width 411 height 29
type input "0437532991"
click at [817, 441] on div "First name of contact [PERSON_NAME] Last name of contact [PERSON_NAME] Phone [P…" at bounding box center [784, 486] width 897 height 457
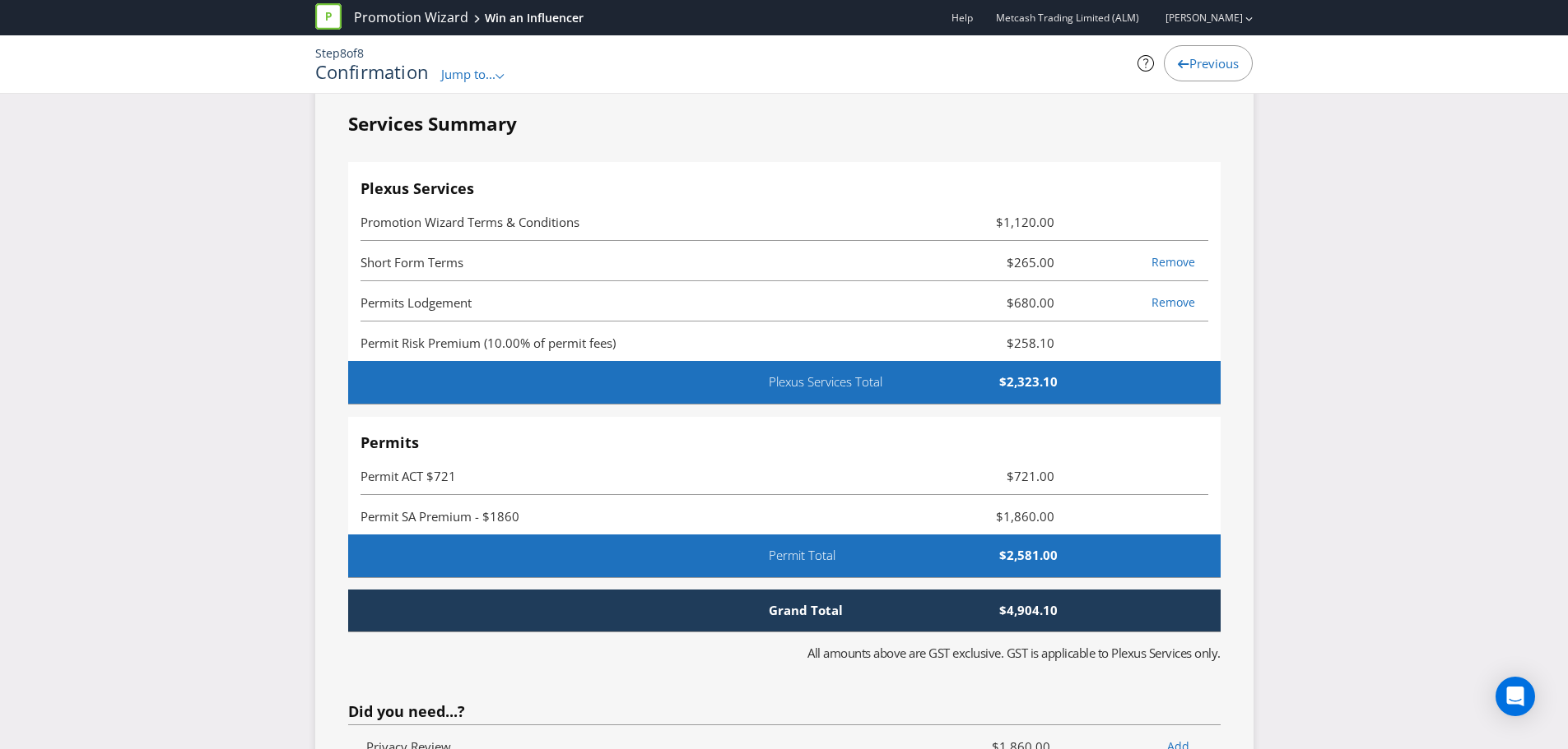
scroll to position [4160, 0]
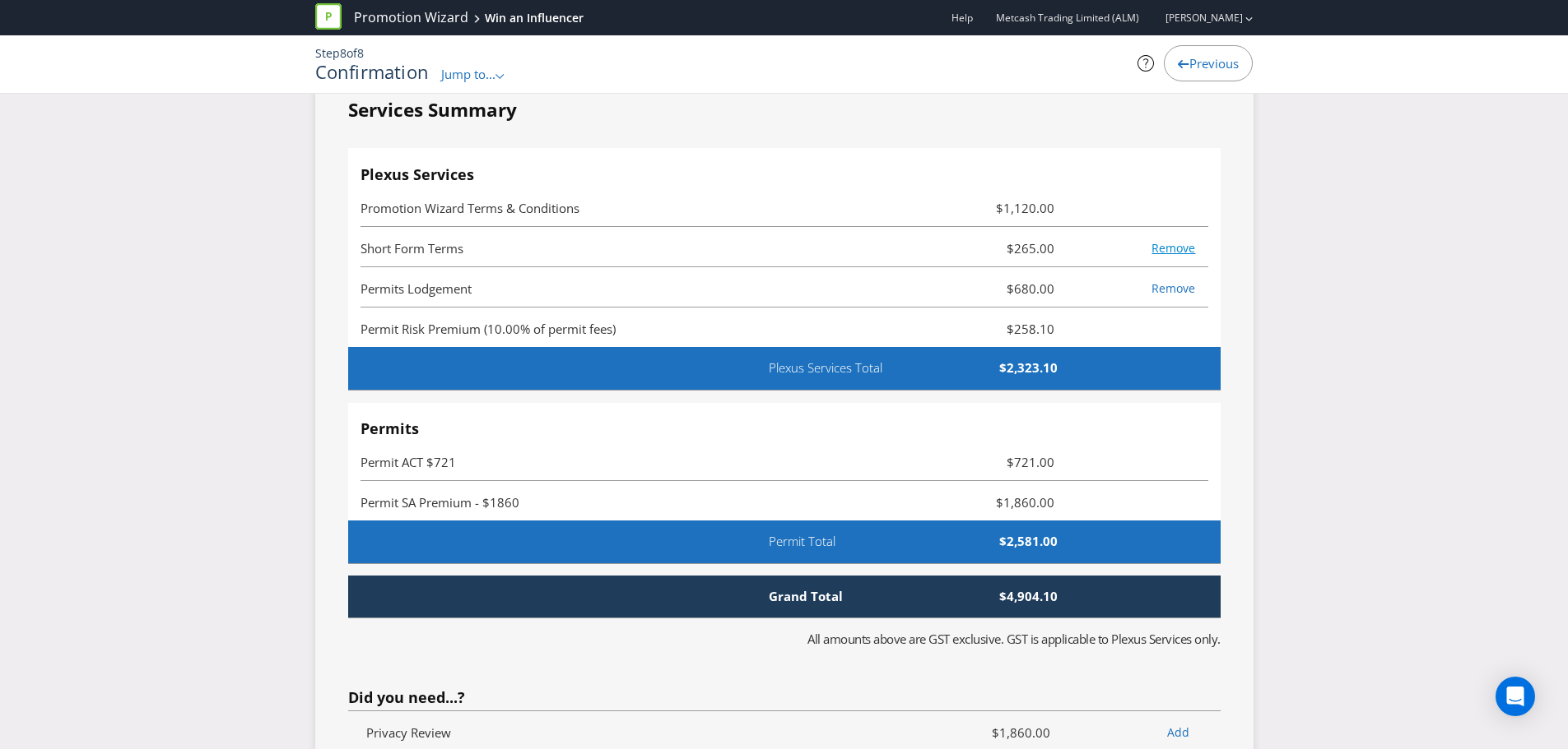
click at [1171, 251] on link "Remove" at bounding box center [1173, 248] width 43 height 16
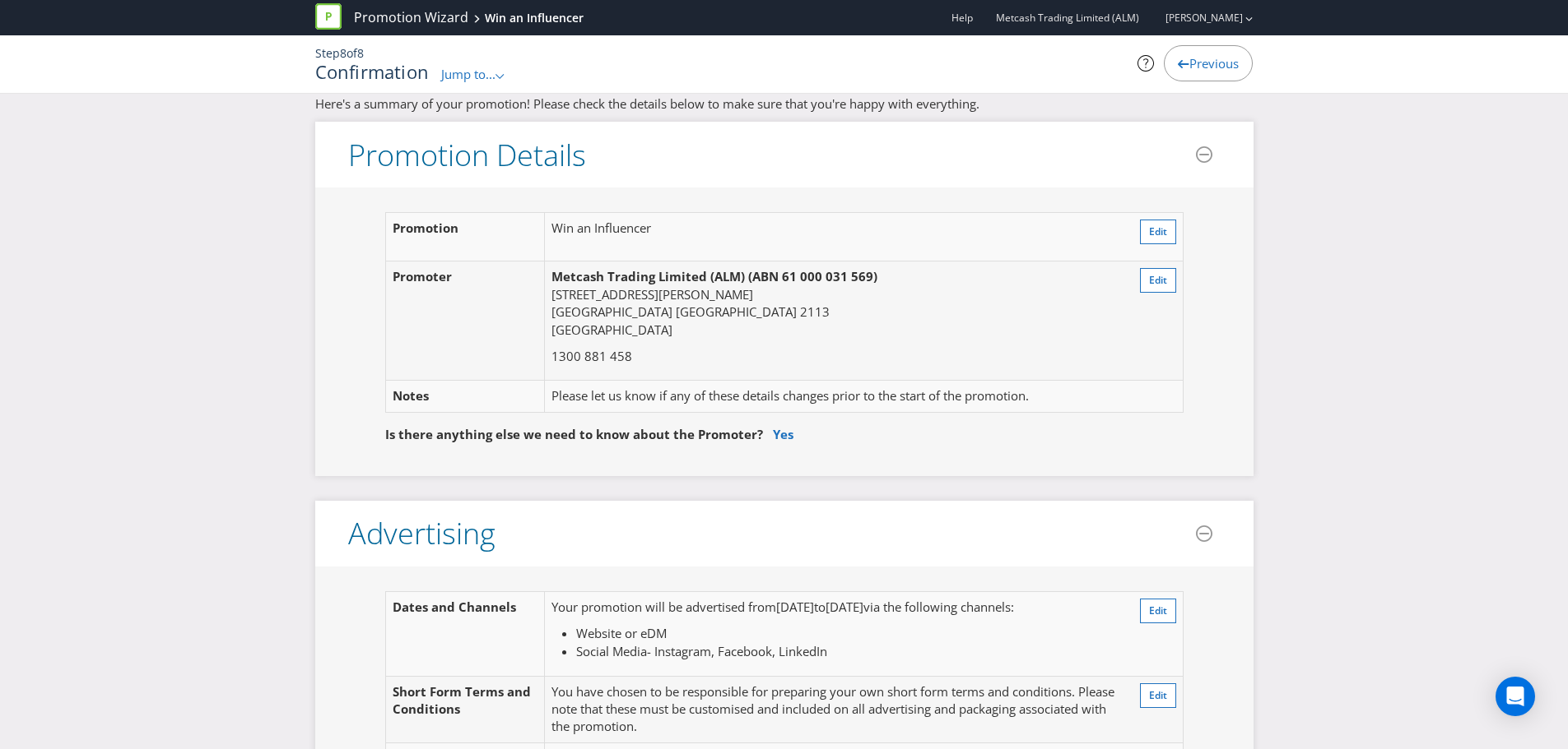
scroll to position [0, 0]
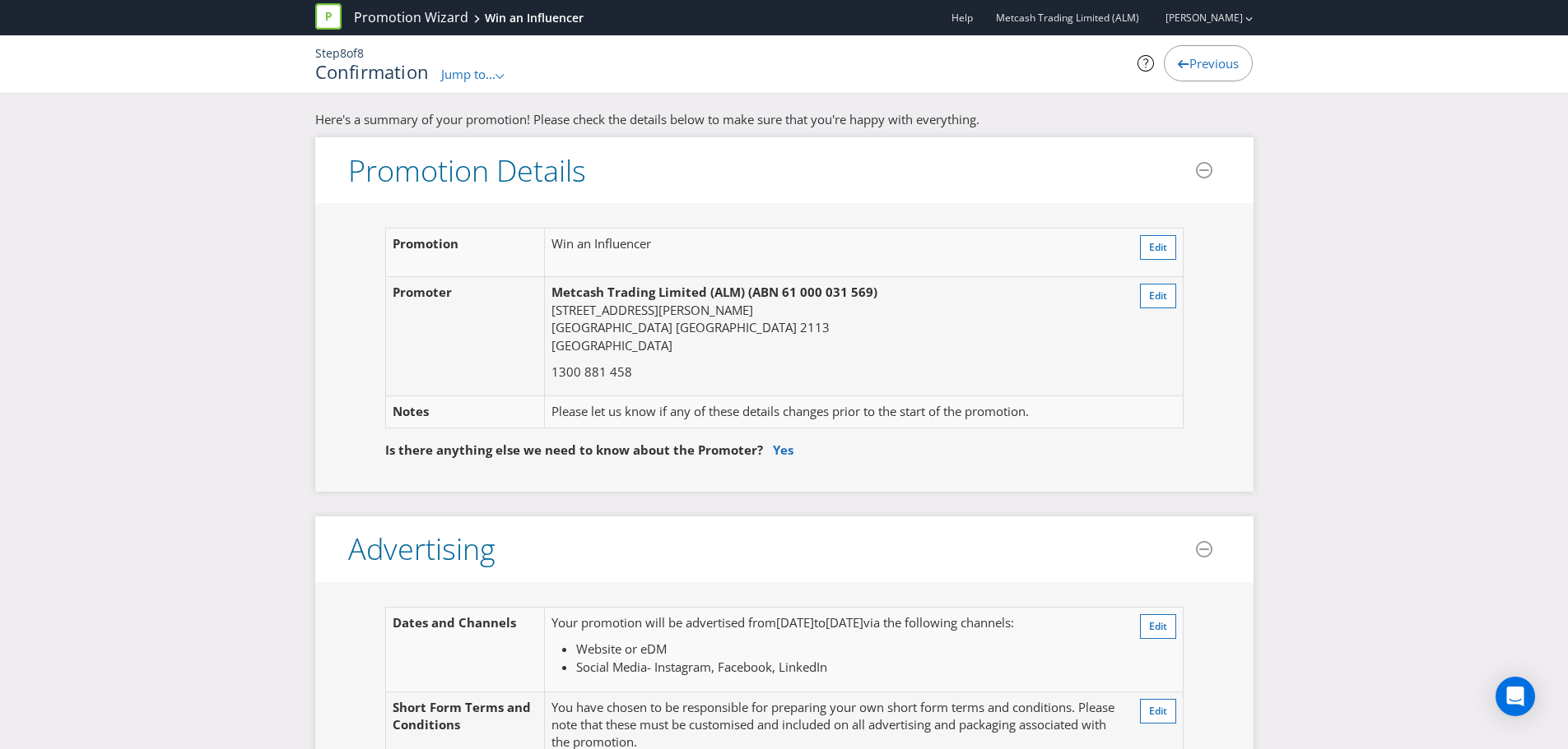
click at [1212, 65] on span "Previous" at bounding box center [1213, 64] width 49 height 17
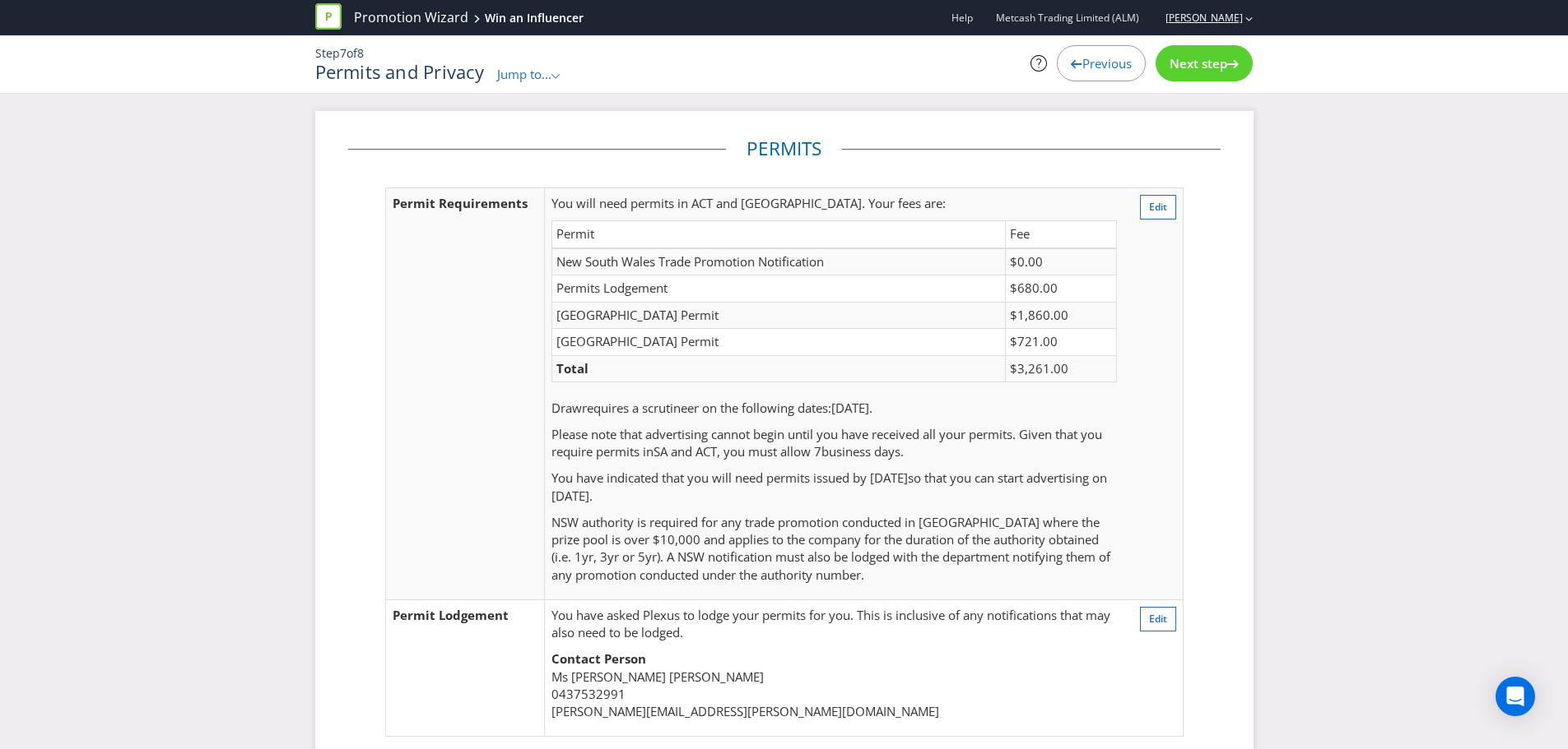
click at [1209, 16] on link "[PERSON_NAME]" at bounding box center [1196, 18] width 94 height 14
click at [1239, 48] on strong "Logout" at bounding box center [1240, 51] width 42 height 17
